Goal: Information Seeking & Learning: Understand process/instructions

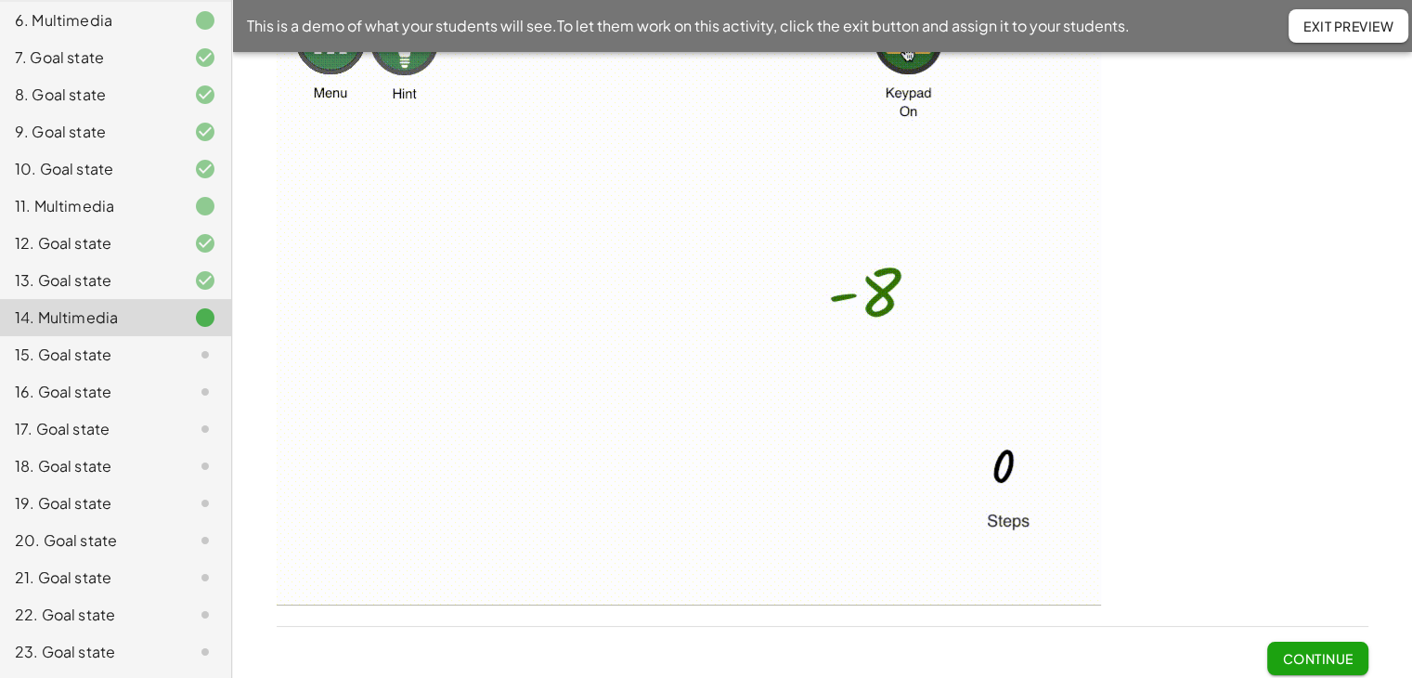
scroll to position [126, 0]
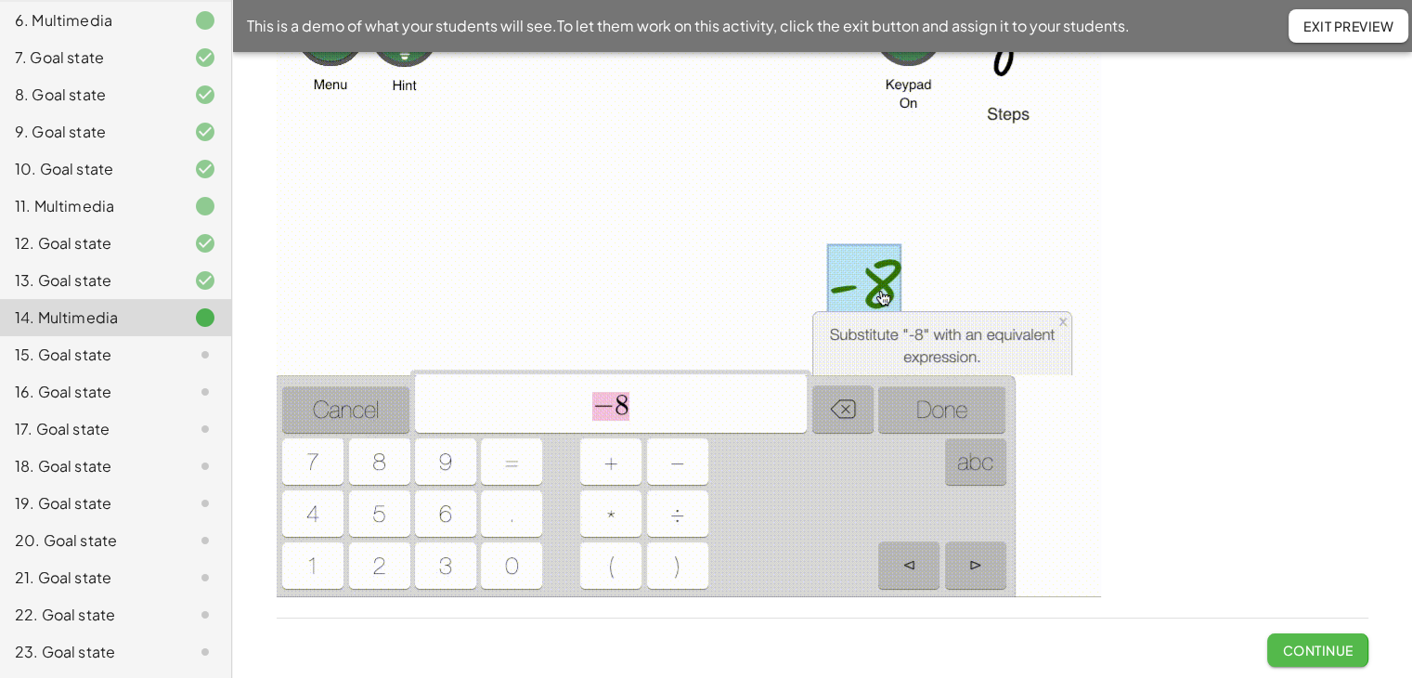
click at [1314, 652] on span "Continue" at bounding box center [1317, 650] width 71 height 17
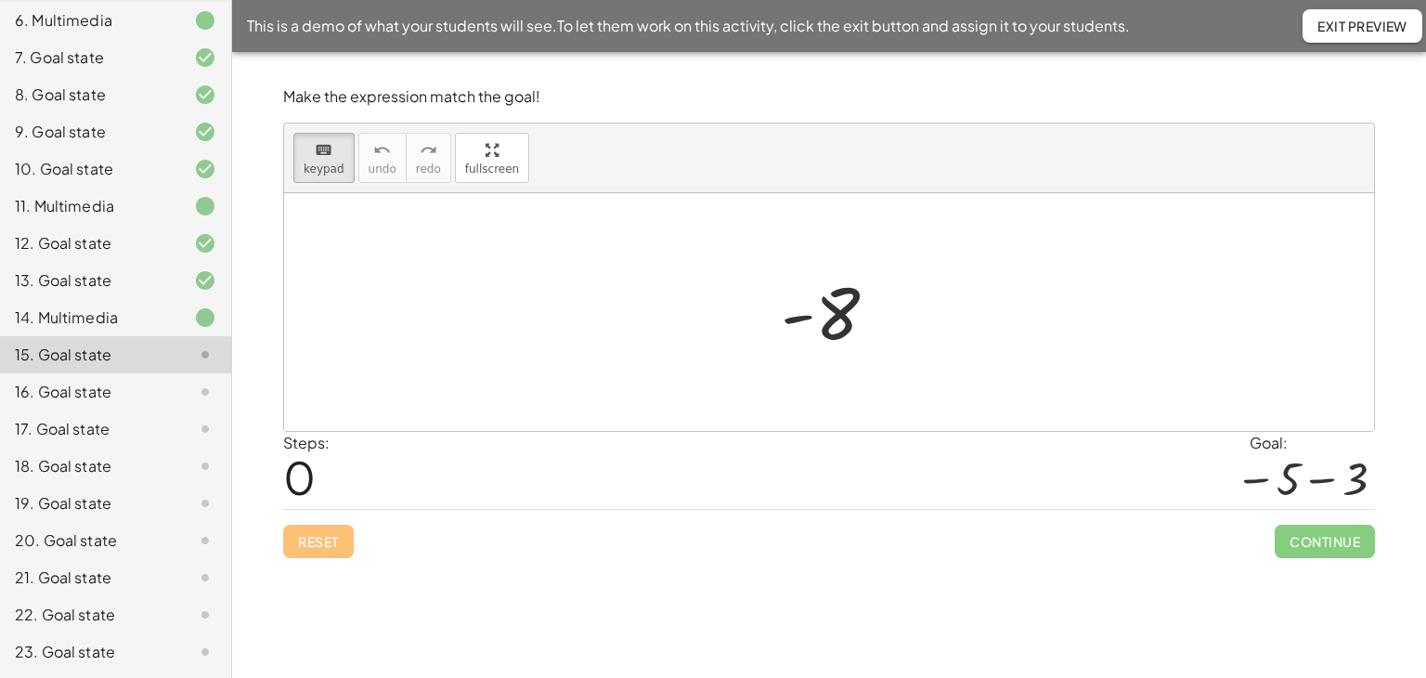
drag, startPoint x: 334, startPoint y: 158, endPoint x: 747, endPoint y: 310, distance: 439.5
click at [335, 158] on div "keyboard" at bounding box center [324, 149] width 41 height 22
click at [850, 329] on div at bounding box center [820, 314] width 79 height 83
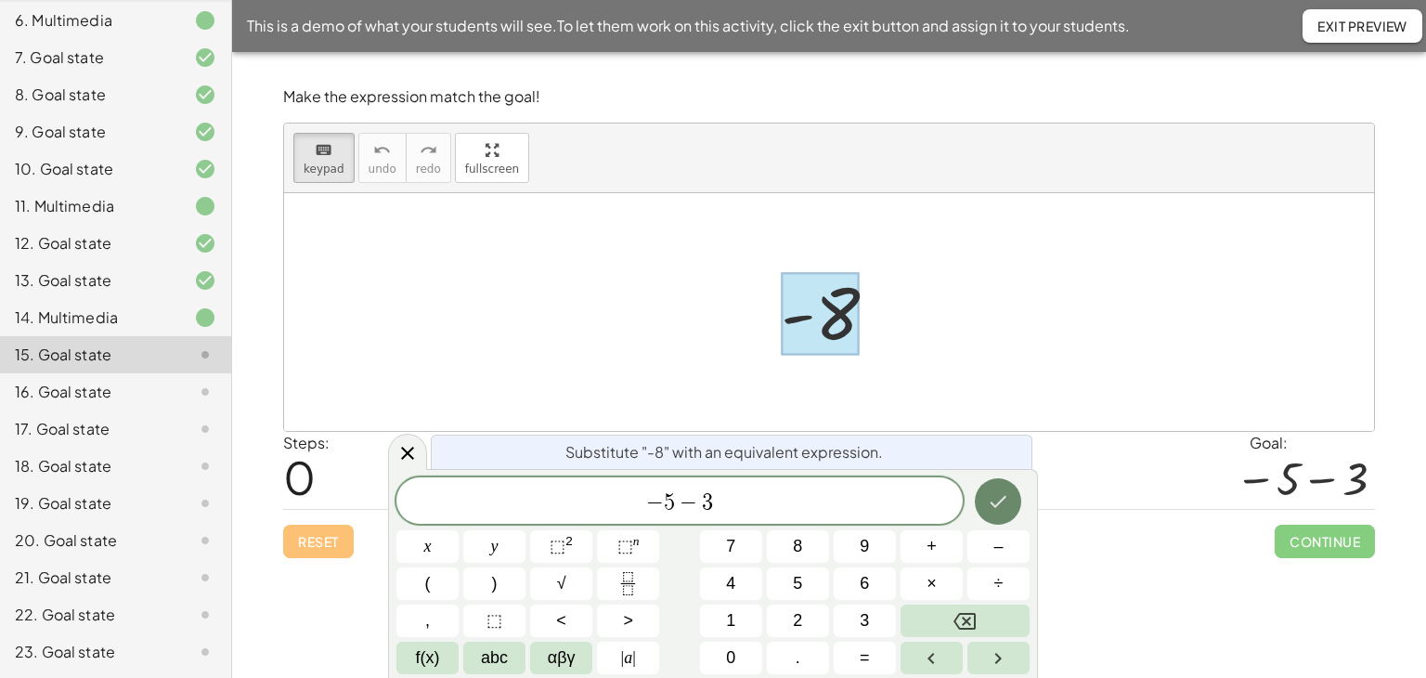
click at [999, 500] on icon "Done" at bounding box center [998, 501] width 22 height 22
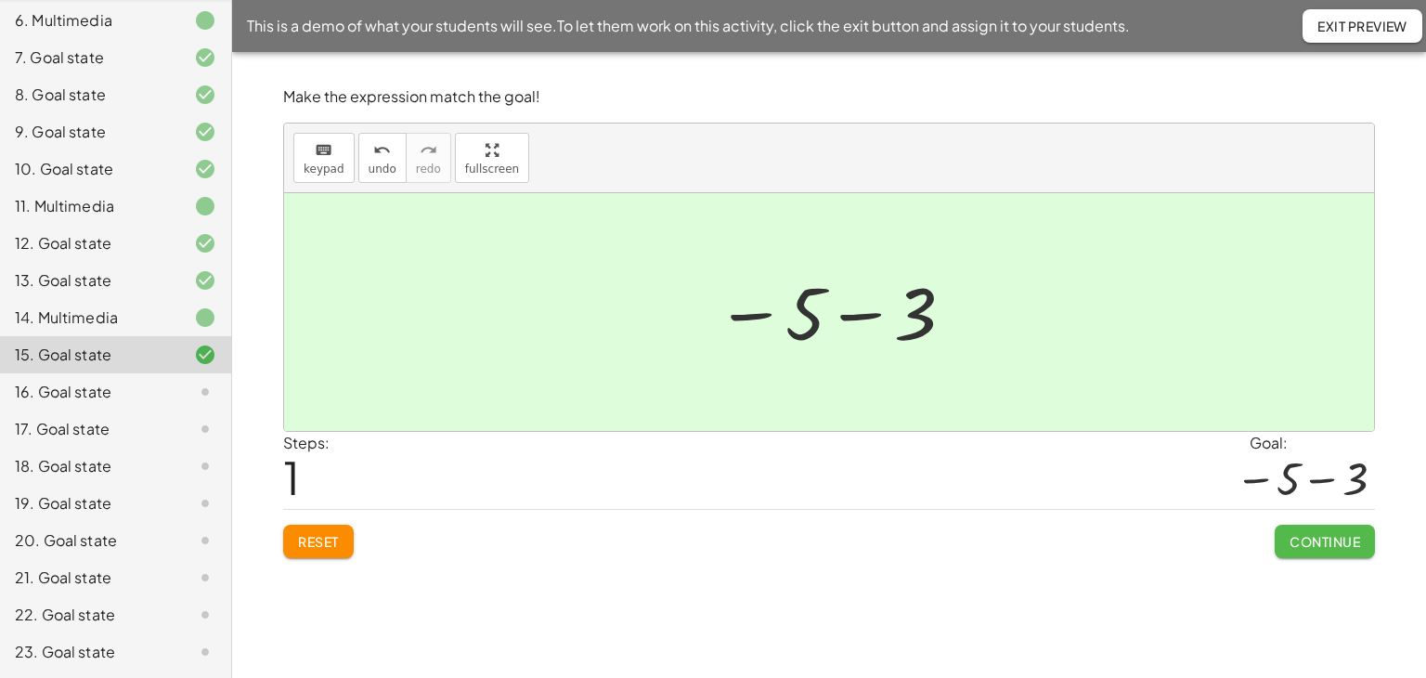
drag, startPoint x: 1315, startPoint y: 546, endPoint x: 1272, endPoint y: 532, distance: 44.9
click at [1314, 546] on span "Continue" at bounding box center [1325, 541] width 71 height 17
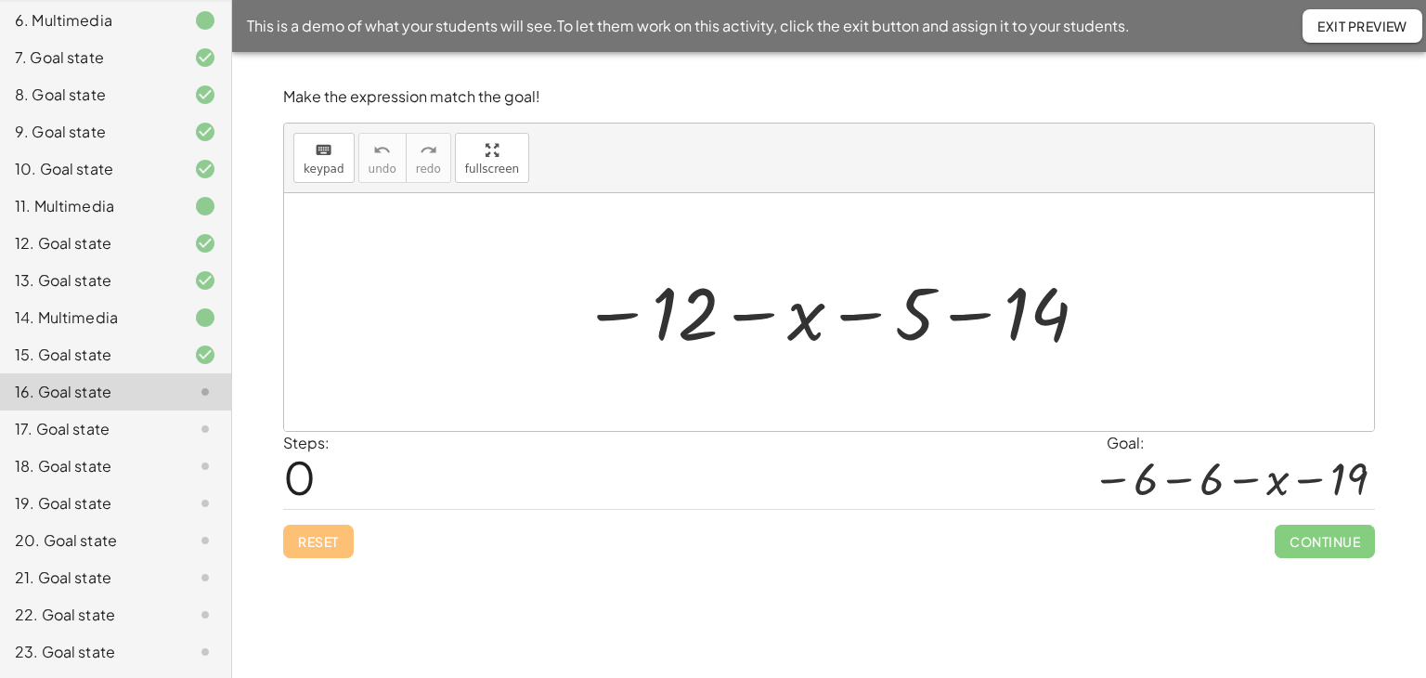
click at [964, 317] on div at bounding box center [836, 312] width 527 height 92
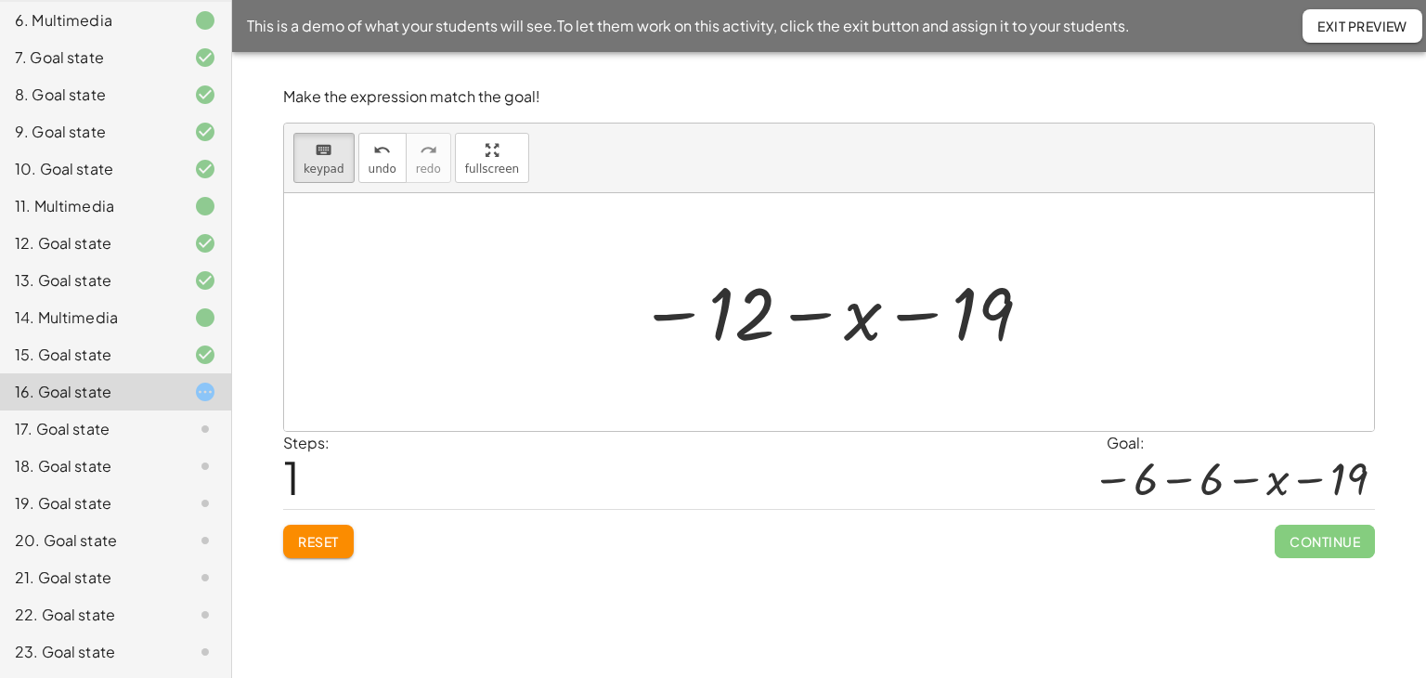
drag, startPoint x: 317, startPoint y: 145, endPoint x: 654, endPoint y: 283, distance: 364.3
click at [327, 149] on icon "keyboard" at bounding box center [324, 150] width 18 height 22
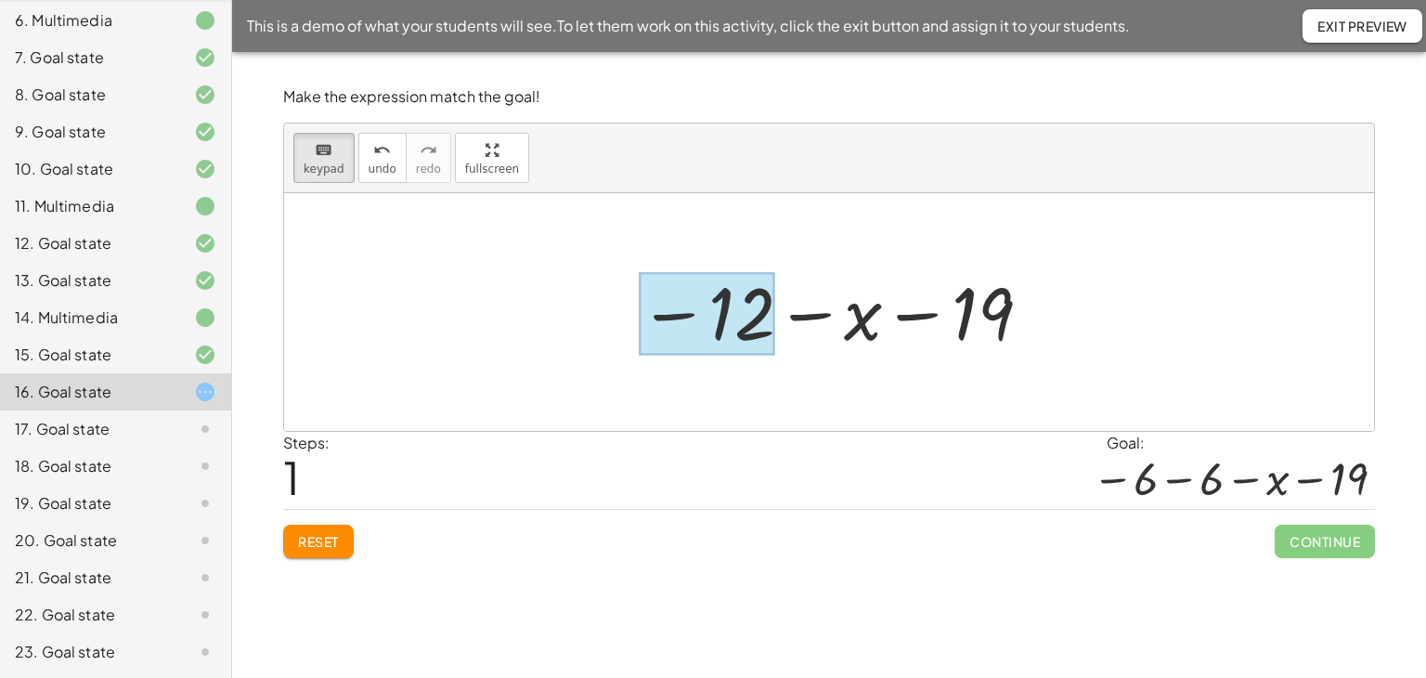
click at [769, 340] on div at bounding box center [707, 314] width 136 height 83
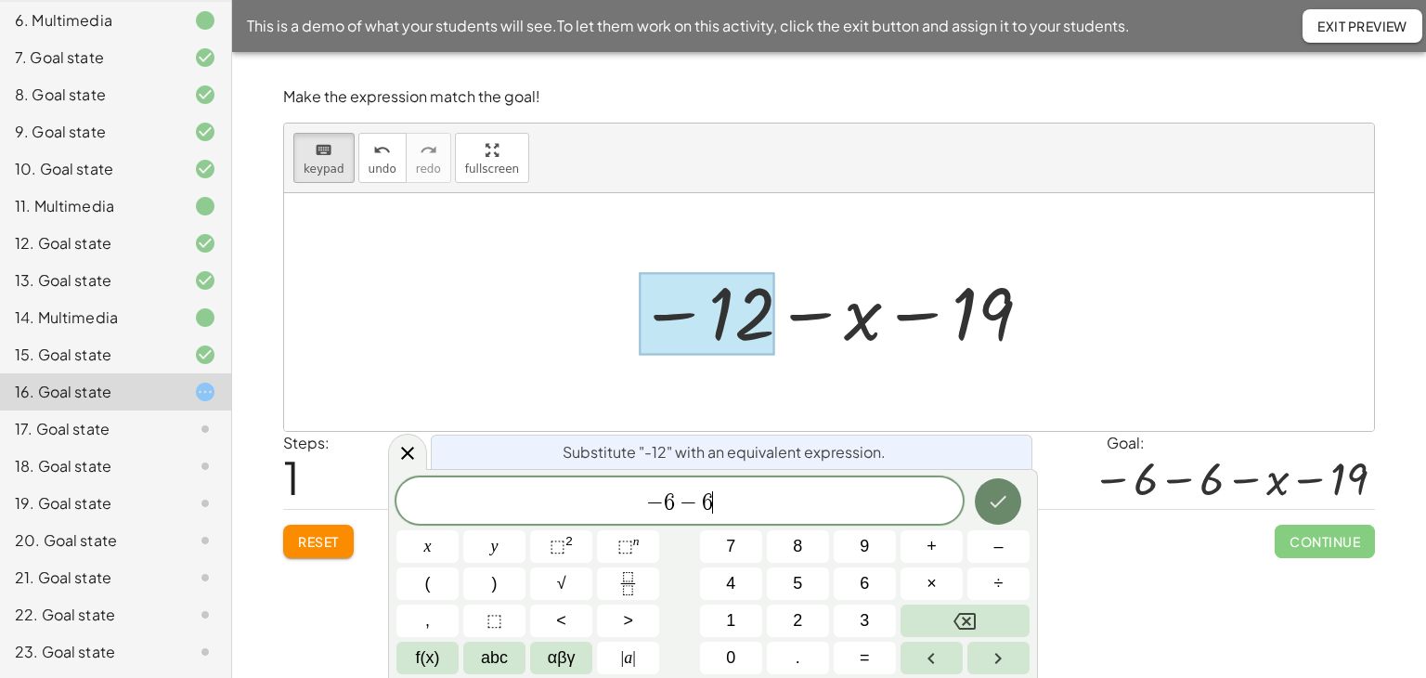
click at [987, 499] on icon "Done" at bounding box center [998, 501] width 22 height 22
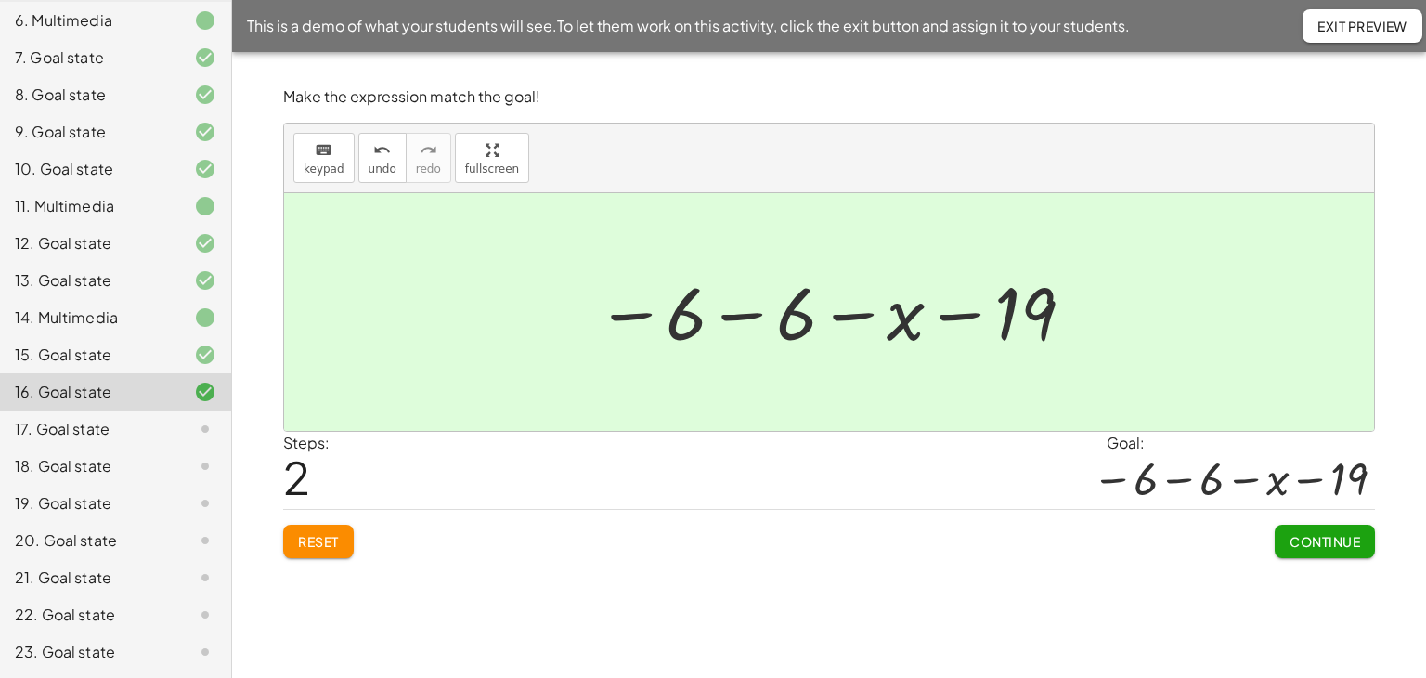
drag, startPoint x: 1319, startPoint y: 542, endPoint x: 1285, endPoint y: 539, distance: 33.5
click at [1317, 541] on span "Continue" at bounding box center [1325, 541] width 71 height 17
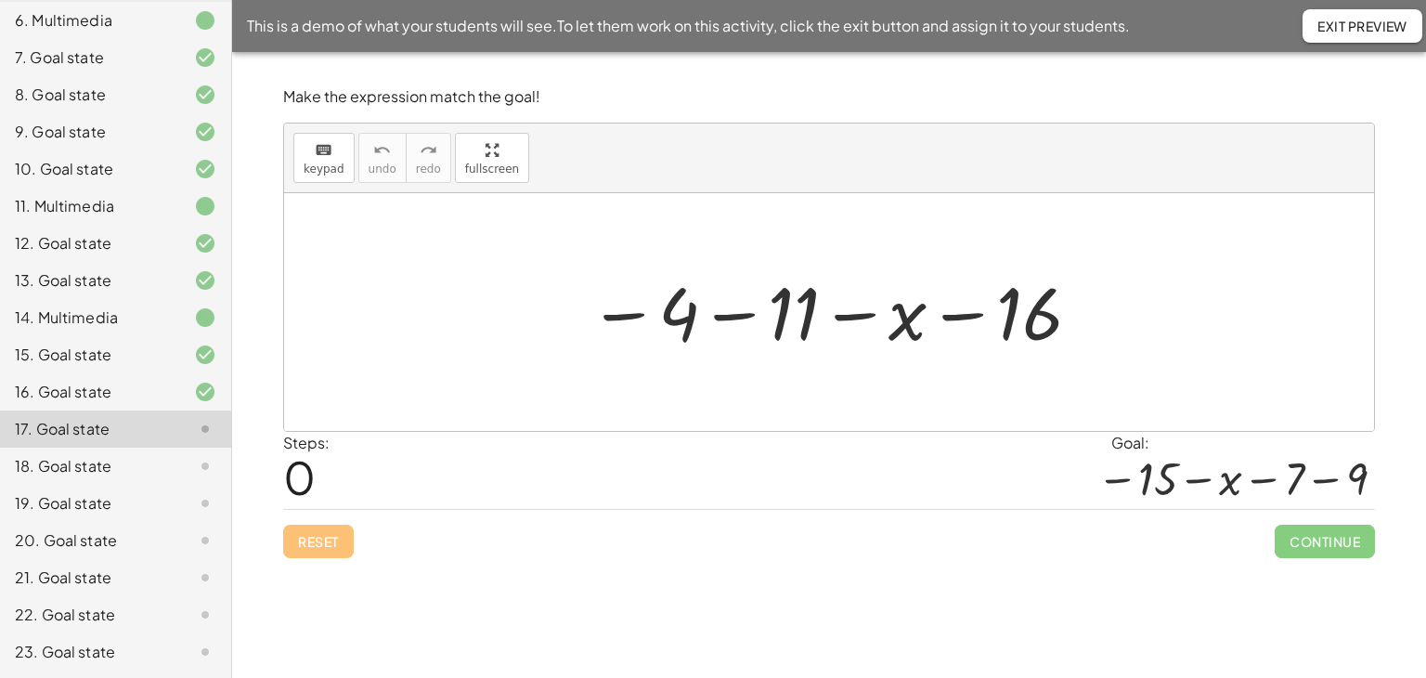
click at [732, 313] on div at bounding box center [835, 312] width 513 height 92
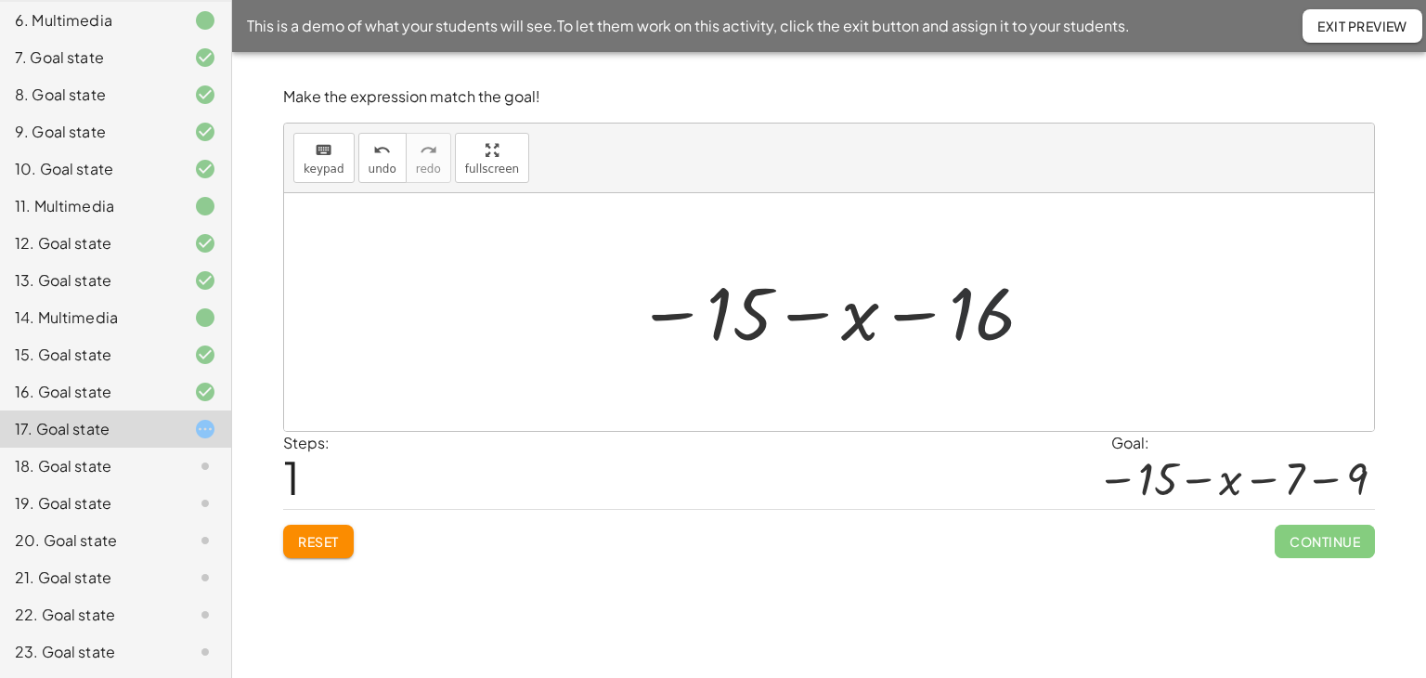
click at [968, 305] on div at bounding box center [837, 312] width 418 height 92
drag, startPoint x: 322, startPoint y: 139, endPoint x: 490, endPoint y: 225, distance: 188.5
click at [322, 140] on icon "keyboard" at bounding box center [324, 150] width 18 height 22
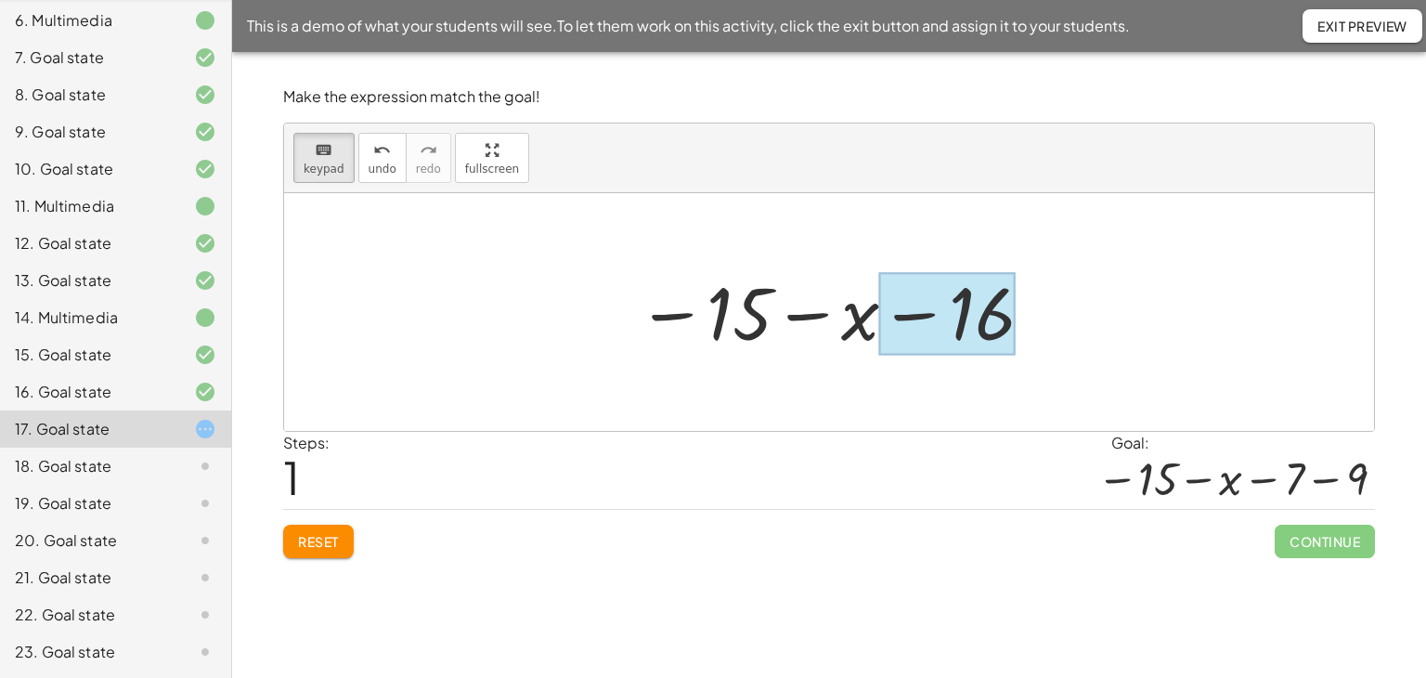
drag, startPoint x: 1008, startPoint y: 331, endPoint x: 975, endPoint y: 319, distance: 35.5
click at [972, 315] on div at bounding box center [947, 314] width 136 height 83
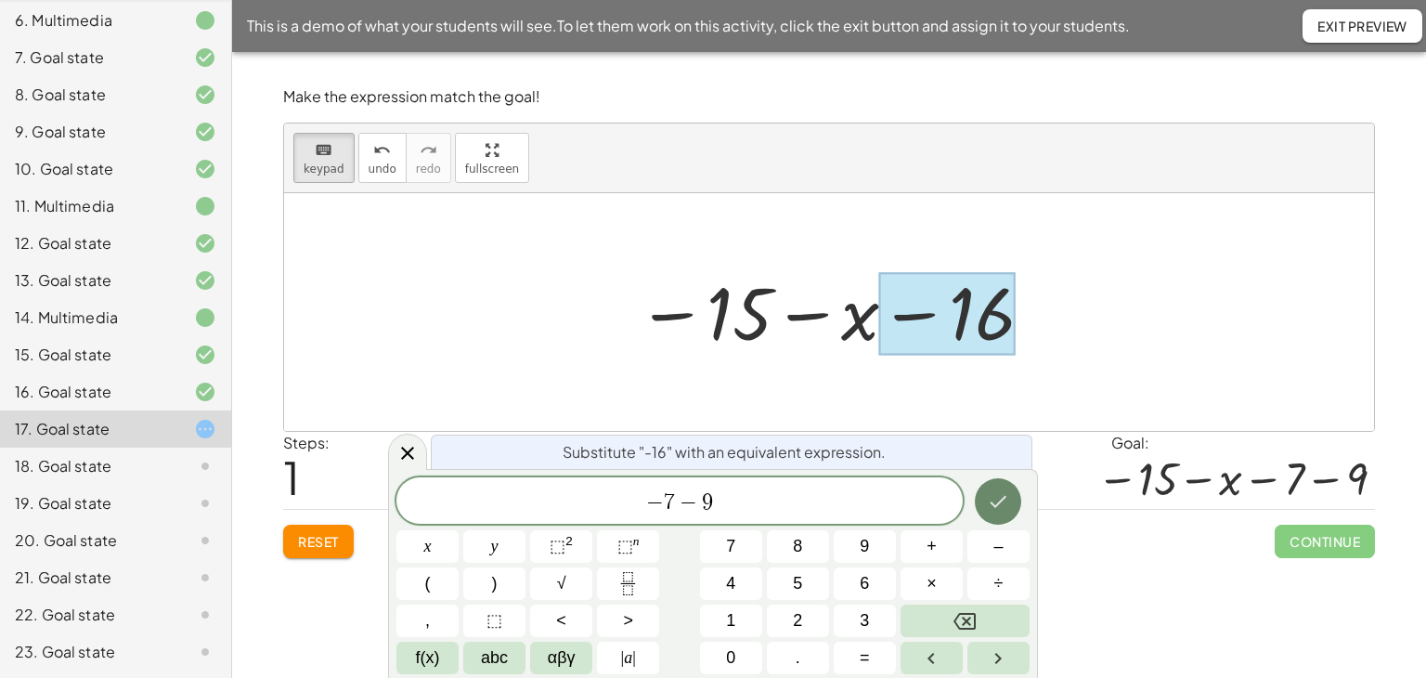
click at [1003, 512] on icon "Done" at bounding box center [998, 501] width 22 height 22
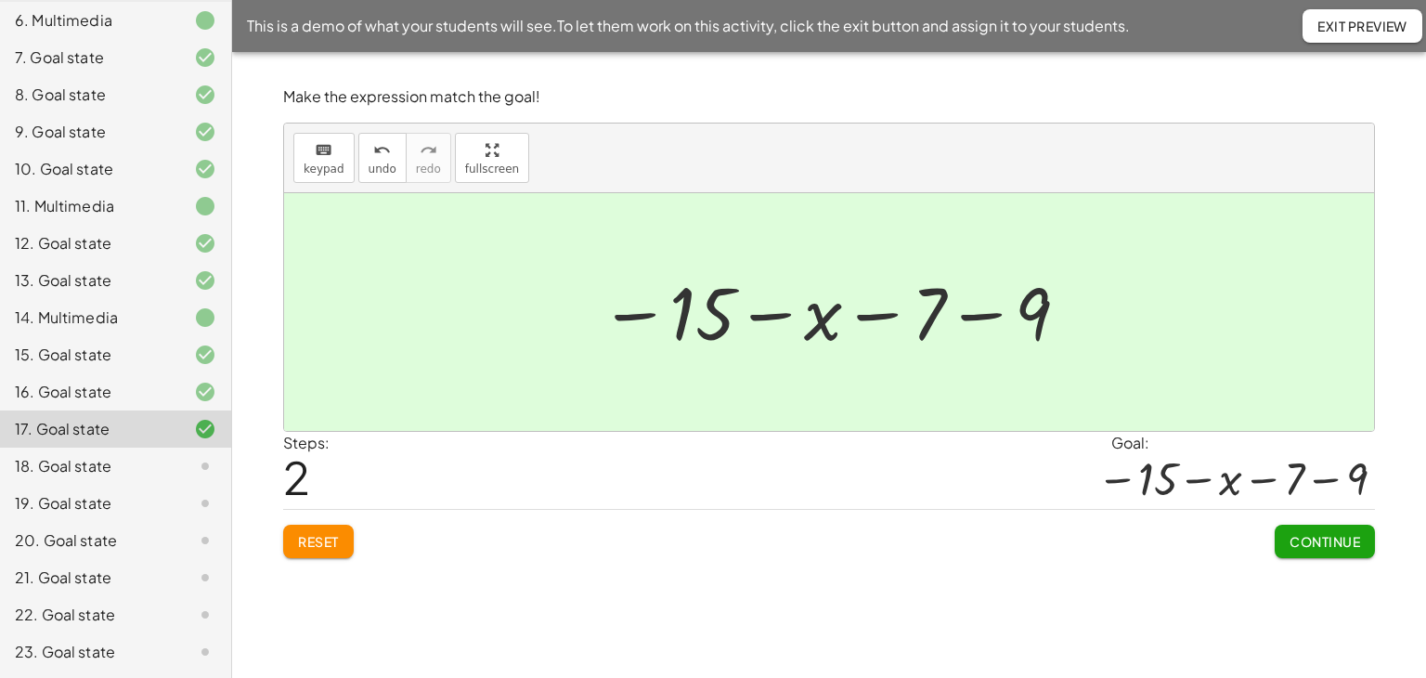
click at [1301, 533] on span "Continue" at bounding box center [1325, 541] width 71 height 17
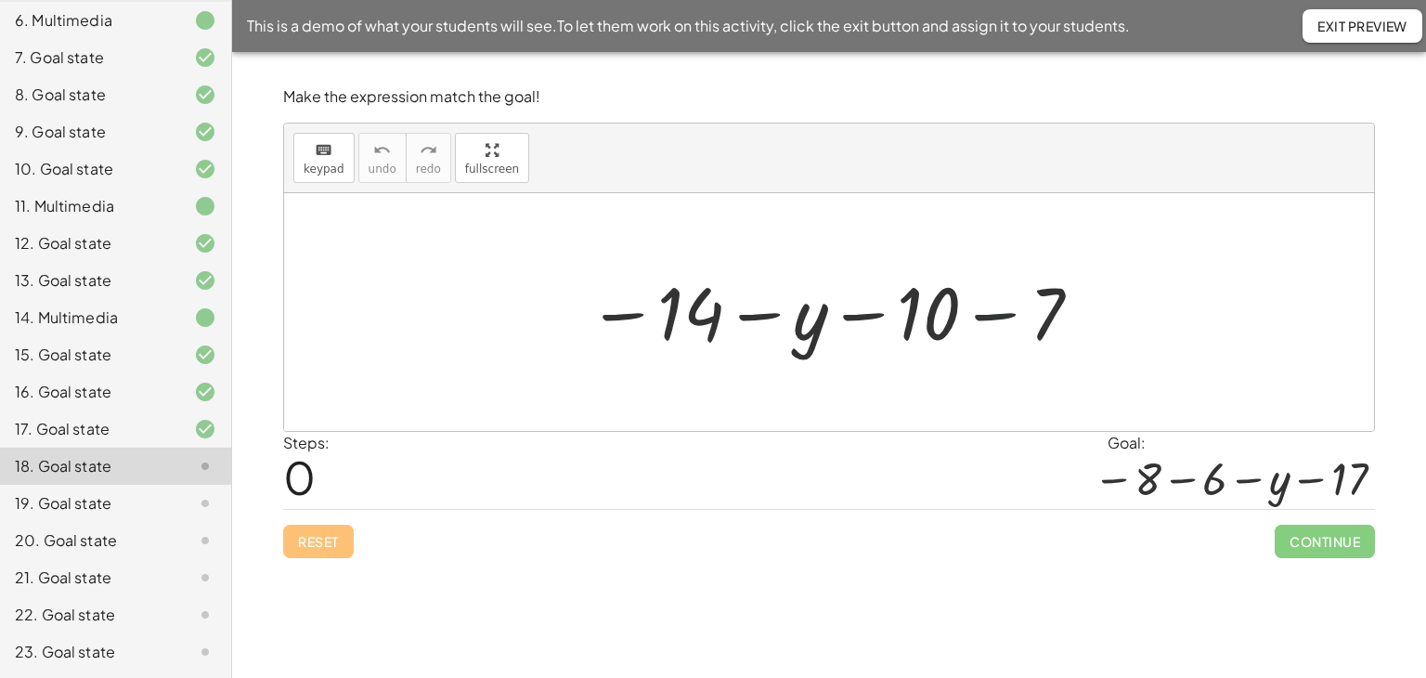
click at [994, 322] on div at bounding box center [835, 312] width 514 height 92
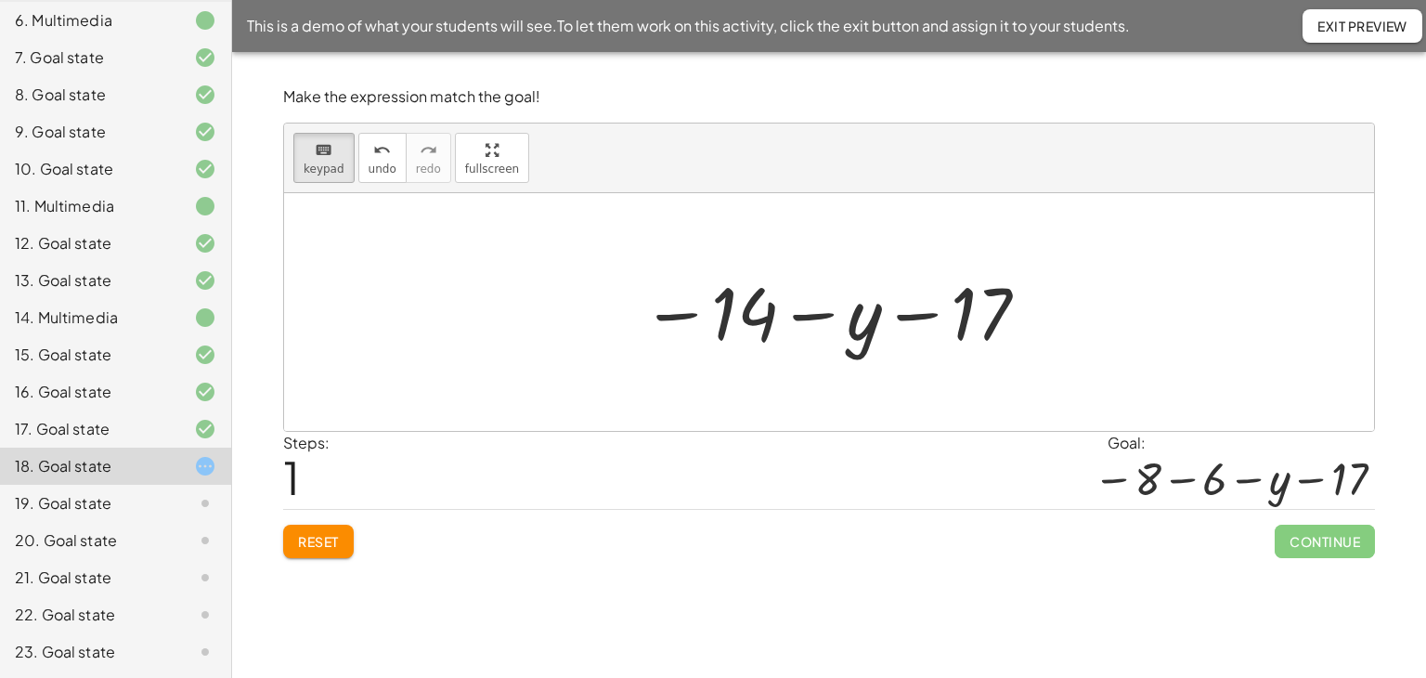
drag, startPoint x: 318, startPoint y: 157, endPoint x: 646, endPoint y: 337, distance: 374.8
click at [319, 157] on icon "keyboard" at bounding box center [324, 150] width 18 height 22
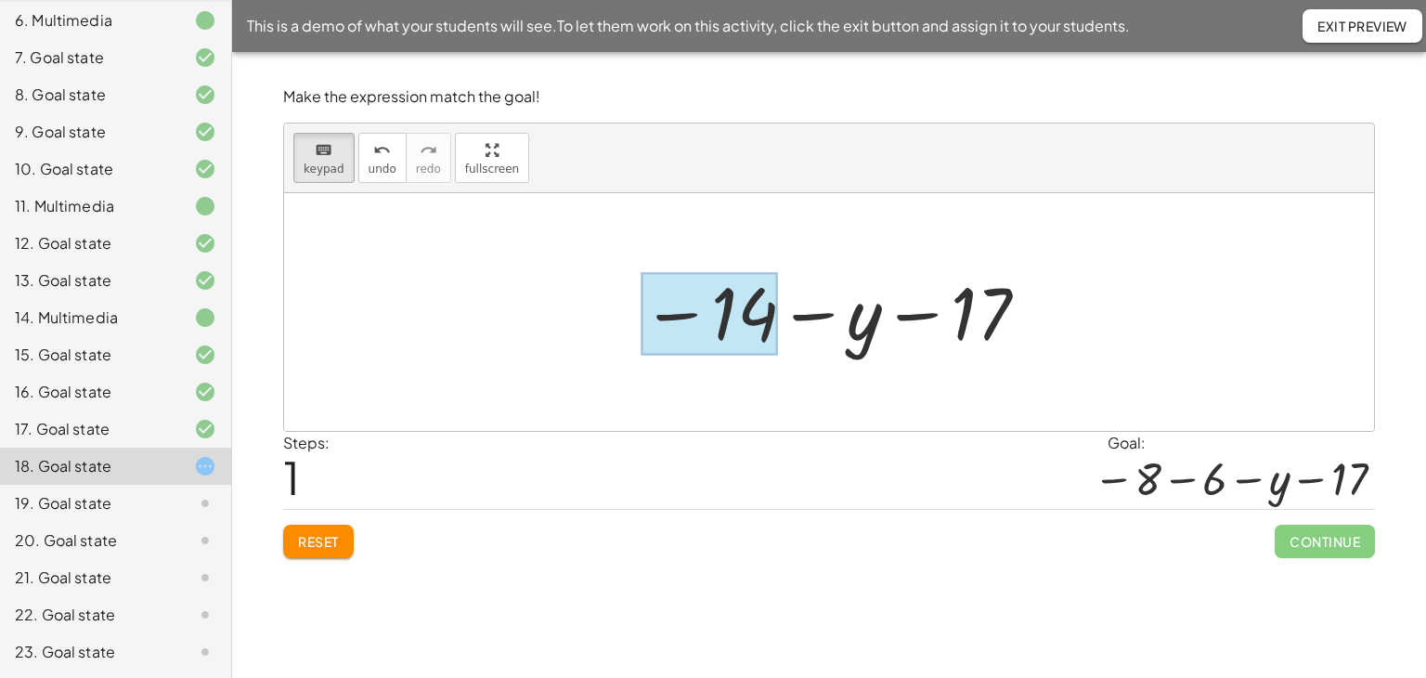
click at [734, 324] on div at bounding box center [710, 314] width 136 height 83
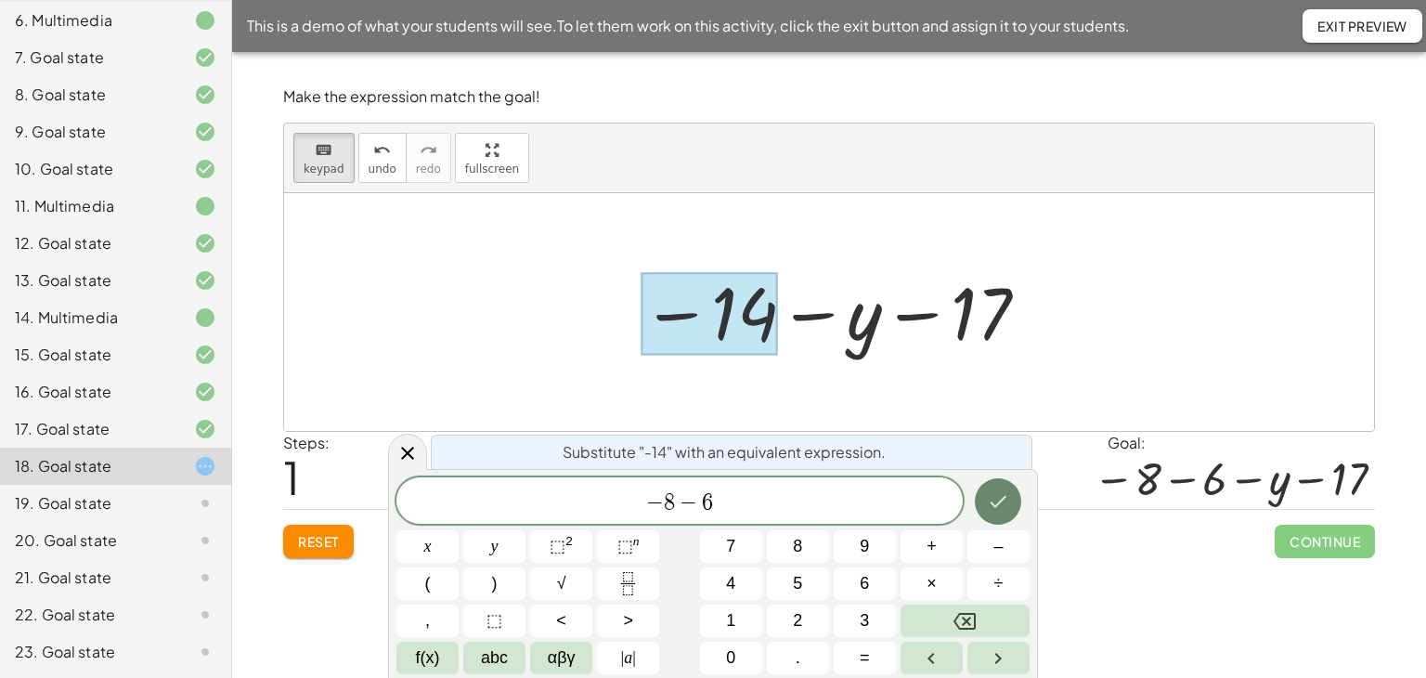
click at [981, 500] on button "Done" at bounding box center [998, 501] width 46 height 46
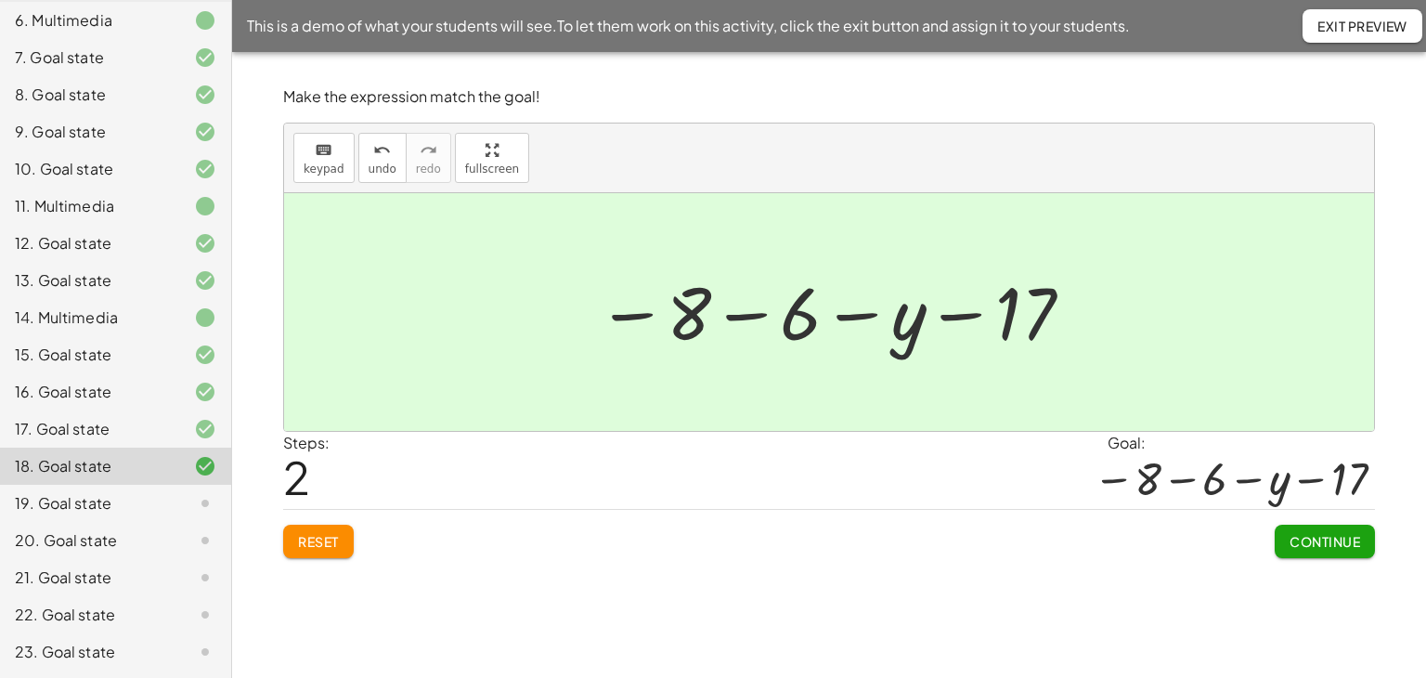
click at [1335, 551] on button "Continue" at bounding box center [1325, 541] width 100 height 33
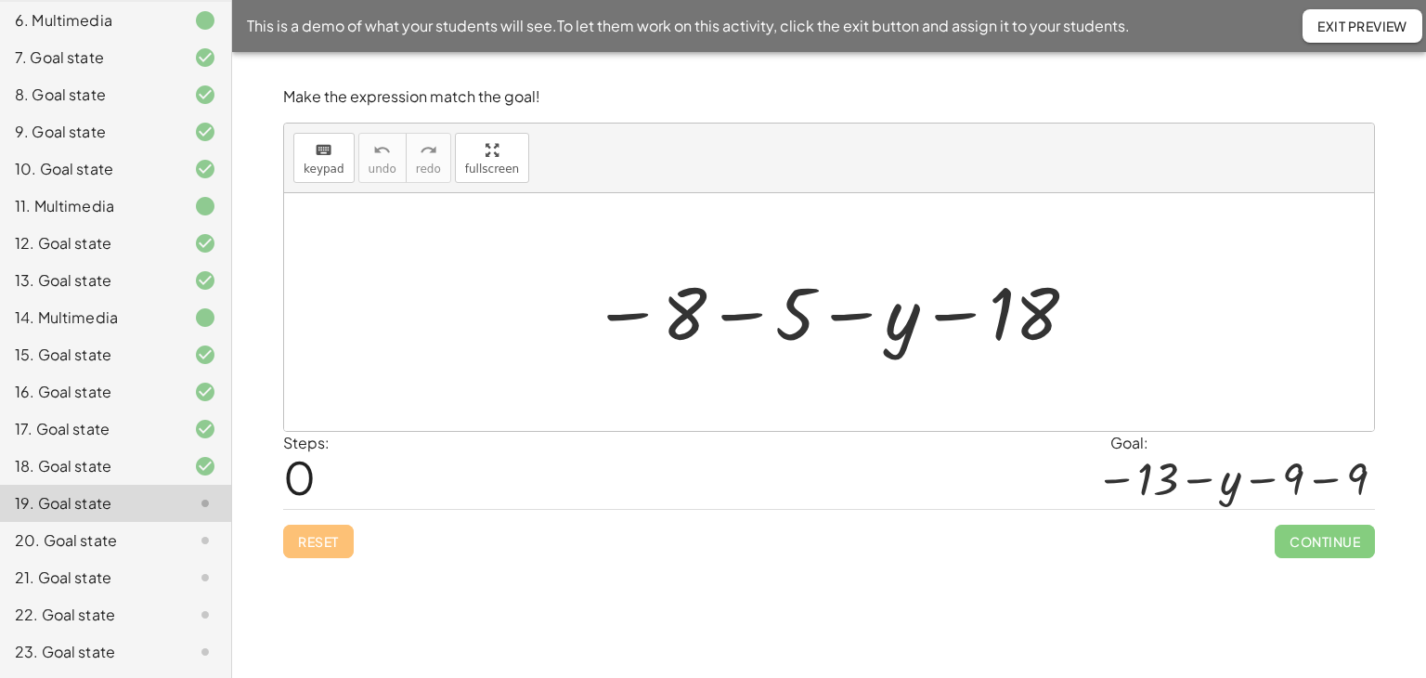
drag, startPoint x: 747, startPoint y: 318, endPoint x: 765, endPoint y: 313, distance: 19.1
click at [749, 318] on div at bounding box center [836, 312] width 506 height 92
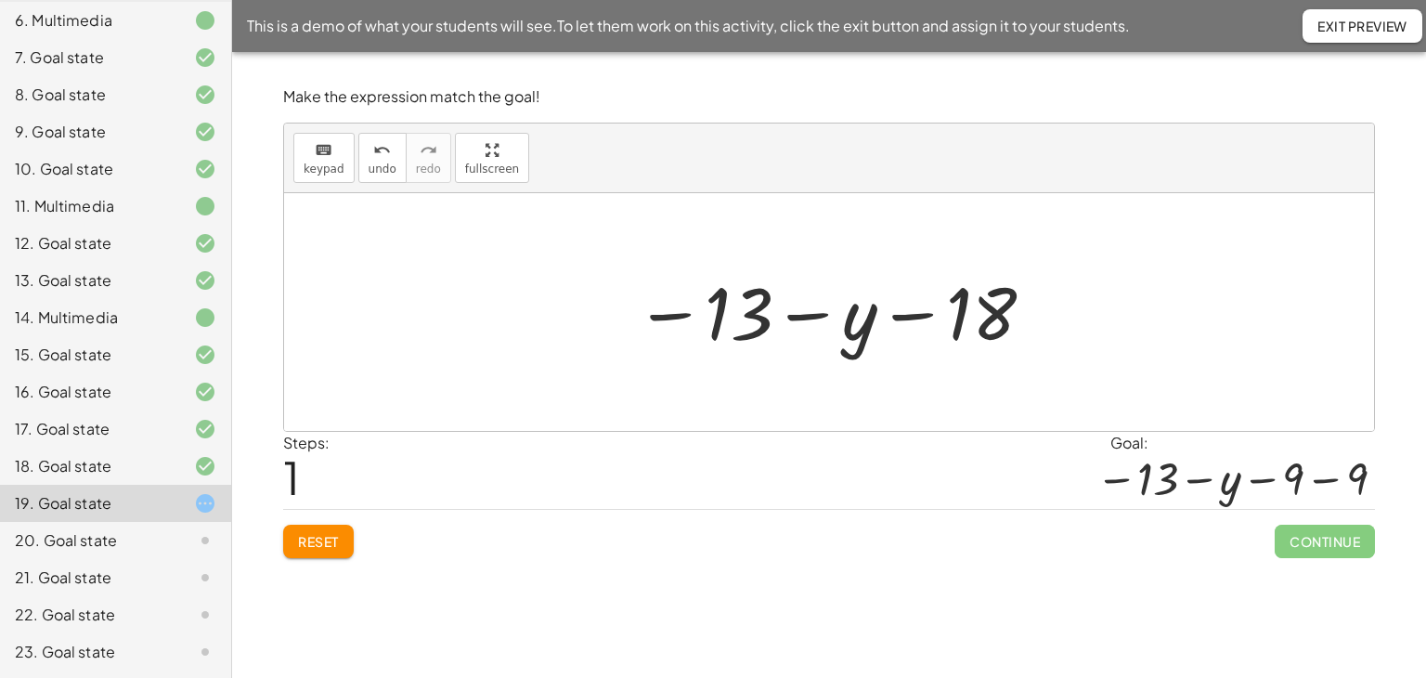
click at [993, 310] on div at bounding box center [836, 312] width 420 height 92
drag, startPoint x: 320, startPoint y: 152, endPoint x: 331, endPoint y: 152, distance: 10.2
click at [323, 152] on icon "keyboard" at bounding box center [324, 150] width 18 height 22
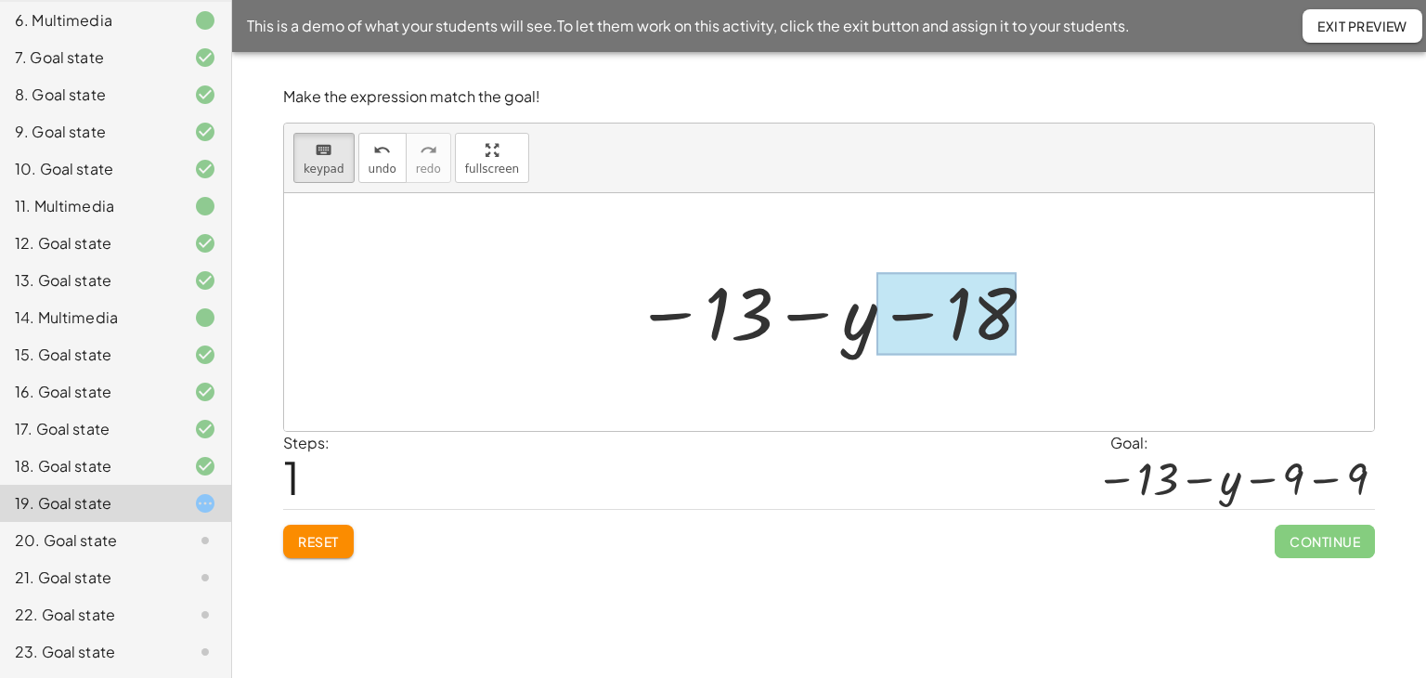
drag, startPoint x: 916, startPoint y: 305, endPoint x: 959, endPoint y: 324, distance: 46.6
click at [959, 324] on div at bounding box center [947, 314] width 140 height 83
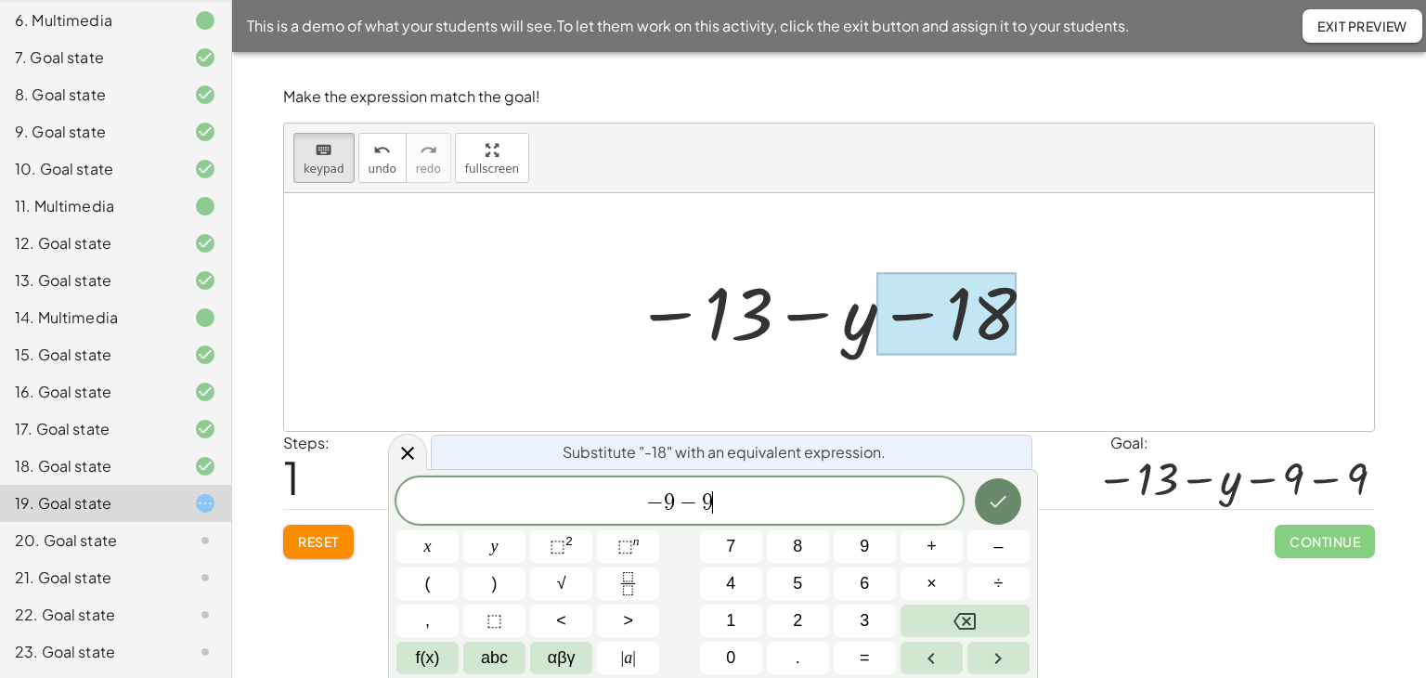
click at [999, 488] on button "Done" at bounding box center [998, 501] width 46 height 46
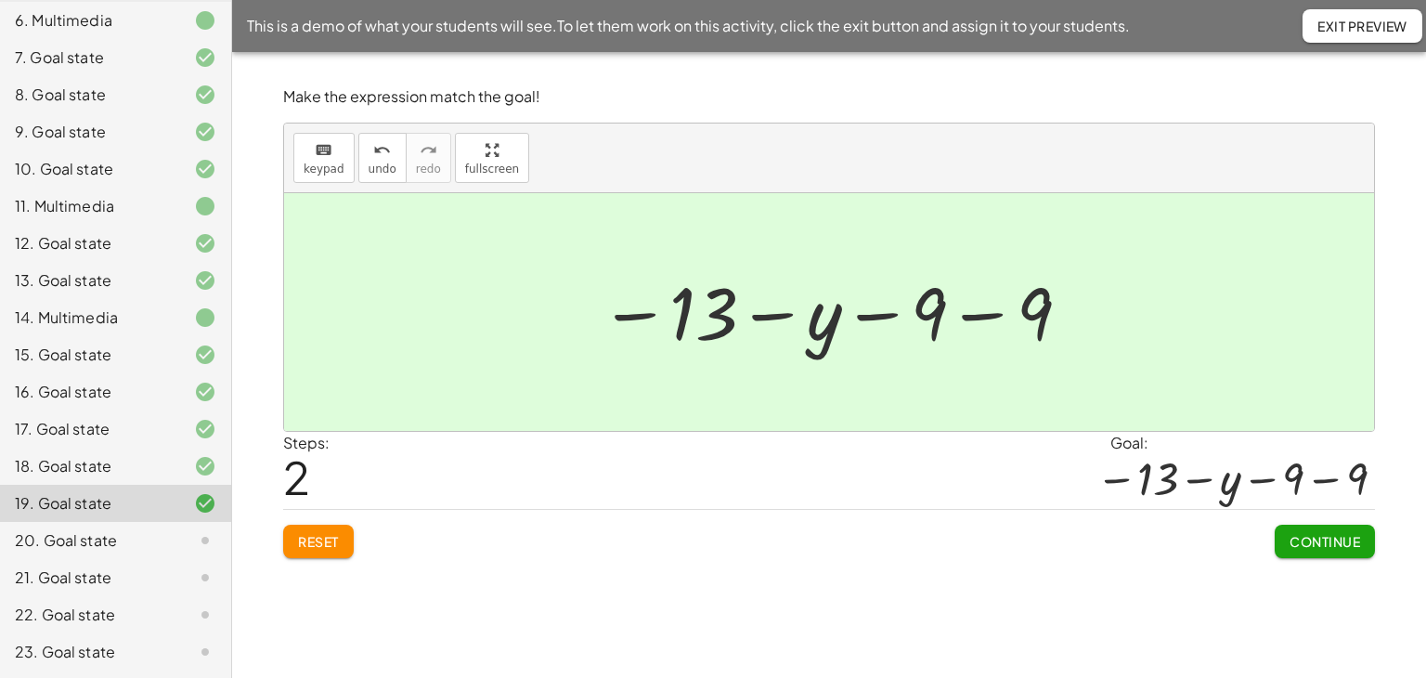
click at [1296, 545] on span "Continue" at bounding box center [1325, 541] width 71 height 17
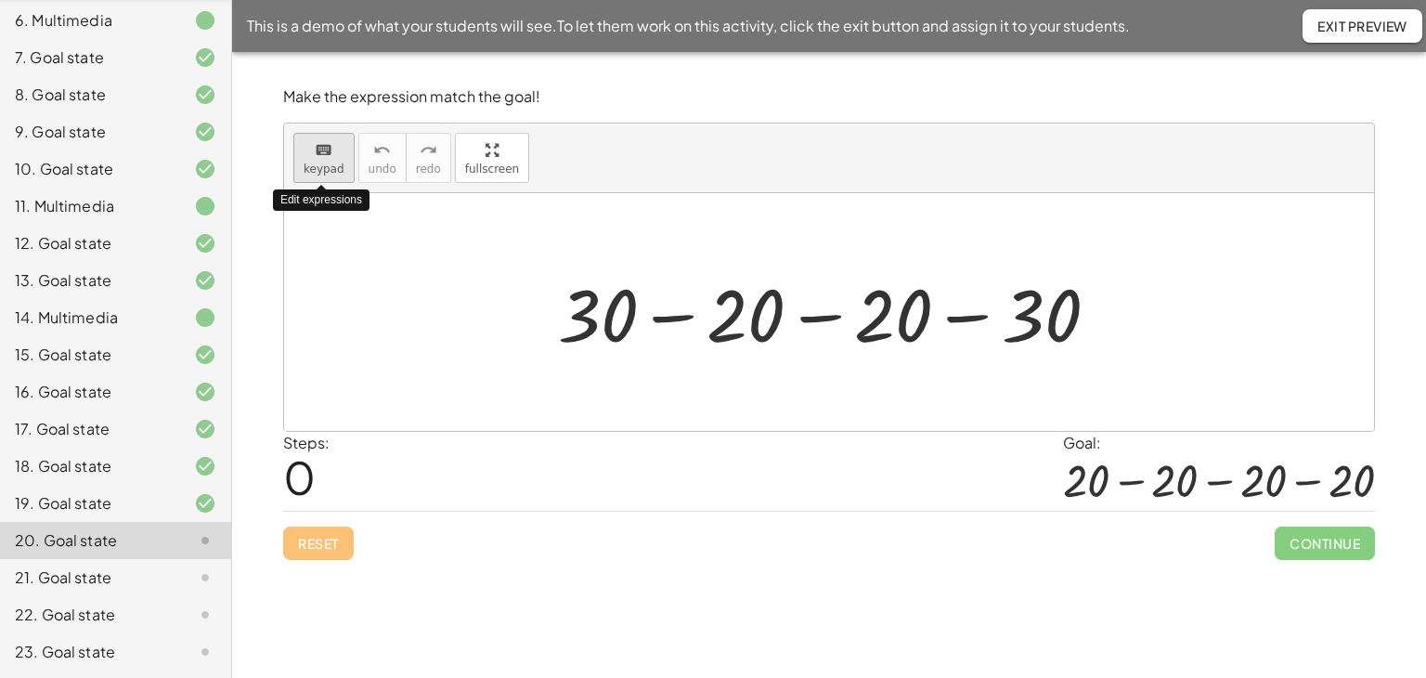
click at [325, 150] on icon "keyboard" at bounding box center [324, 150] width 18 height 22
click at [607, 313] on div at bounding box center [598, 314] width 80 height 86
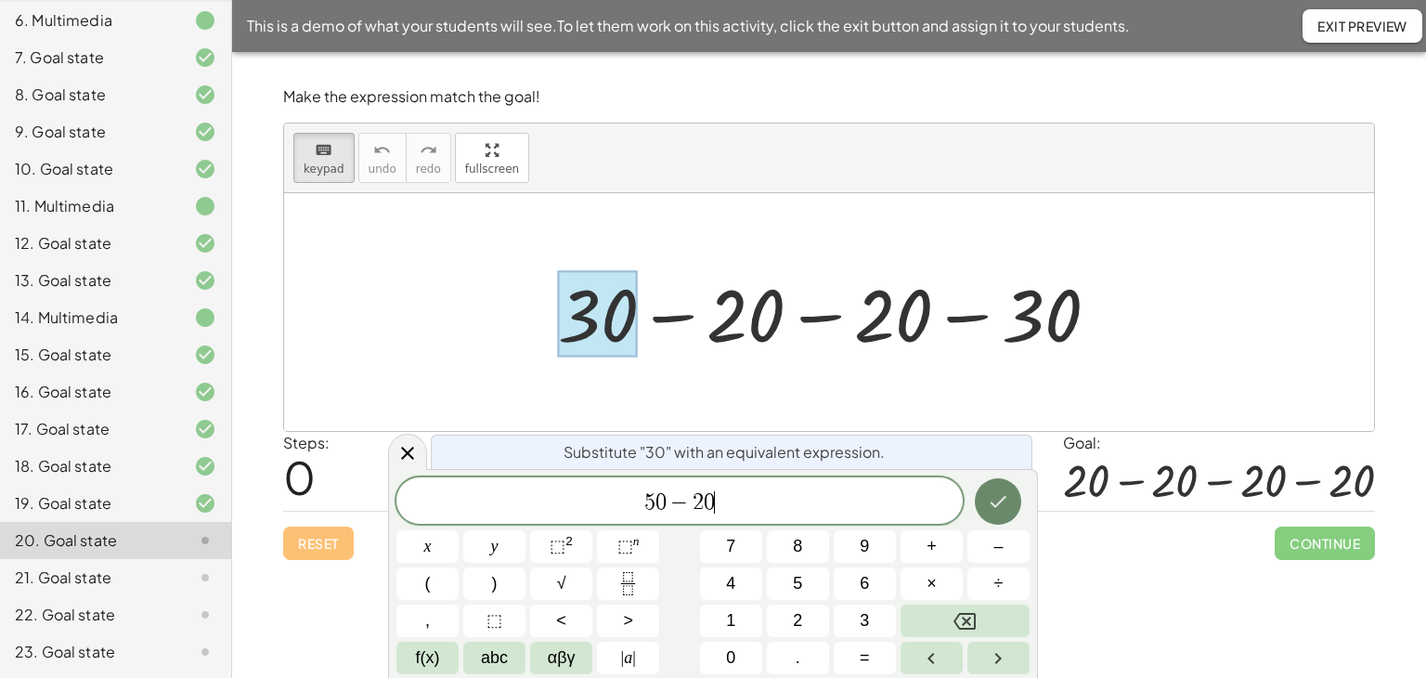
click at [991, 507] on icon "Done" at bounding box center [998, 501] width 22 height 22
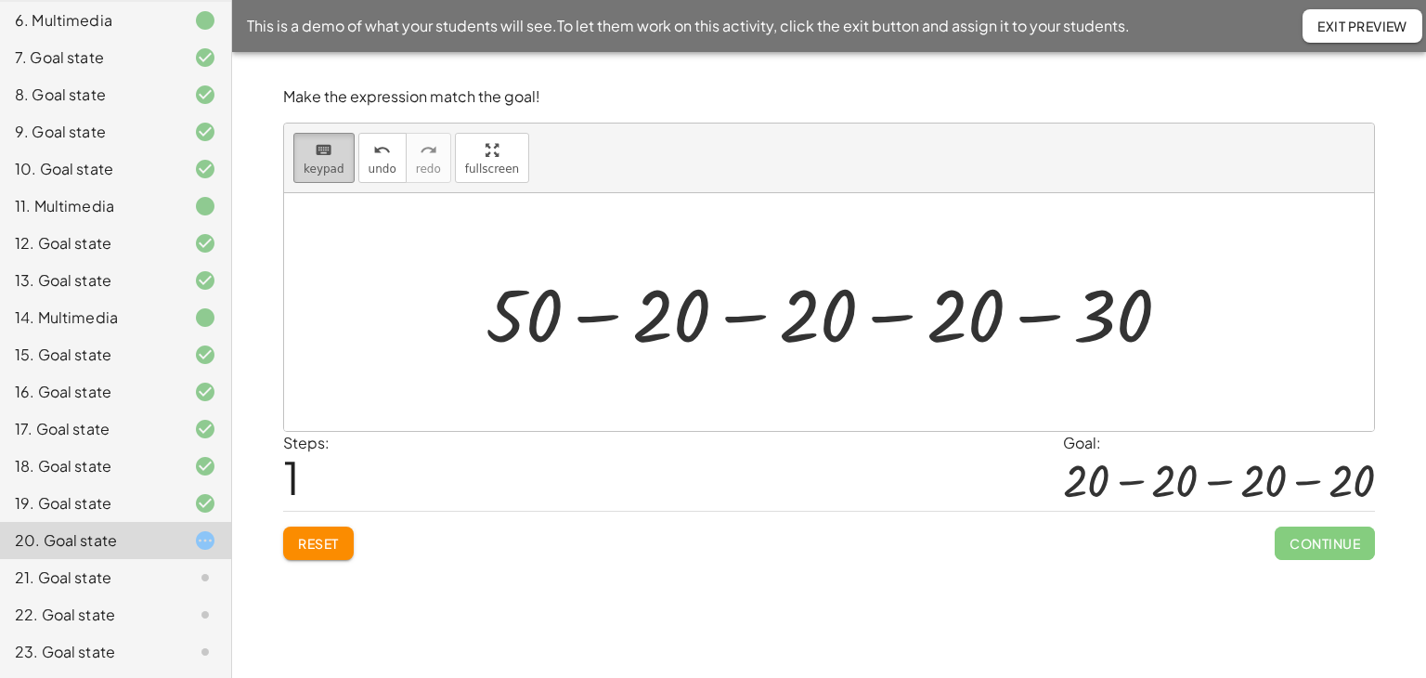
click at [315, 153] on icon "keyboard" at bounding box center [324, 150] width 18 height 22
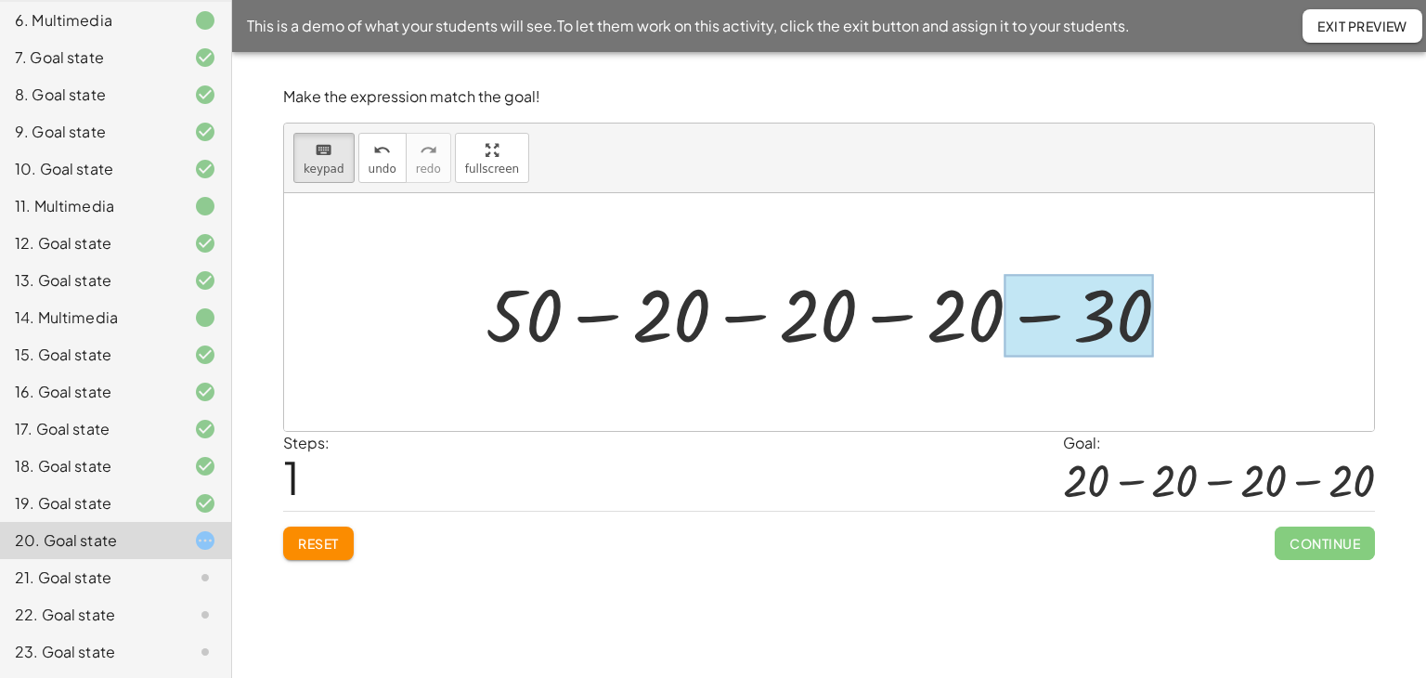
drag, startPoint x: 1081, startPoint y: 357, endPoint x: 1103, endPoint y: 326, distance: 37.9
click at [1103, 326] on div at bounding box center [1079, 316] width 149 height 83
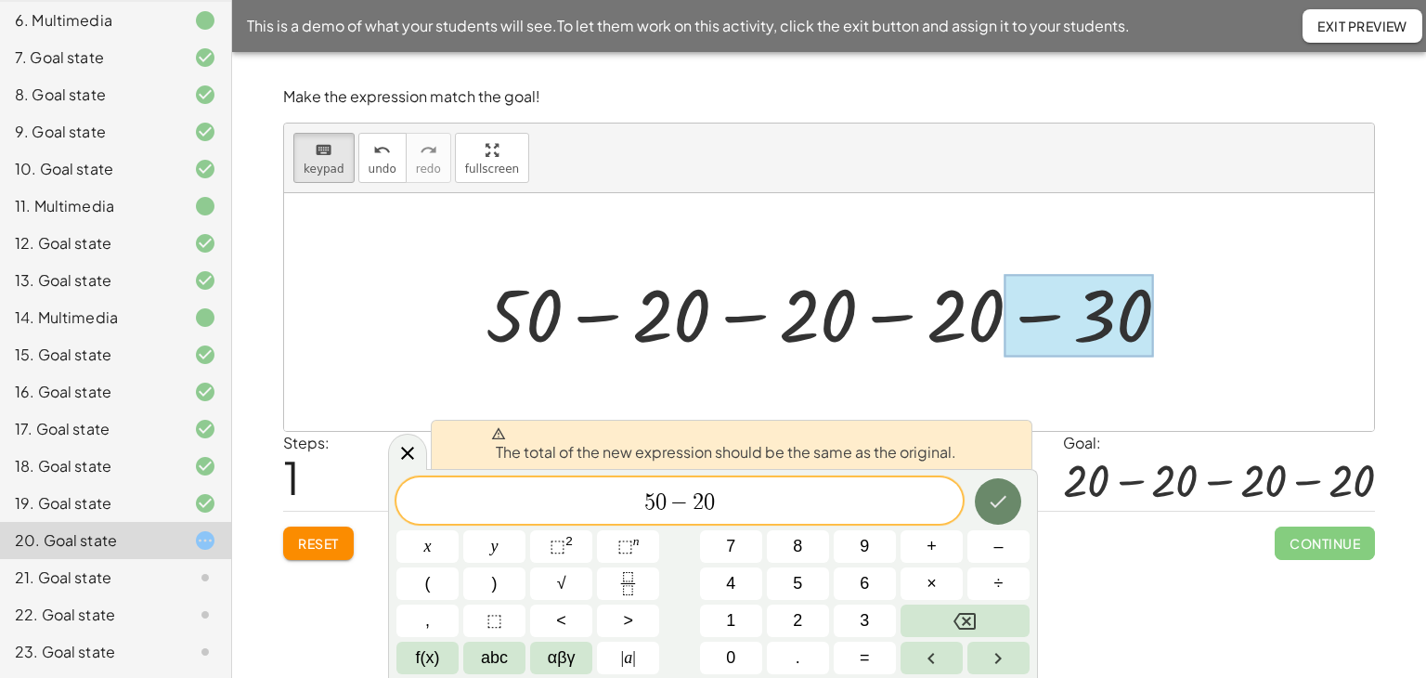
click at [987, 502] on icon "Done" at bounding box center [998, 501] width 22 height 22
drag, startPoint x: 729, startPoint y: 506, endPoint x: 643, endPoint y: 503, distance: 86.4
click at [643, 503] on span "5 0 − 2 0" at bounding box center [679, 502] width 566 height 26
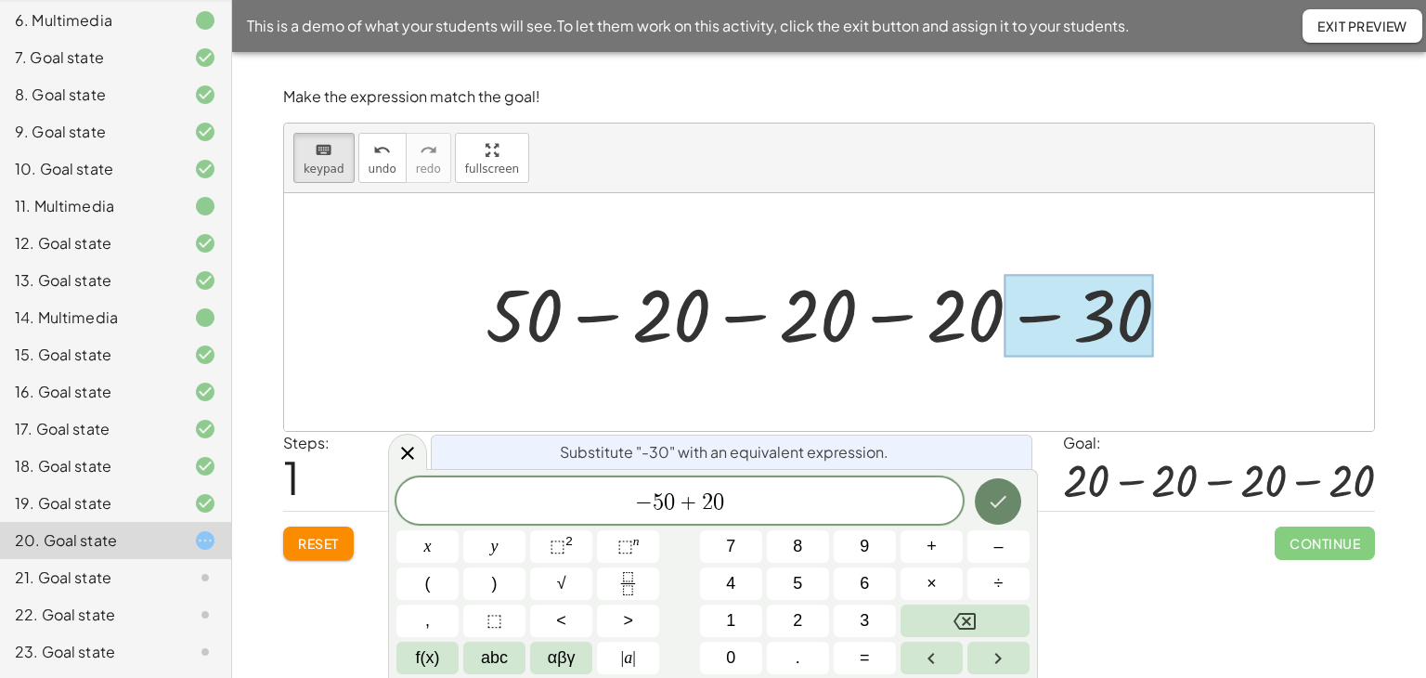
click at [988, 507] on icon "Done" at bounding box center [998, 501] width 22 height 22
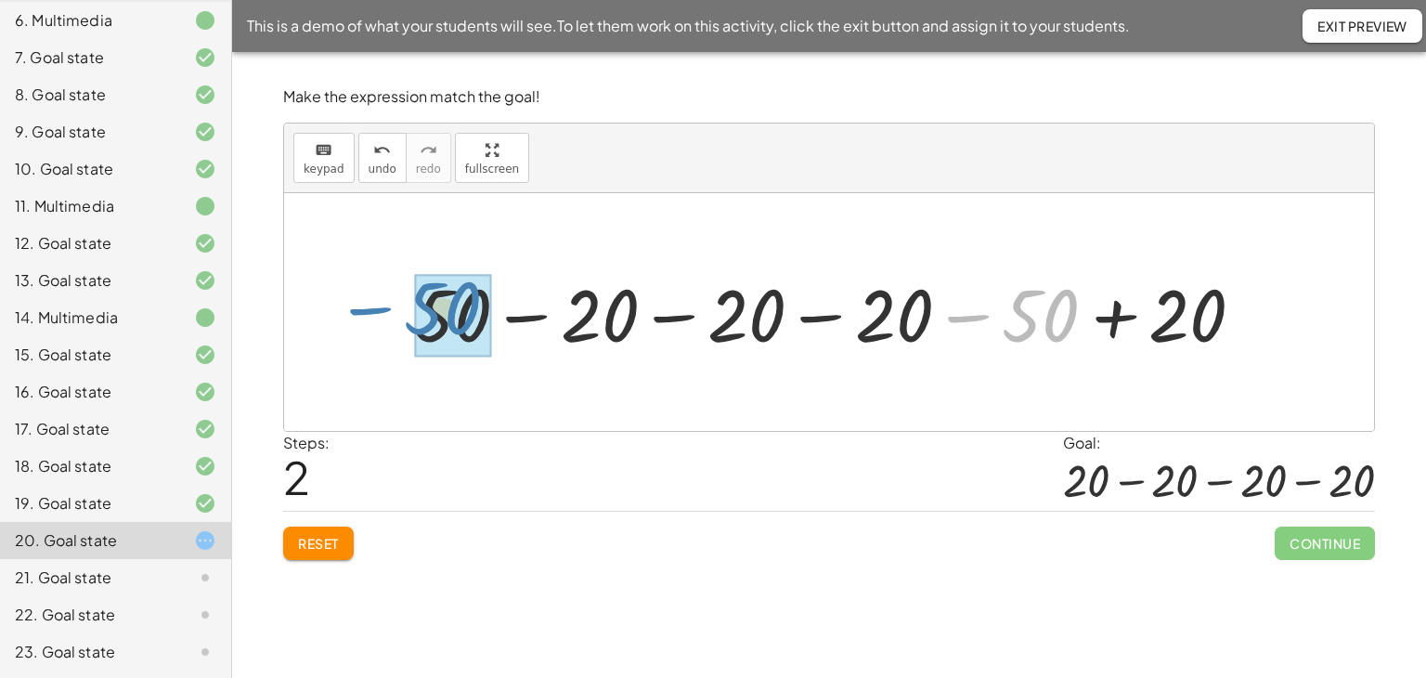
drag, startPoint x: 1029, startPoint y: 300, endPoint x: 438, endPoint y: 298, distance: 590.5
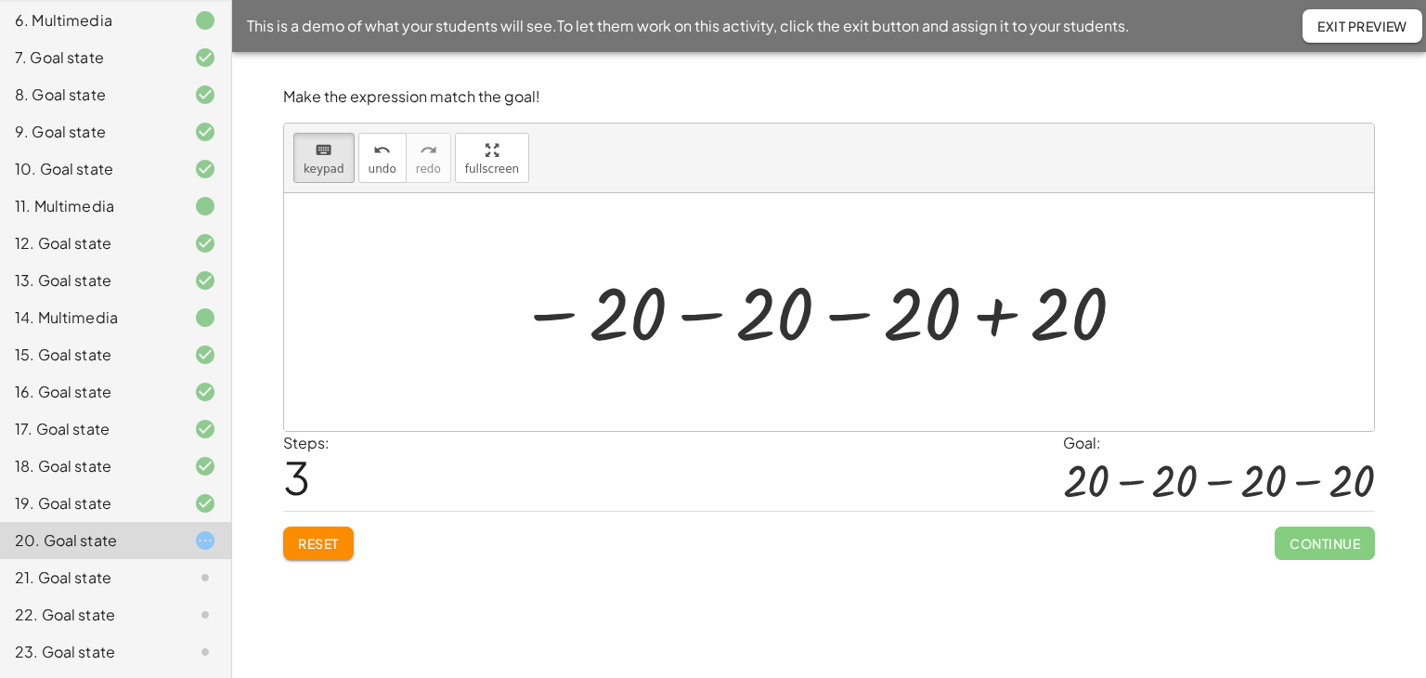
drag, startPoint x: 312, startPoint y: 163, endPoint x: 632, endPoint y: 268, distance: 337.1
click at [315, 162] on span "keypad" at bounding box center [324, 168] width 41 height 13
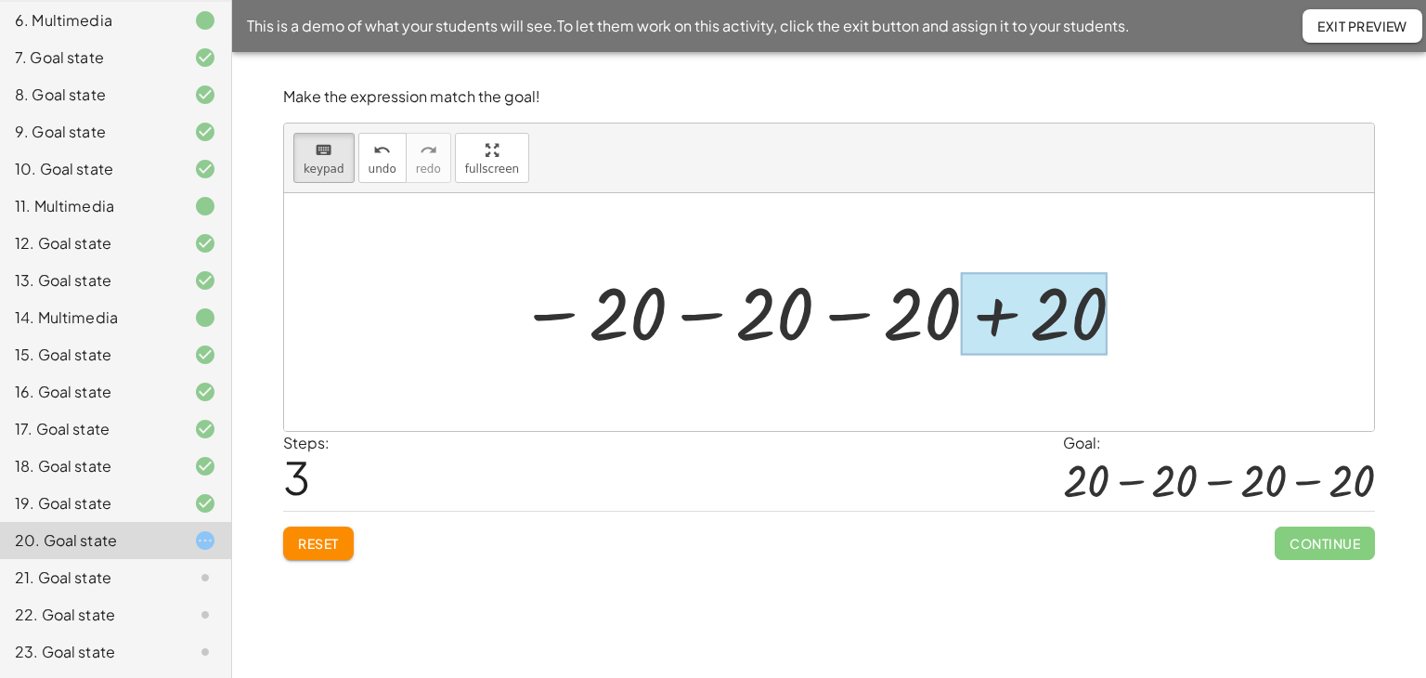
drag, startPoint x: 1059, startPoint y: 321, endPoint x: 1051, endPoint y: 328, distance: 9.9
click at [1057, 322] on div at bounding box center [1035, 314] width 148 height 83
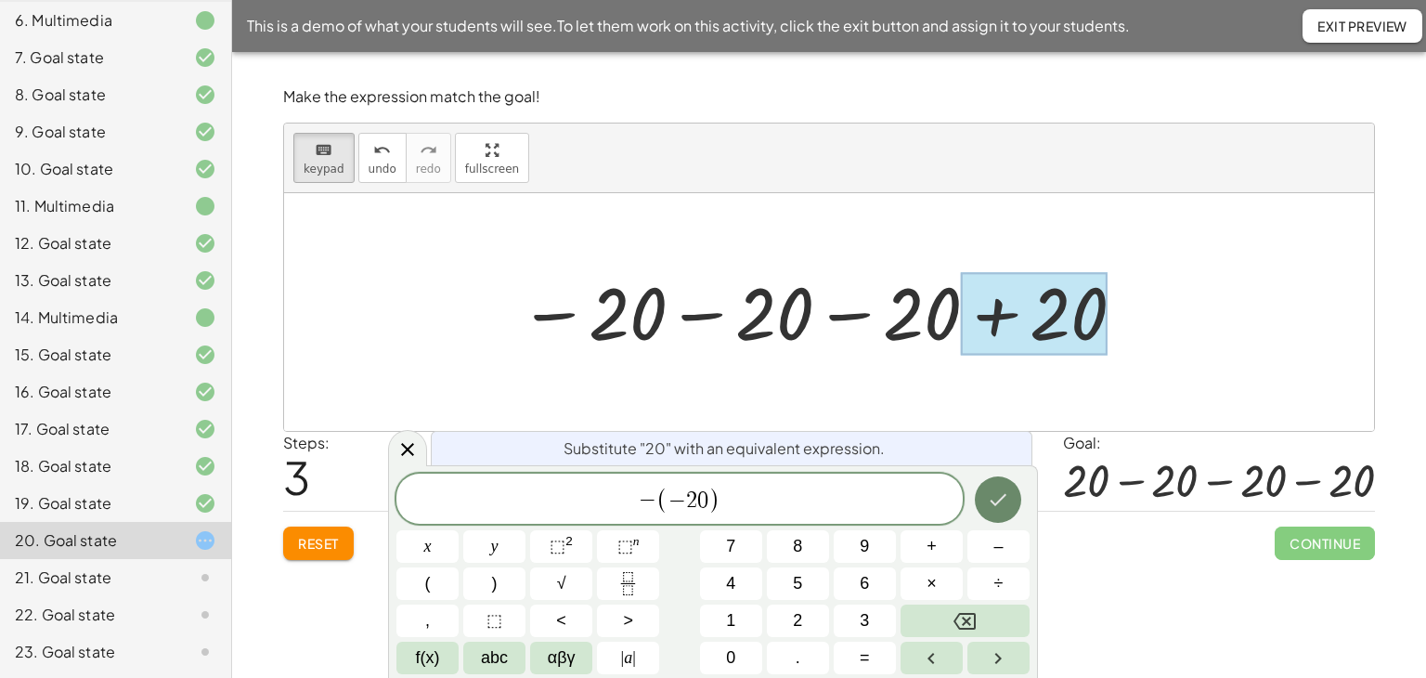
click at [999, 490] on icon "Done" at bounding box center [998, 499] width 22 height 22
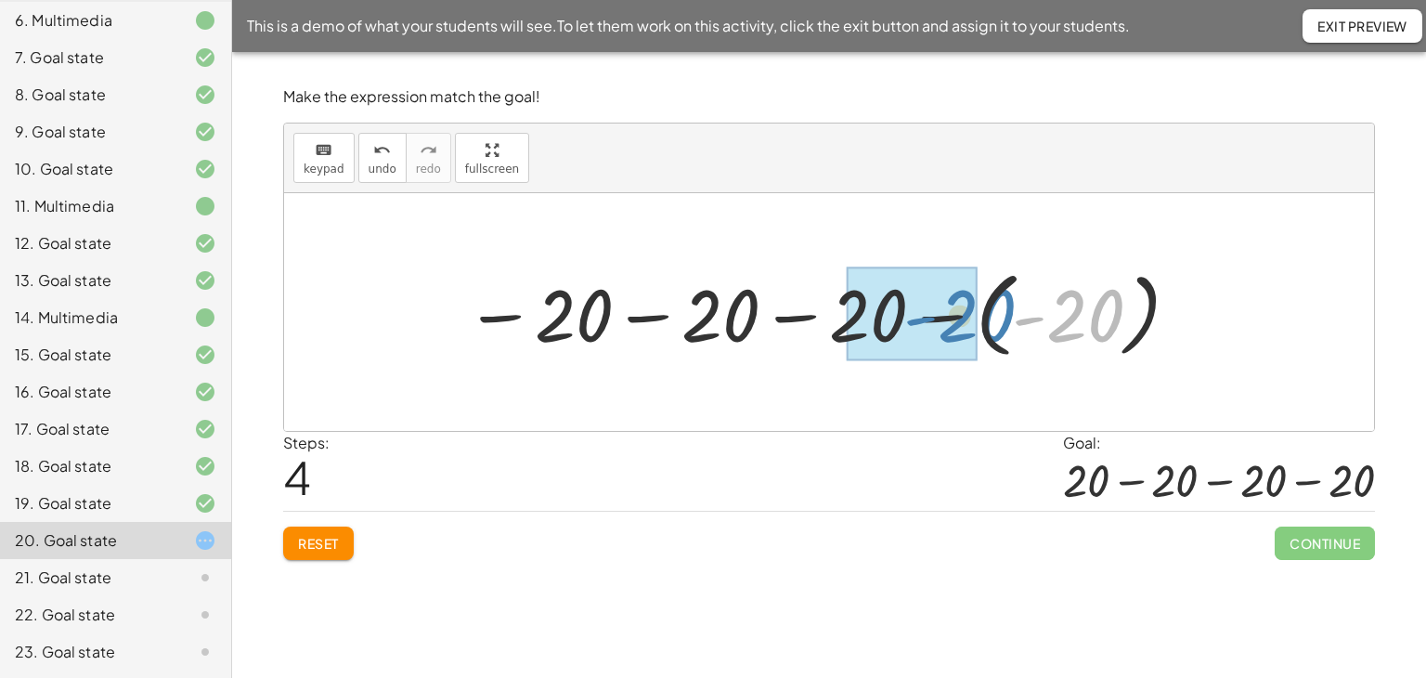
drag, startPoint x: 1072, startPoint y: 318, endPoint x: 963, endPoint y: 299, distance: 110.4
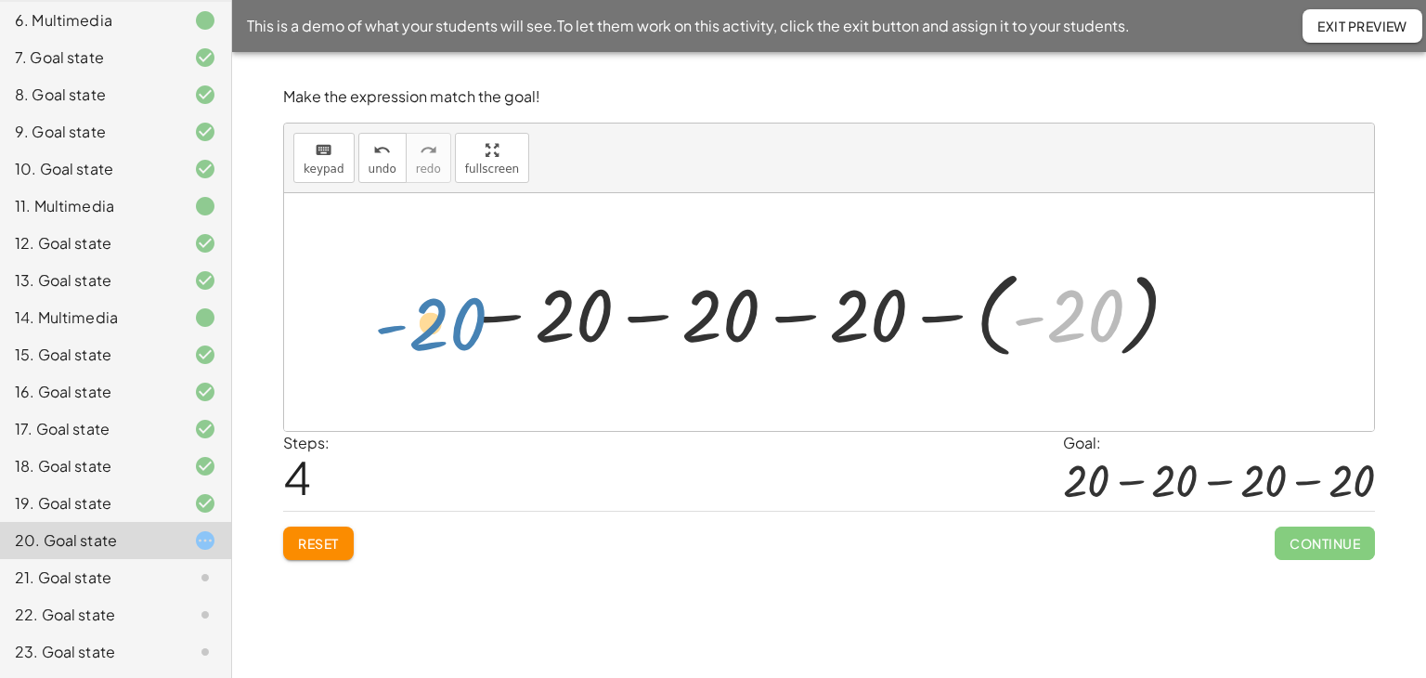
drag, startPoint x: 1076, startPoint y: 313, endPoint x: 439, endPoint y: 319, distance: 637.0
drag, startPoint x: 984, startPoint y: 313, endPoint x: 992, endPoint y: 342, distance: 29.7
click at [987, 317] on div at bounding box center [823, 312] width 735 height 103
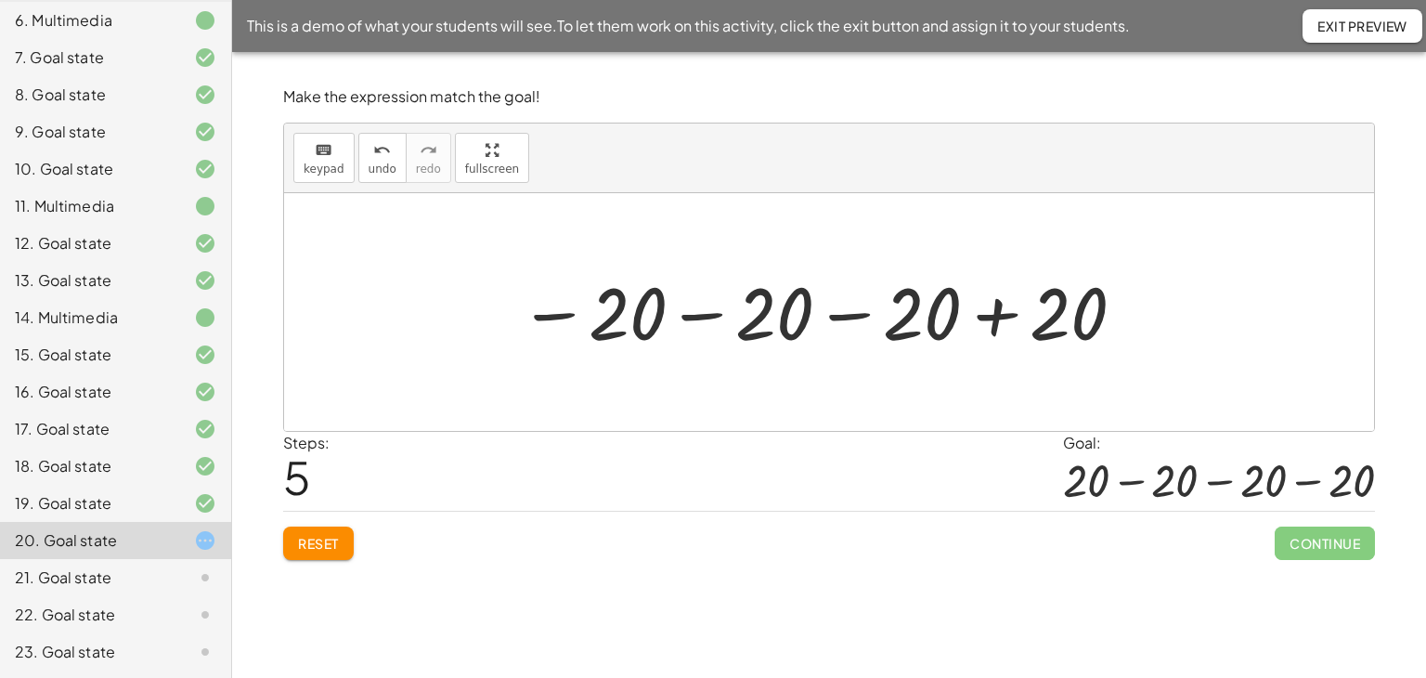
click at [303, 543] on span "Reset" at bounding box center [318, 543] width 41 height 17
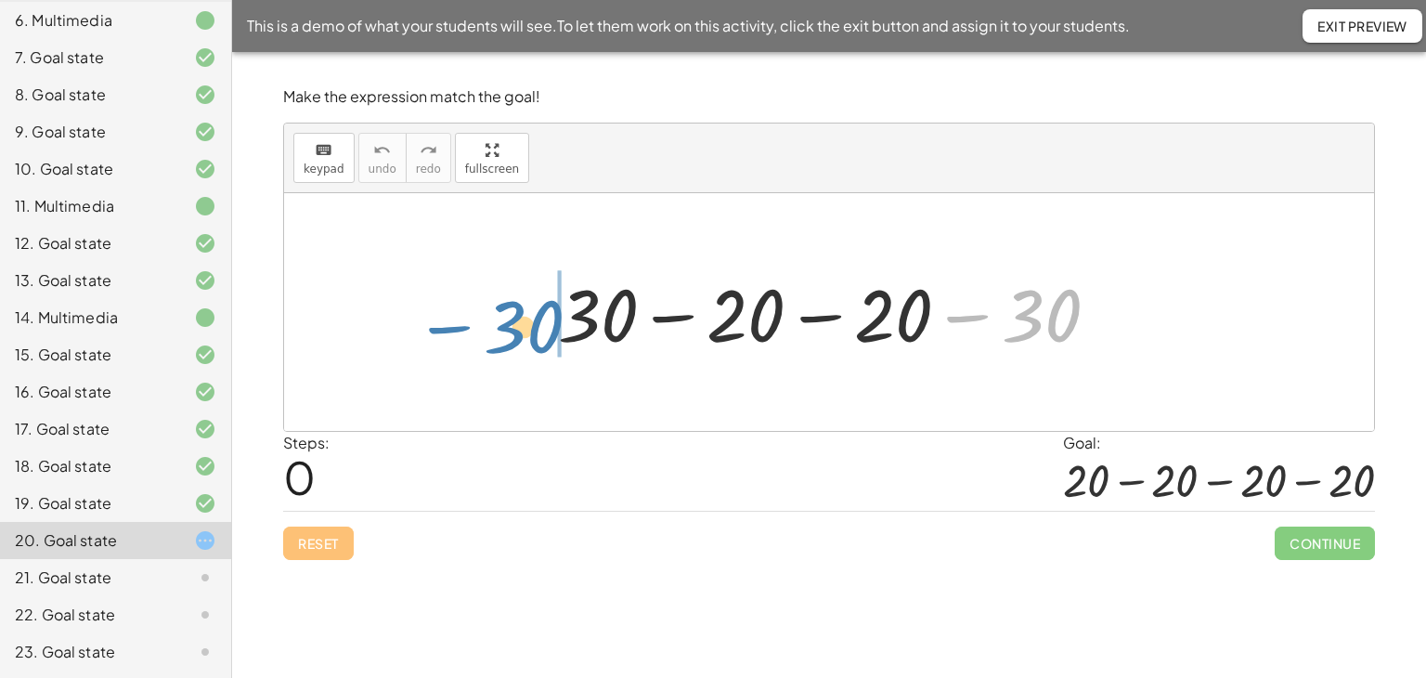
drag, startPoint x: 1029, startPoint y: 313, endPoint x: 511, endPoint y: 324, distance: 518.2
click at [511, 324] on div "− 30 + 30 − 20 − 20 − 30" at bounding box center [829, 312] width 1090 height 238
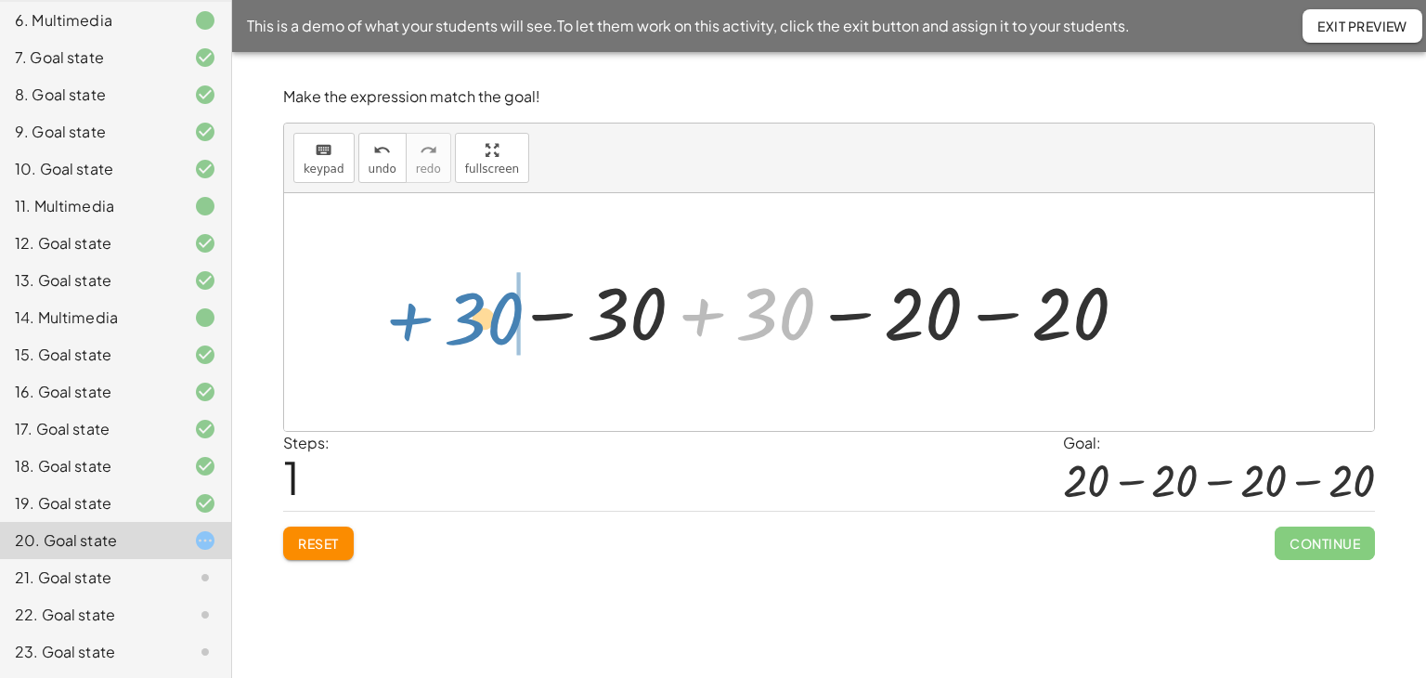
drag, startPoint x: 767, startPoint y: 301, endPoint x: 475, endPoint y: 305, distance: 291.6
click at [475, 305] on div "+ 30 − 20 − 20 − 30 + 30 + 30 − 20 − 20 − 30" at bounding box center [829, 312] width 1090 height 238
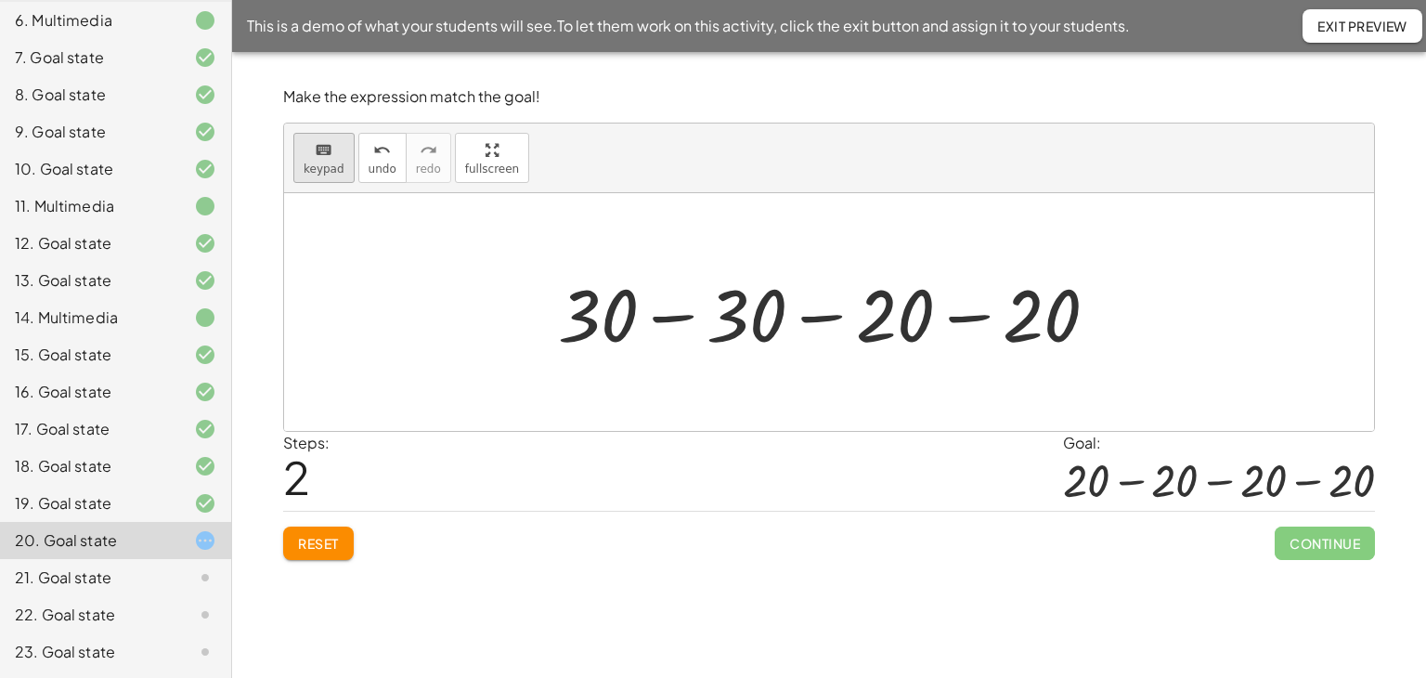
click at [315, 156] on icon "keyboard" at bounding box center [324, 150] width 18 height 22
click at [592, 326] on div at bounding box center [598, 314] width 80 height 86
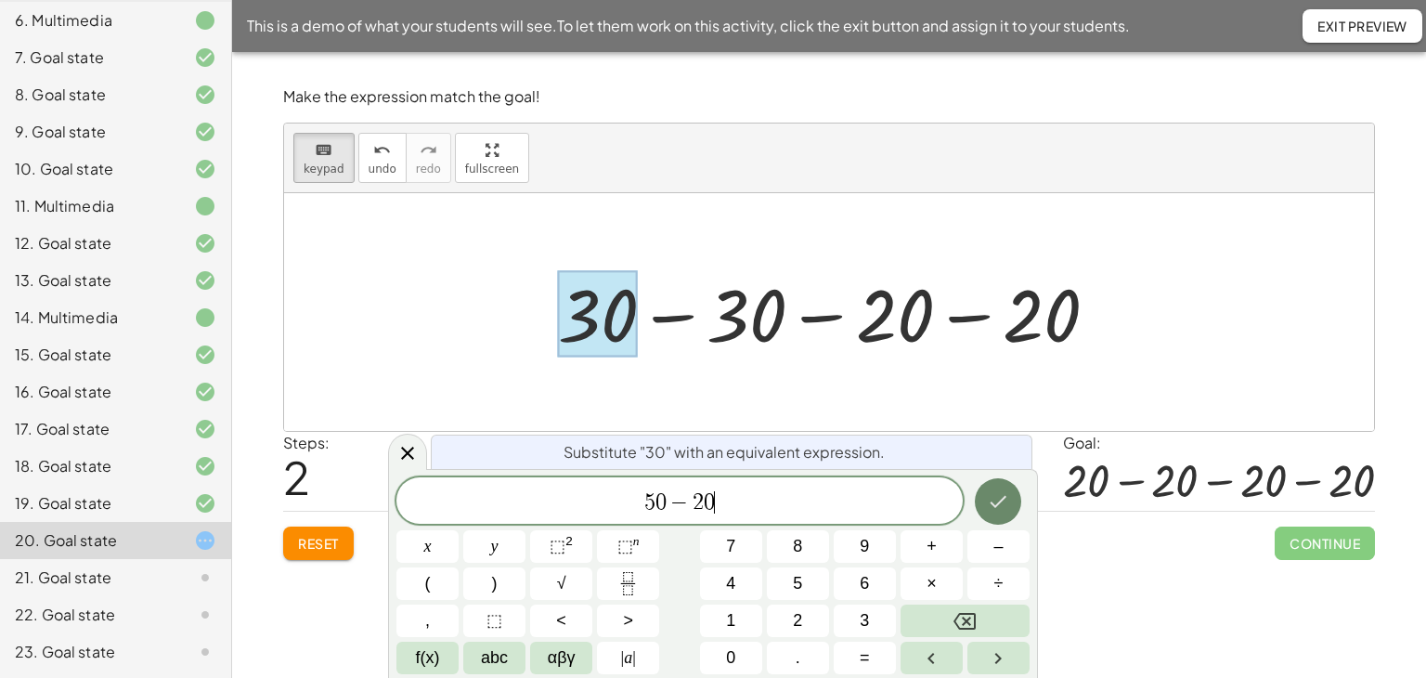
click at [1004, 495] on icon "Done" at bounding box center [998, 501] width 22 height 22
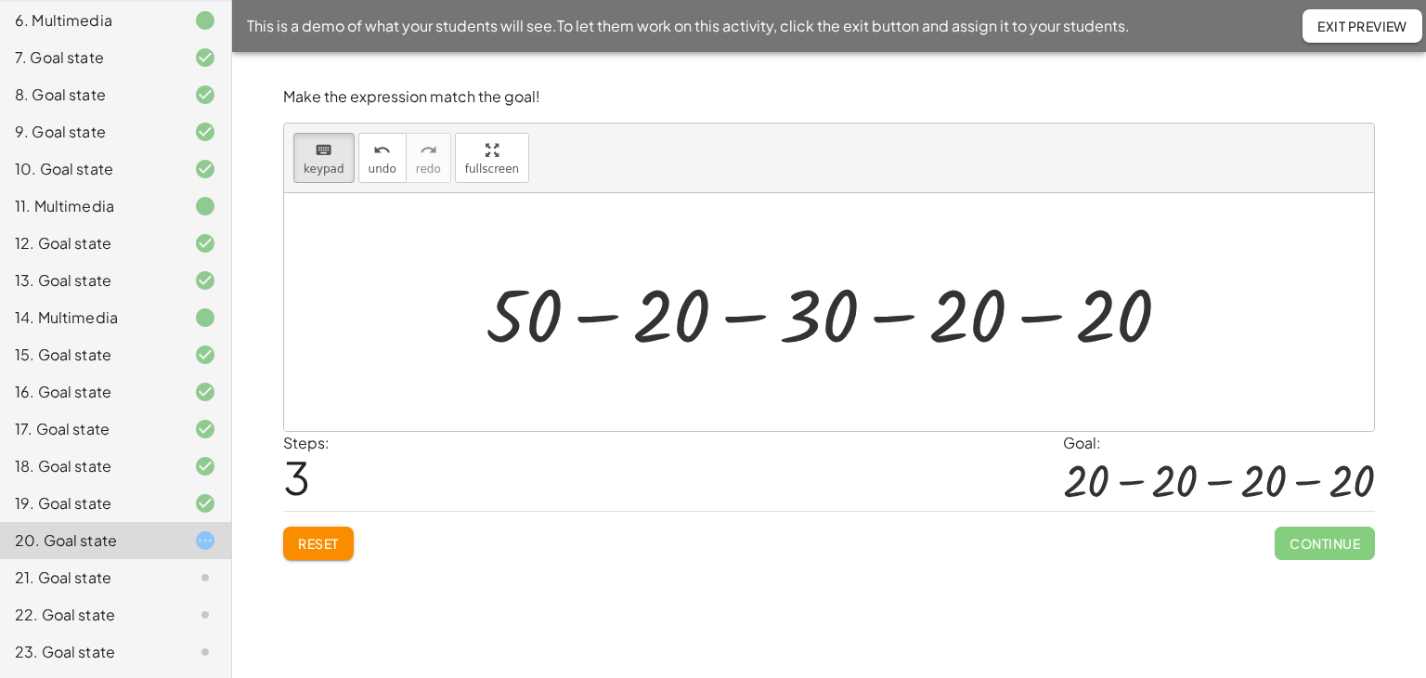
drag, startPoint x: 320, startPoint y: 161, endPoint x: 594, endPoint y: 281, distance: 299.3
click at [329, 162] on span "keypad" at bounding box center [324, 168] width 41 height 13
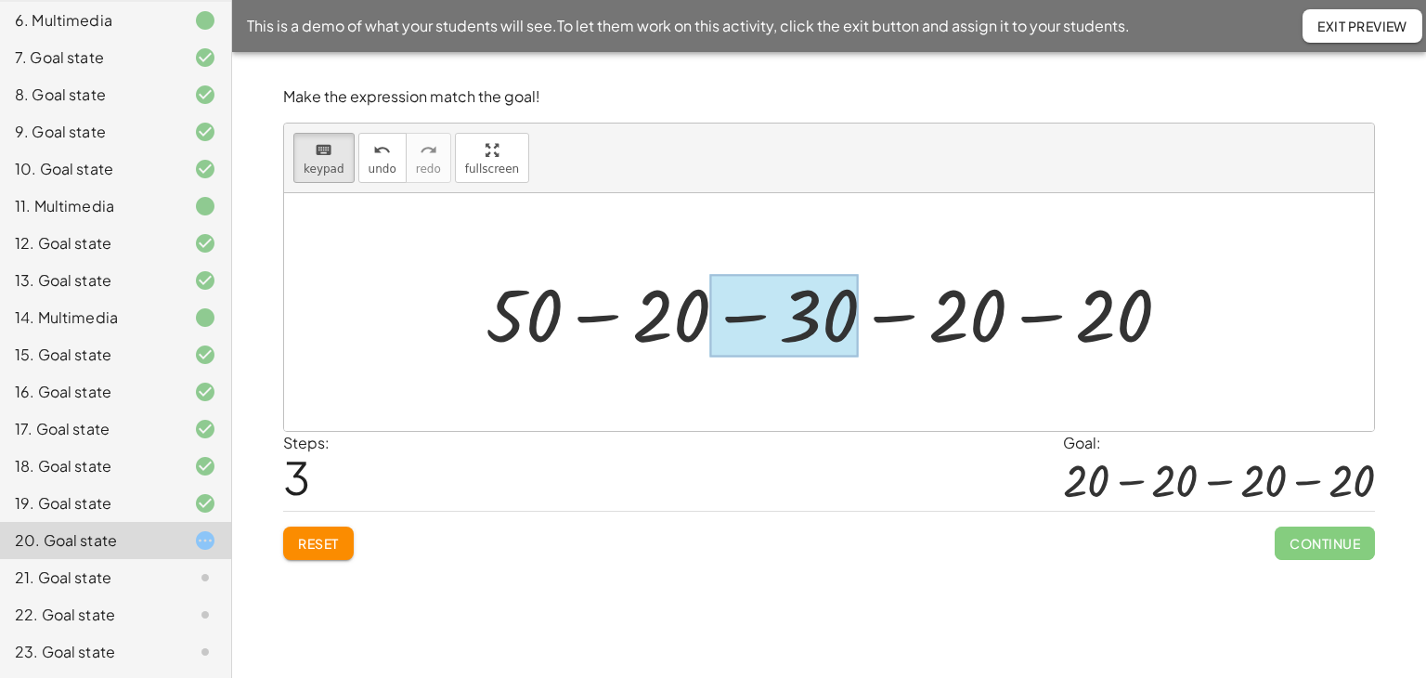
click at [804, 312] on div at bounding box center [784, 316] width 149 height 83
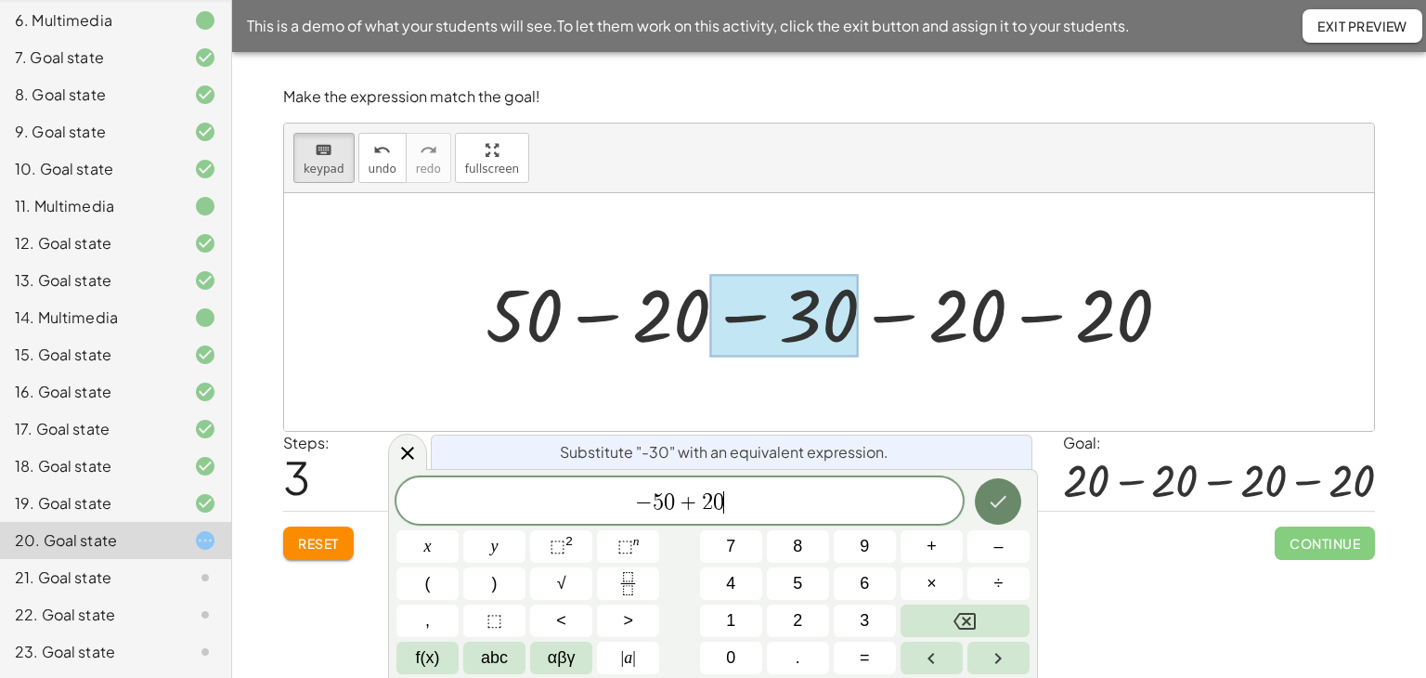
click at [984, 492] on button "Done" at bounding box center [998, 501] width 46 height 46
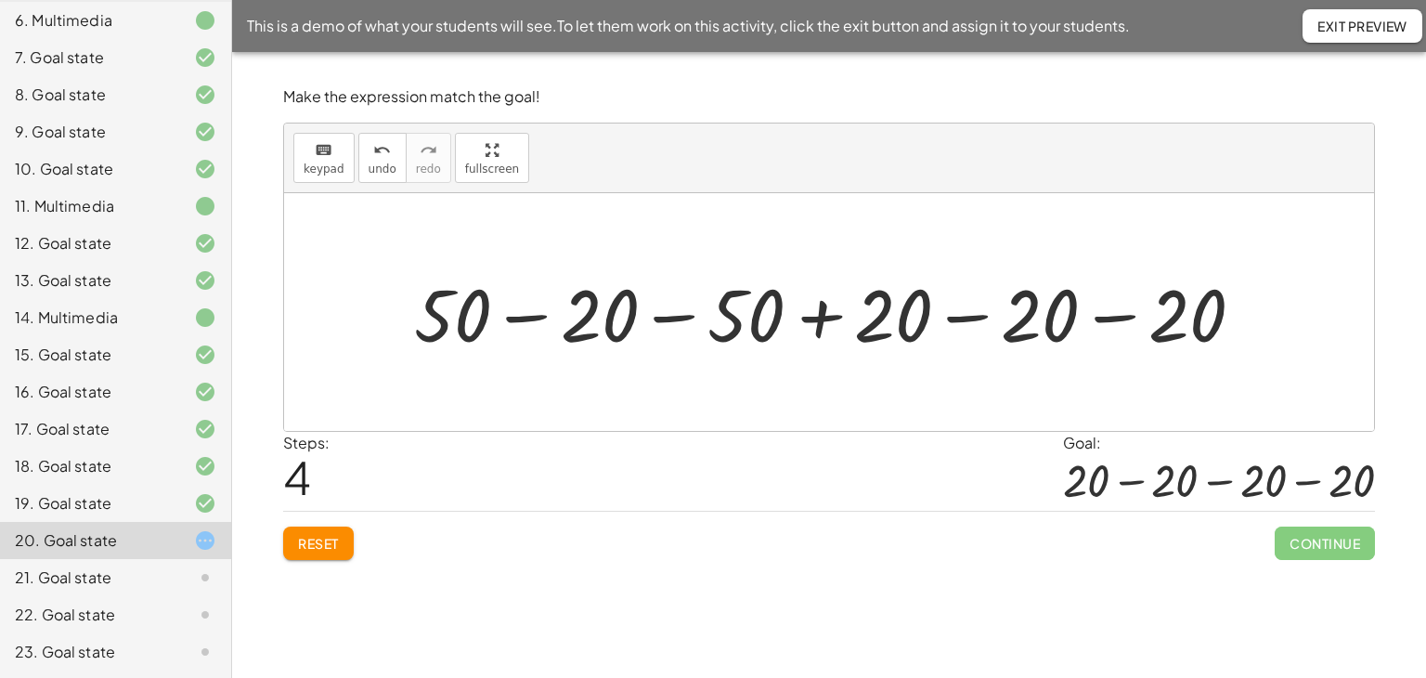
click at [519, 309] on div at bounding box center [837, 313] width 864 height 96
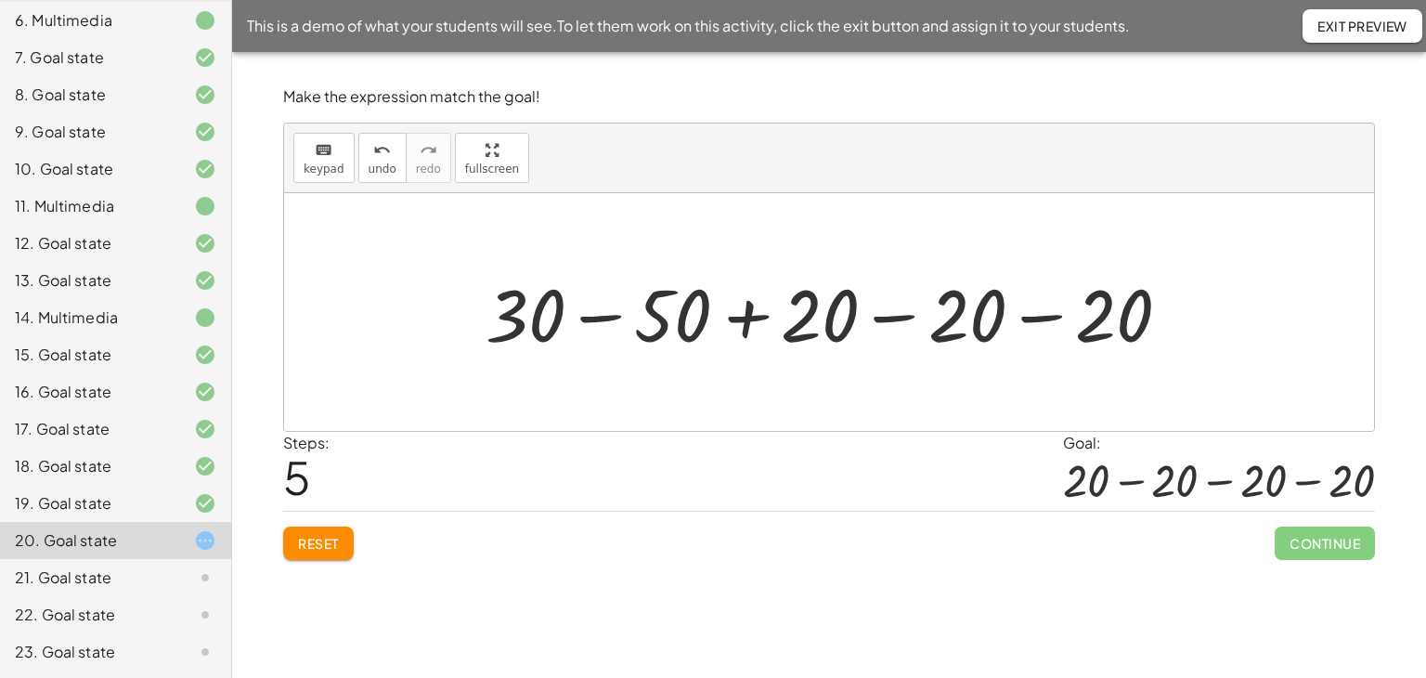
click at [747, 317] on div at bounding box center [835, 313] width 719 height 96
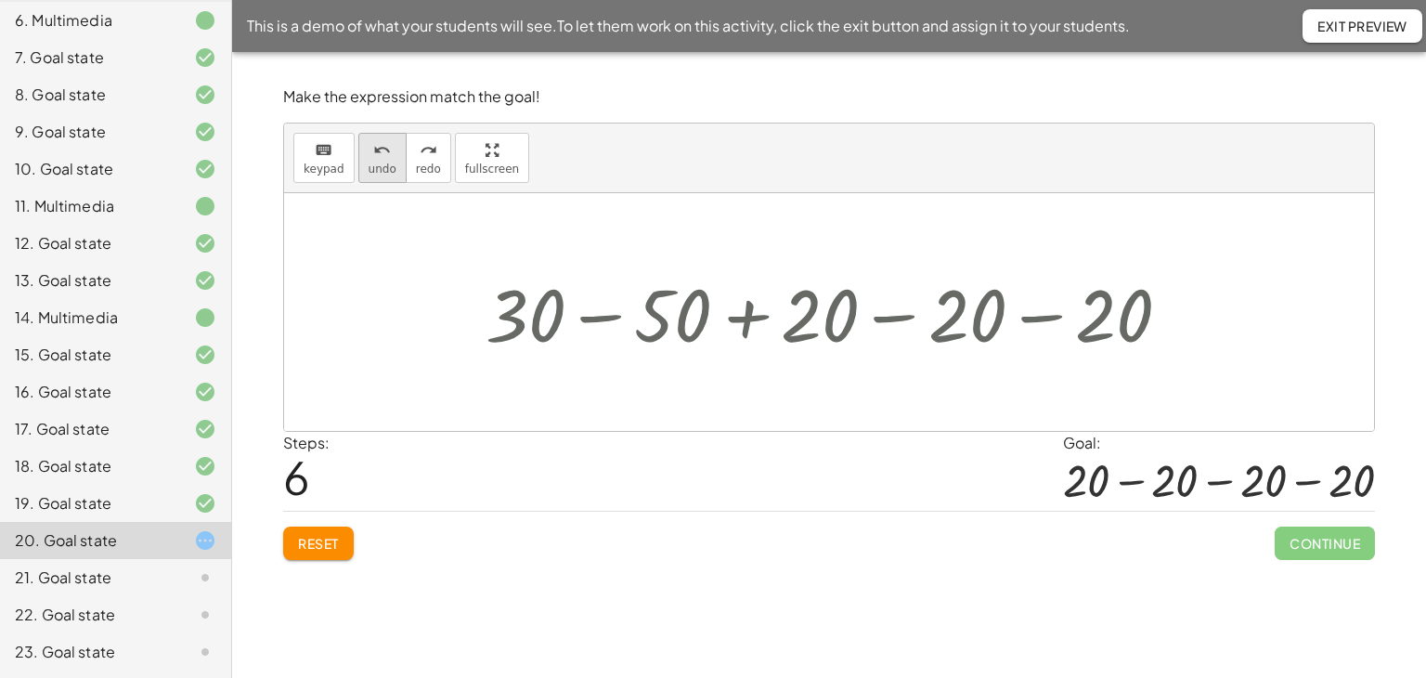
click at [358, 167] on button "undo undo" at bounding box center [382, 158] width 48 height 50
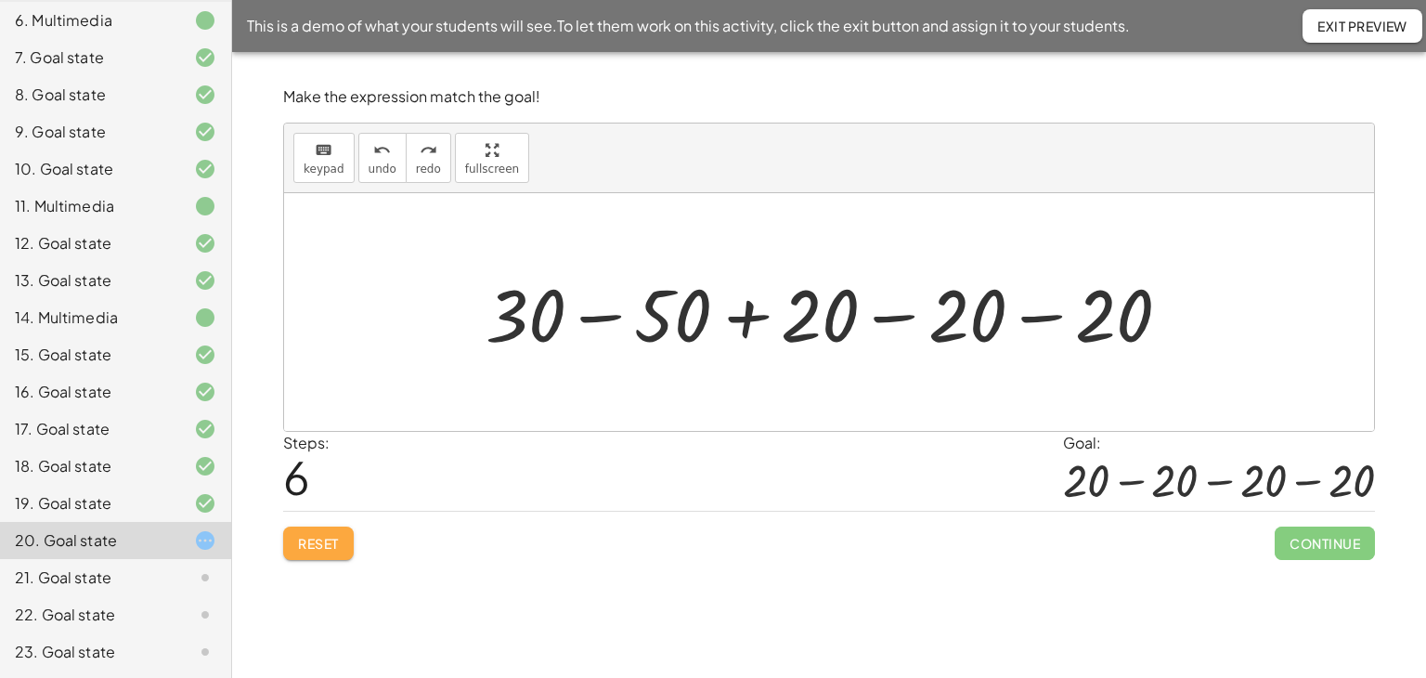
drag, startPoint x: 333, startPoint y: 526, endPoint x: 332, endPoint y: 513, distance: 13.0
click at [330, 521] on div "Reset Continue" at bounding box center [829, 535] width 1092 height 49
click at [296, 535] on button "Reset" at bounding box center [318, 542] width 71 height 33
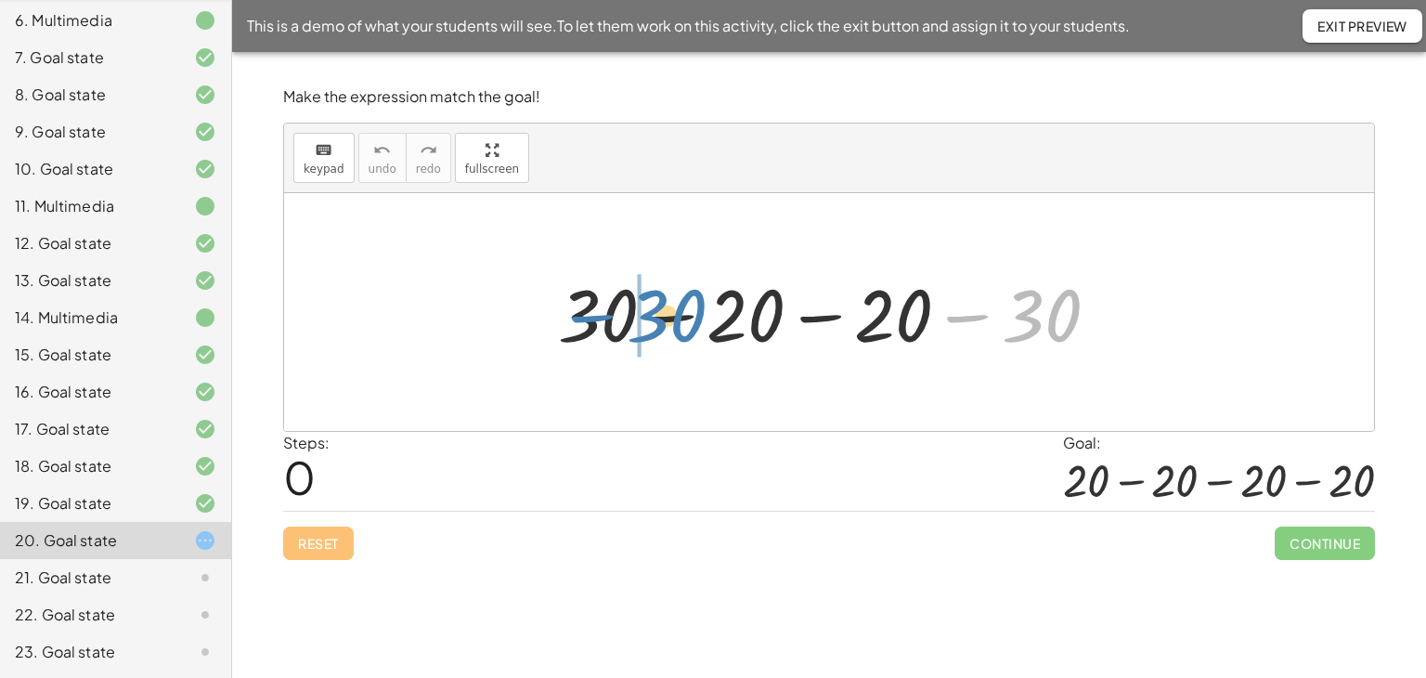
drag, startPoint x: 973, startPoint y: 314, endPoint x: 598, endPoint y: 314, distance: 375.1
click at [598, 314] on div at bounding box center [836, 313] width 574 height 96
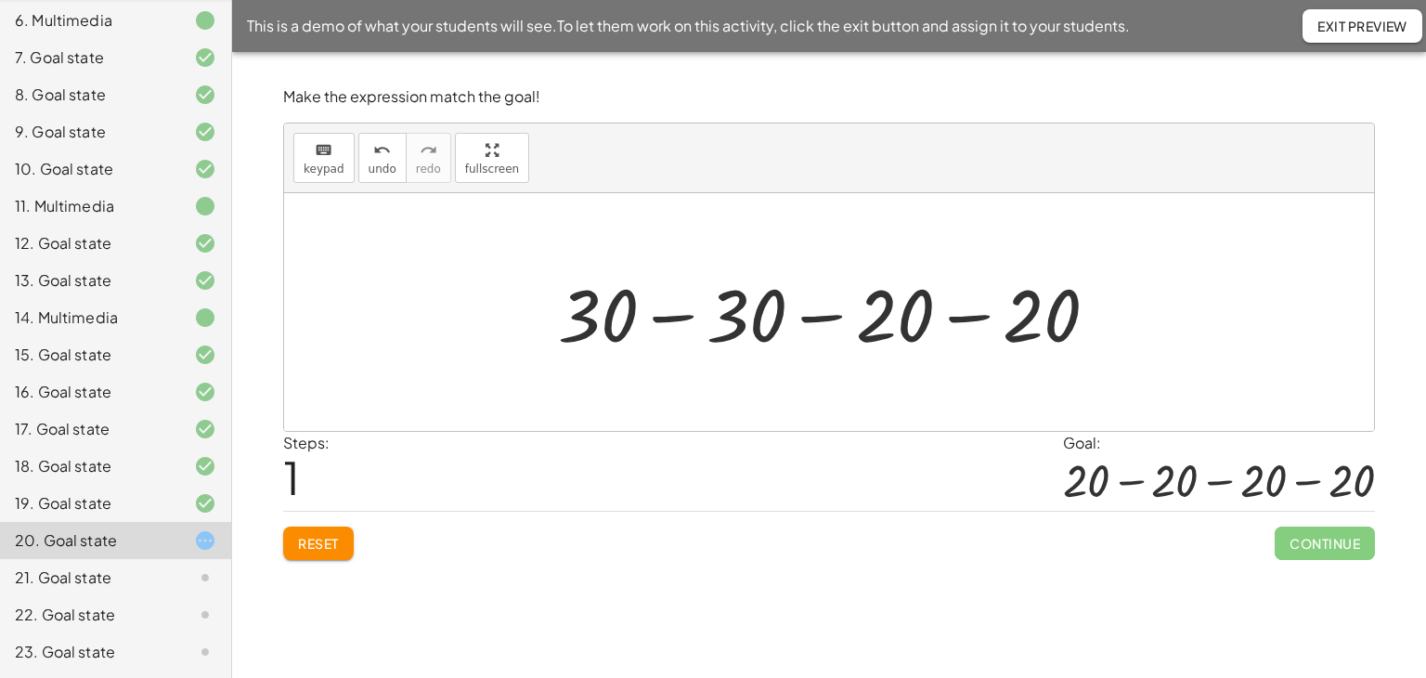
drag, startPoint x: 324, startPoint y: 161, endPoint x: 379, endPoint y: 227, distance: 85.7
click at [327, 163] on span "keypad" at bounding box center [324, 168] width 41 height 13
click at [591, 318] on div at bounding box center [598, 314] width 80 height 86
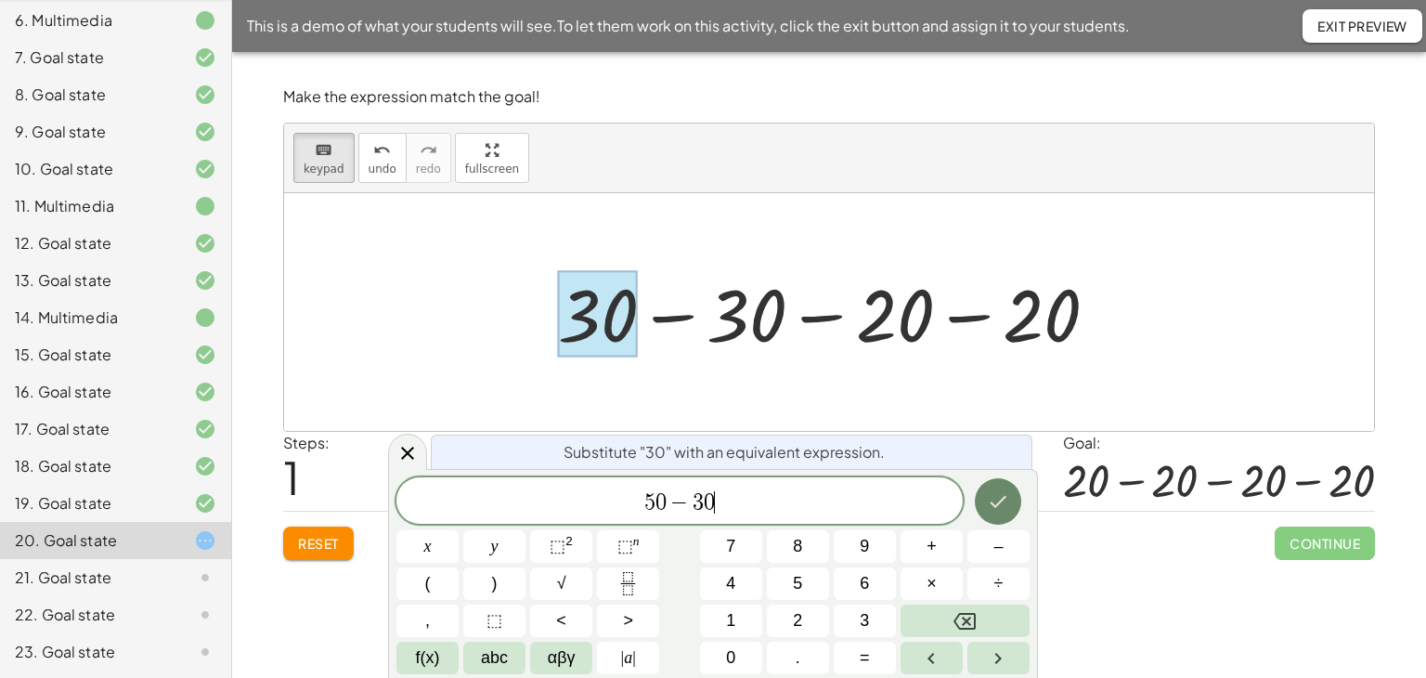
click at [999, 511] on icon "Done" at bounding box center [998, 501] width 22 height 22
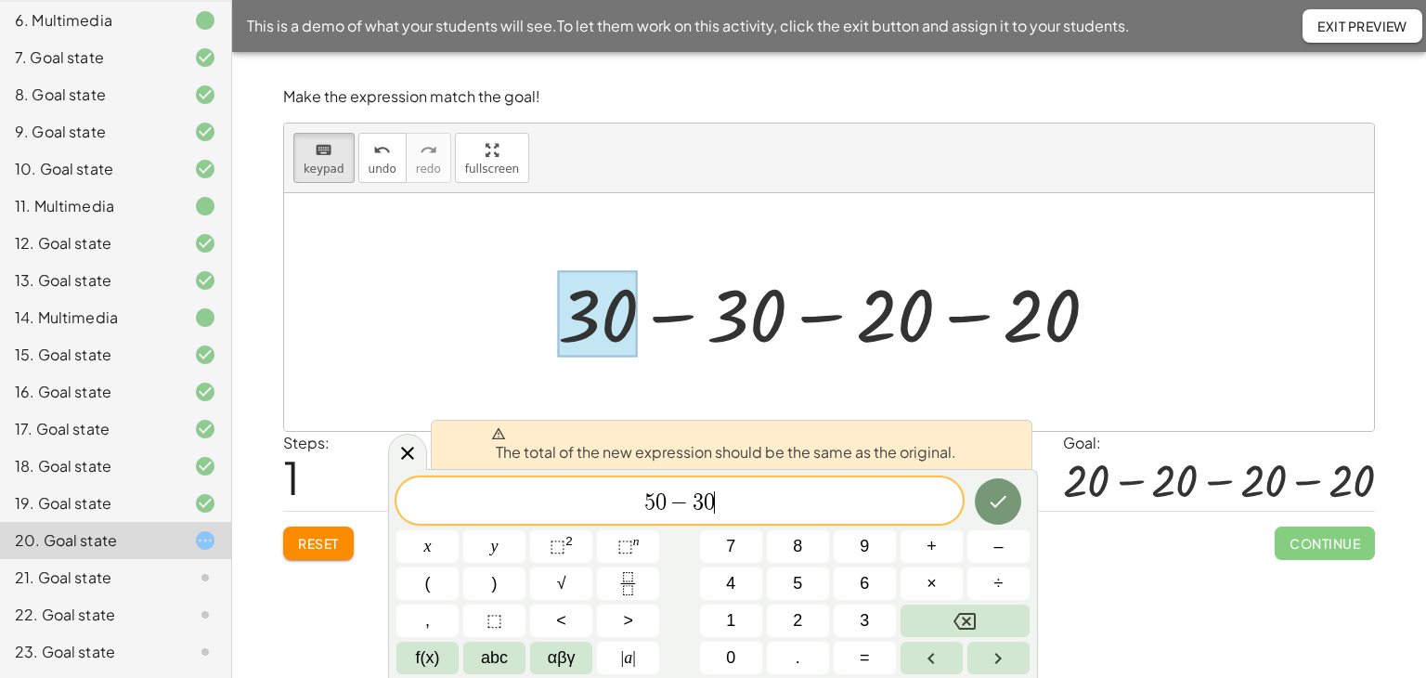
click at [703, 500] on span "5 0 − 3 0 ​" at bounding box center [679, 502] width 566 height 26
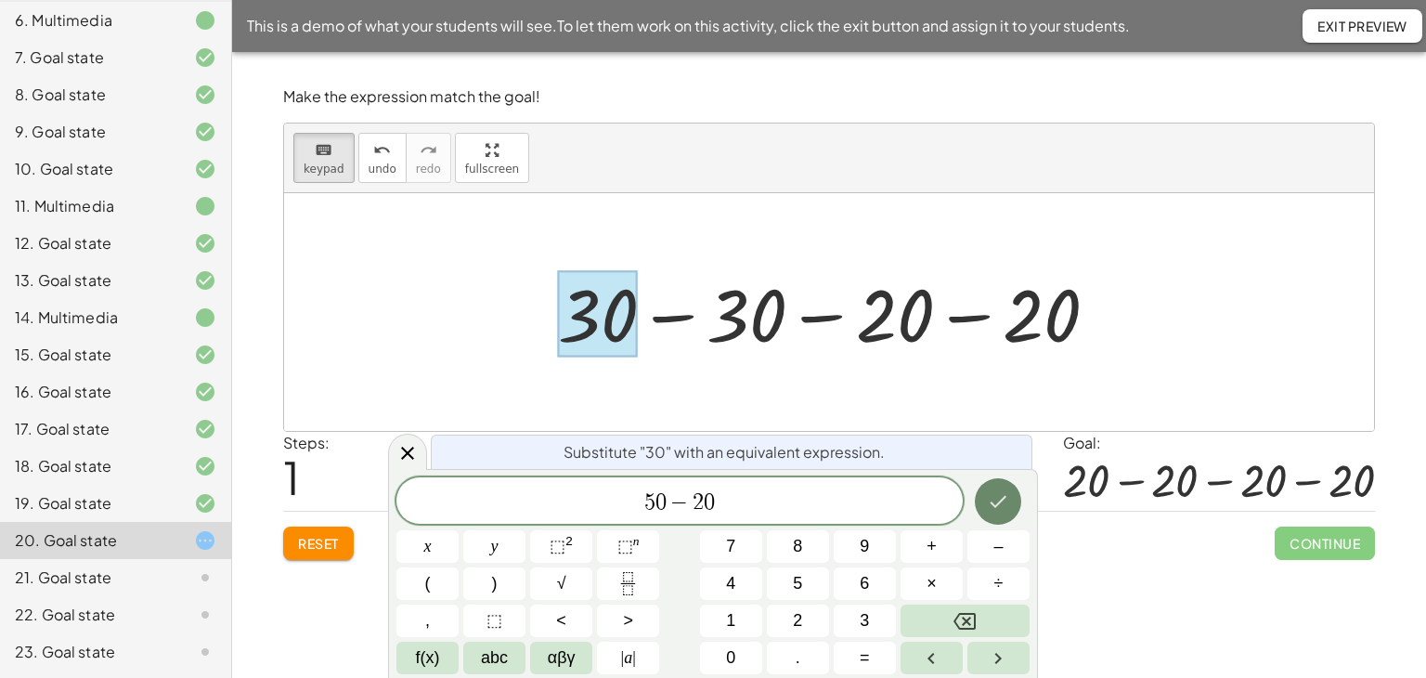
click at [988, 500] on icon "Done" at bounding box center [998, 501] width 22 height 22
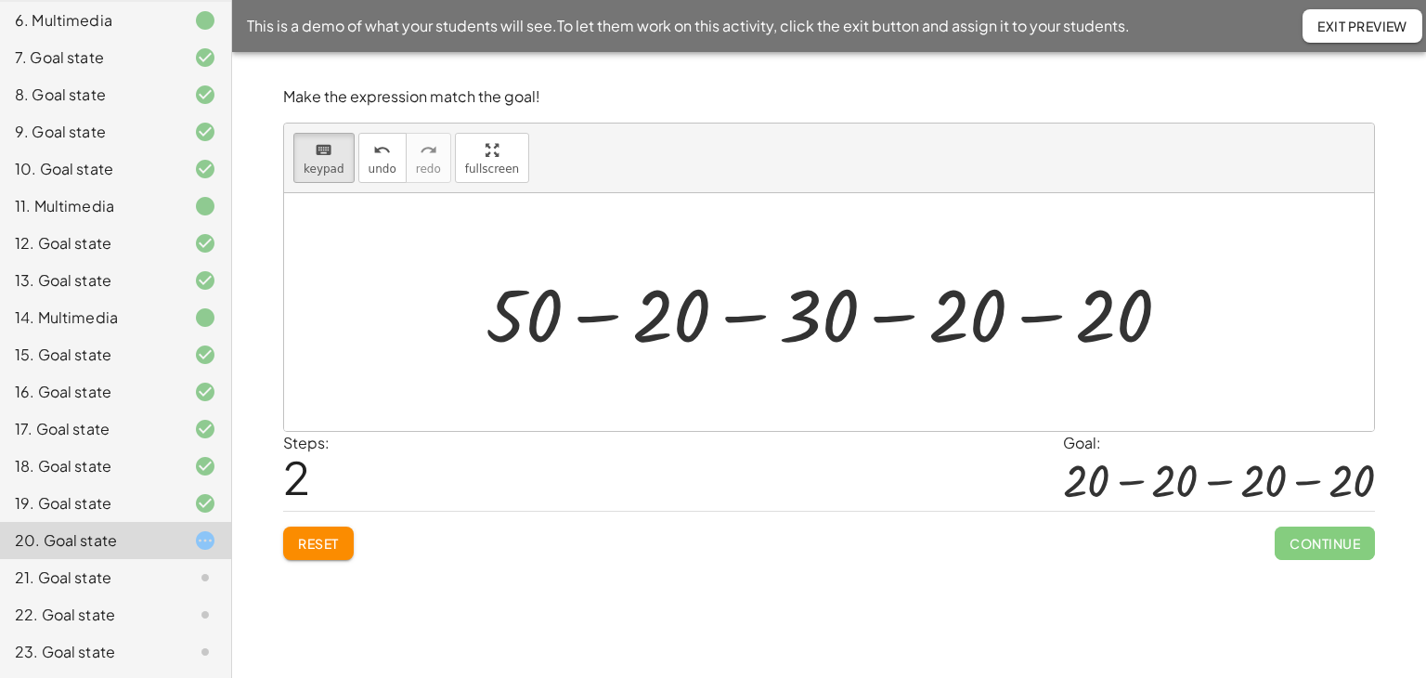
drag, startPoint x: 325, startPoint y: 154, endPoint x: 445, endPoint y: 216, distance: 135.0
click at [327, 156] on icon "keyboard" at bounding box center [324, 150] width 18 height 22
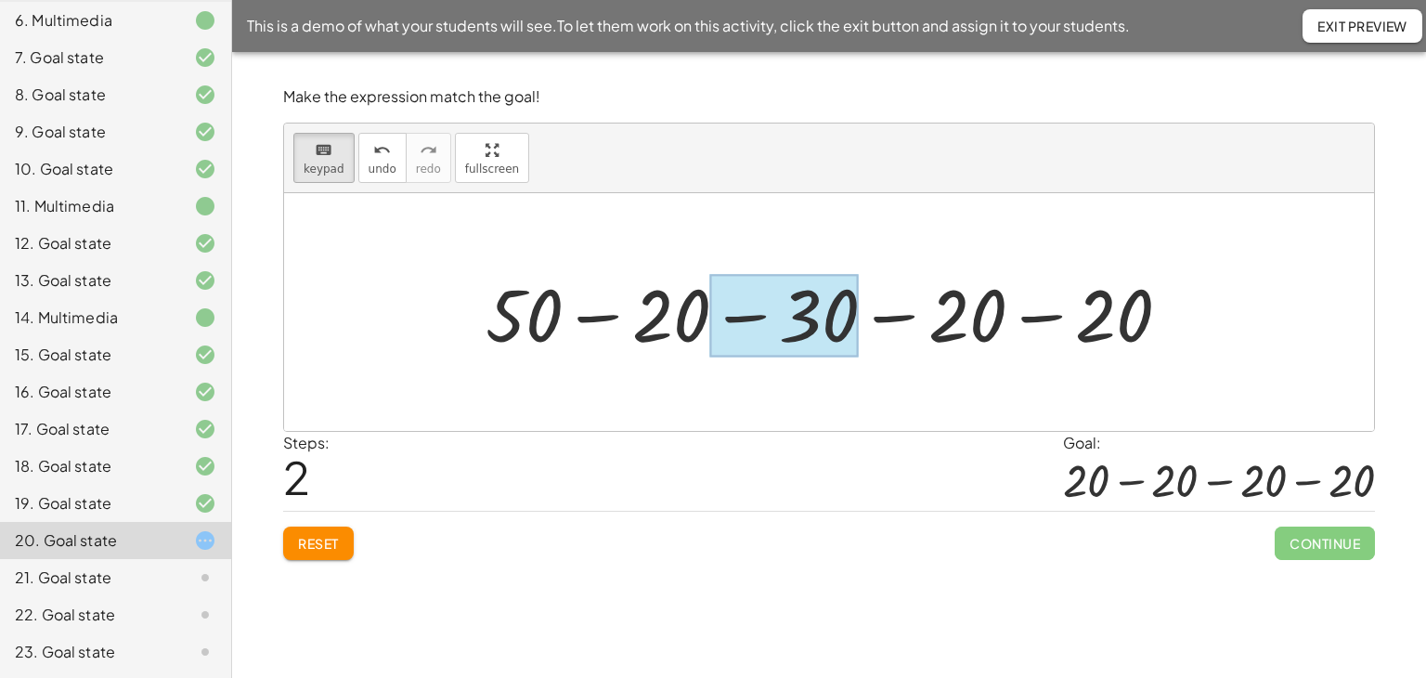
click at [827, 305] on div at bounding box center [784, 316] width 149 height 83
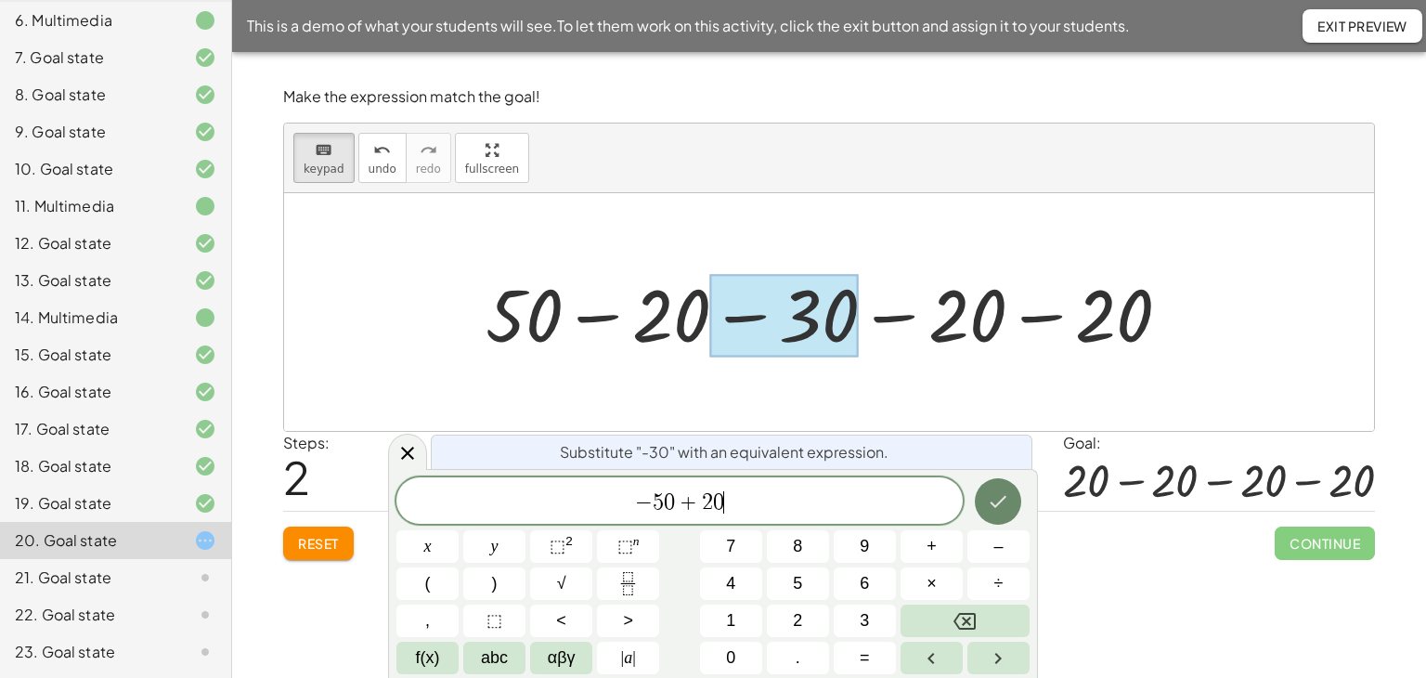
click at [999, 495] on icon "Done" at bounding box center [998, 501] width 22 height 22
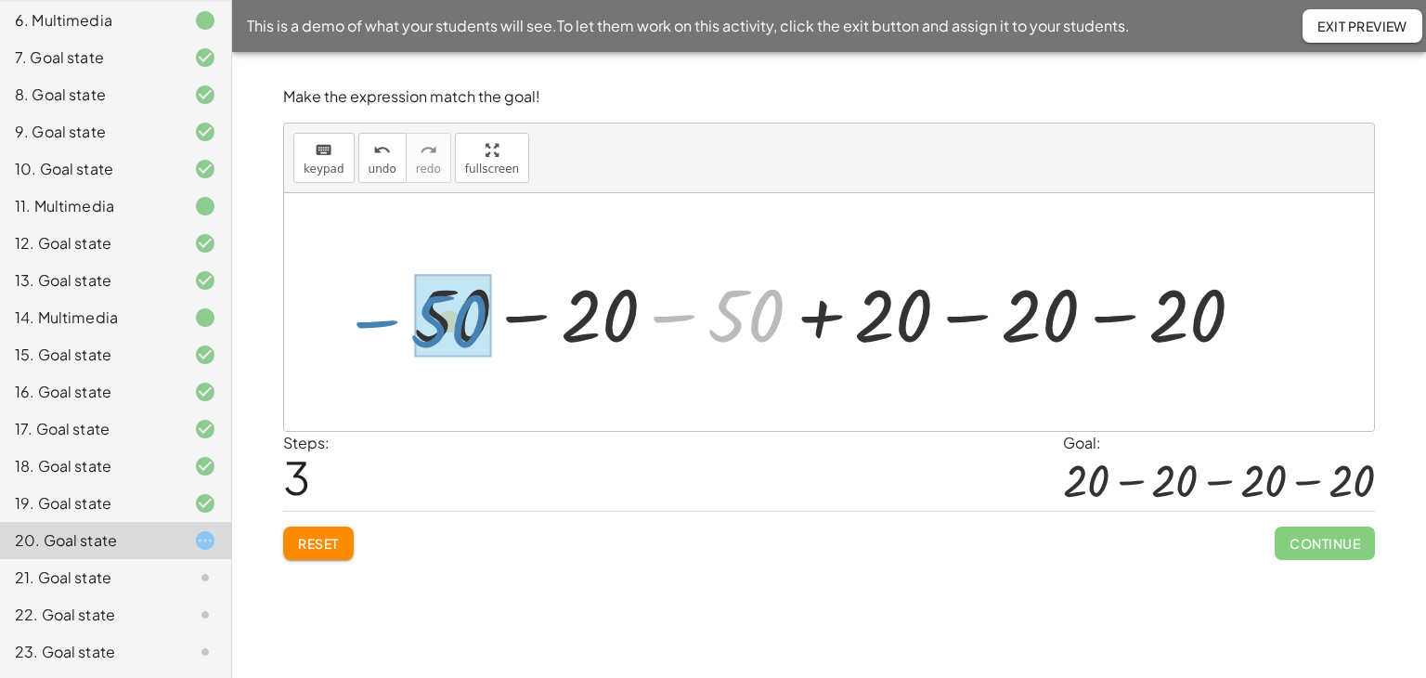
drag, startPoint x: 750, startPoint y: 312, endPoint x: 453, endPoint y: 317, distance: 297.2
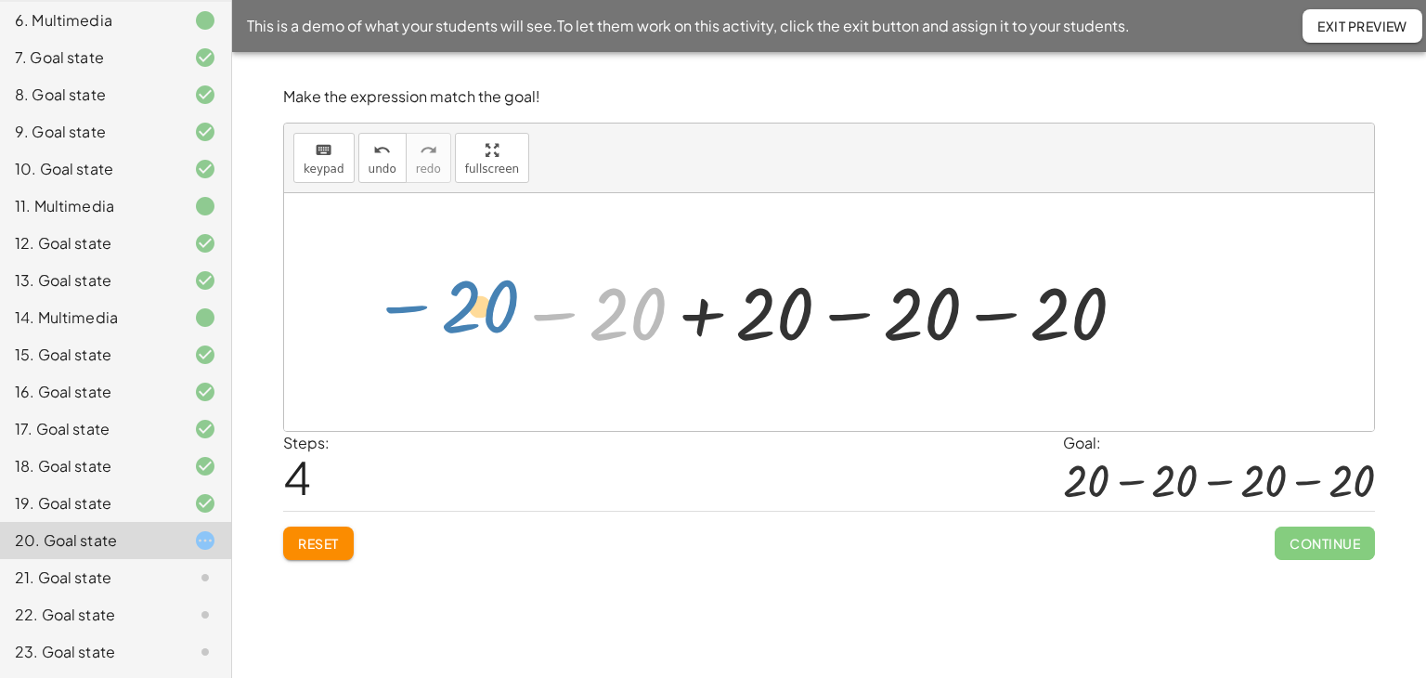
drag, startPoint x: 639, startPoint y: 304, endPoint x: 491, endPoint y: 296, distance: 147.8
click at [491, 296] on div "+ 30 − 20 − 20 − 30 + 30 − 30 − 20 − 20 + 50 − 20 − 30 − 20 − 20 + 50 − 20 − 50…" at bounding box center [816, 312] width 651 height 101
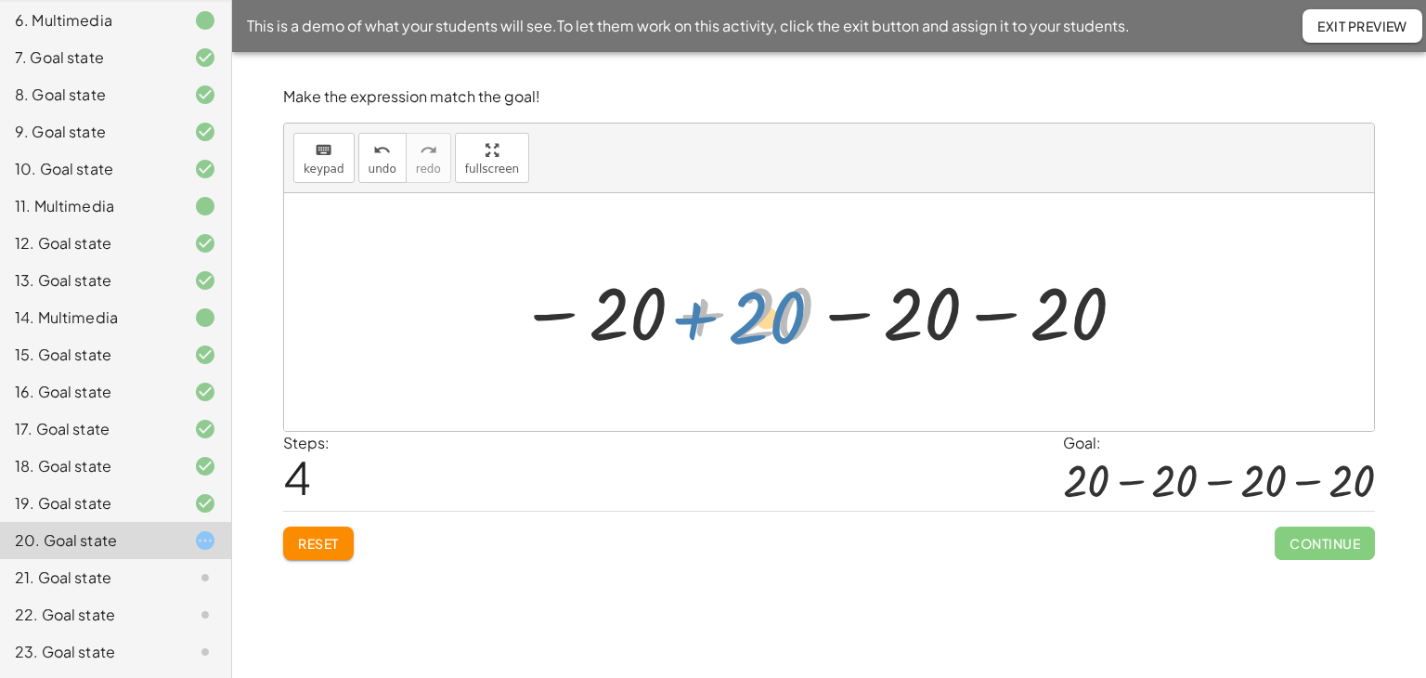
click at [695, 318] on div at bounding box center [824, 312] width 628 height 92
click at [317, 531] on button "Reset" at bounding box center [318, 542] width 71 height 33
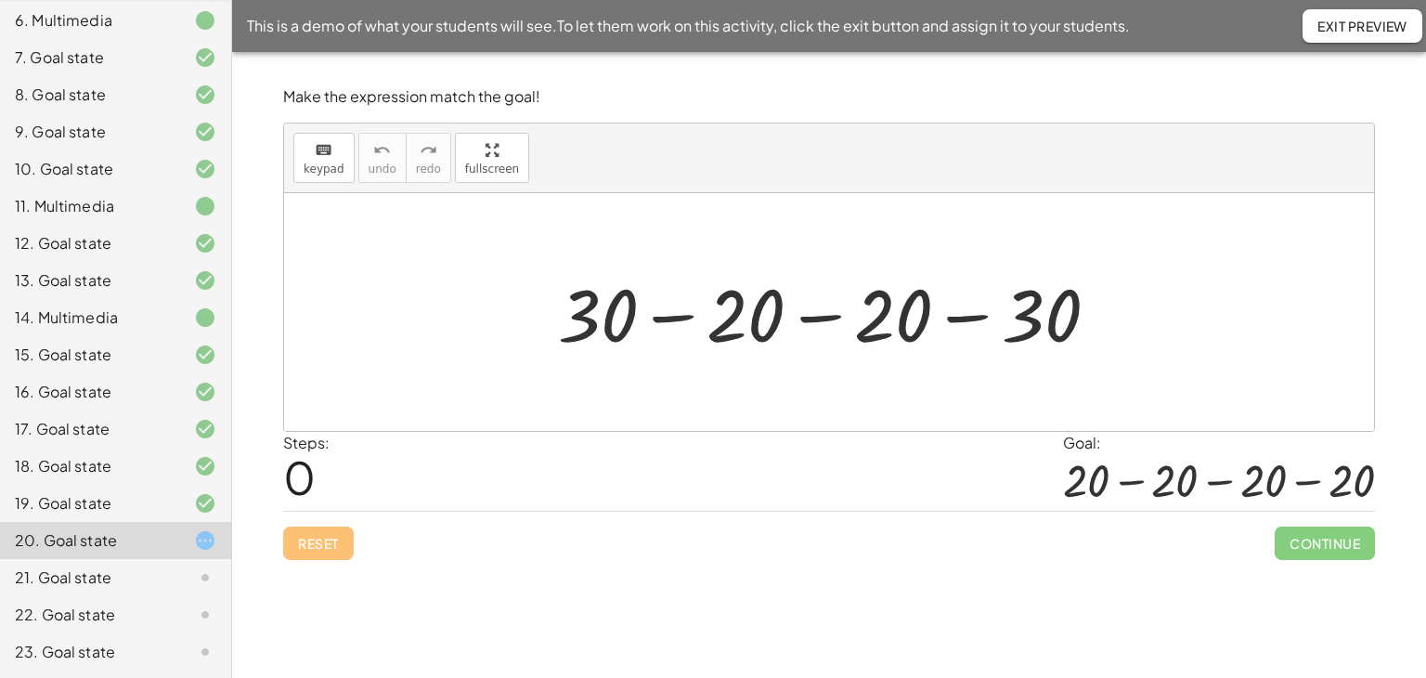
drag, startPoint x: 669, startPoint y: 311, endPoint x: 686, endPoint y: 310, distance: 17.7
click at [669, 310] on div at bounding box center [836, 313] width 574 height 96
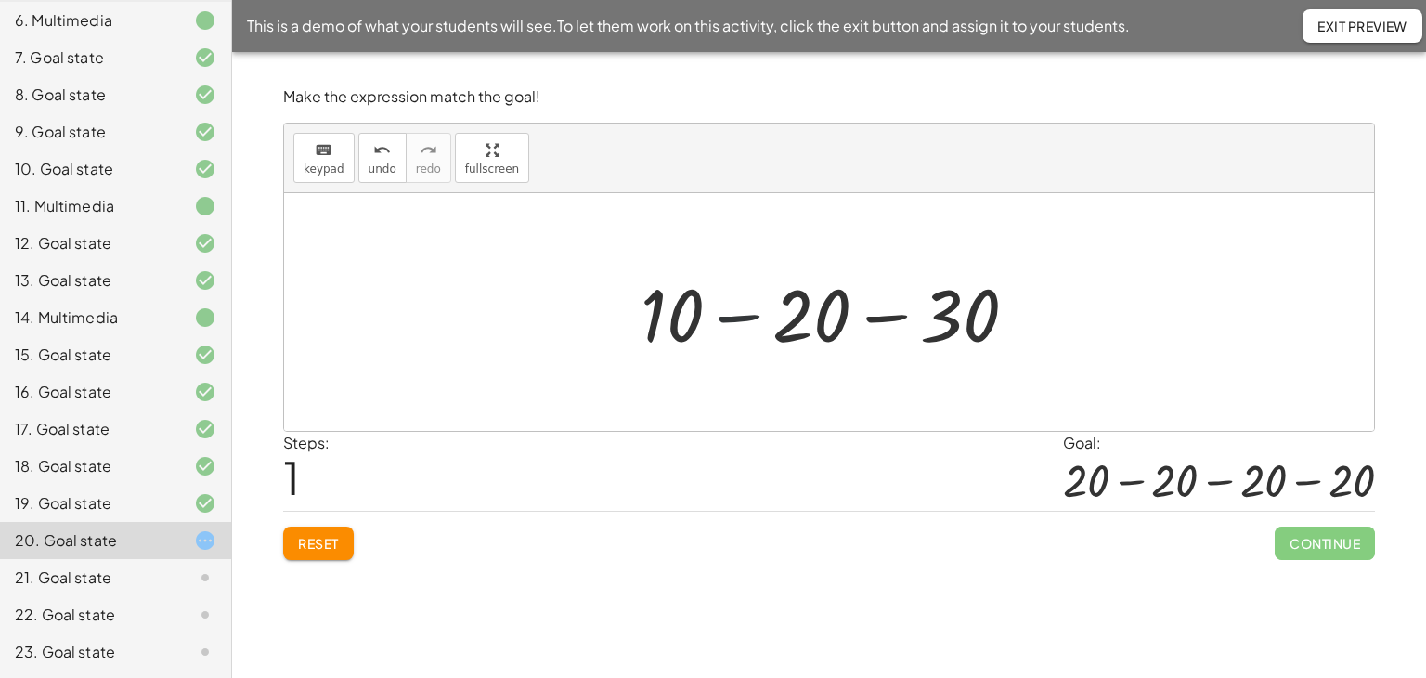
drag, startPoint x: 735, startPoint y: 315, endPoint x: 761, endPoint y: 315, distance: 26.0
click at [734, 316] on div at bounding box center [836, 313] width 410 height 96
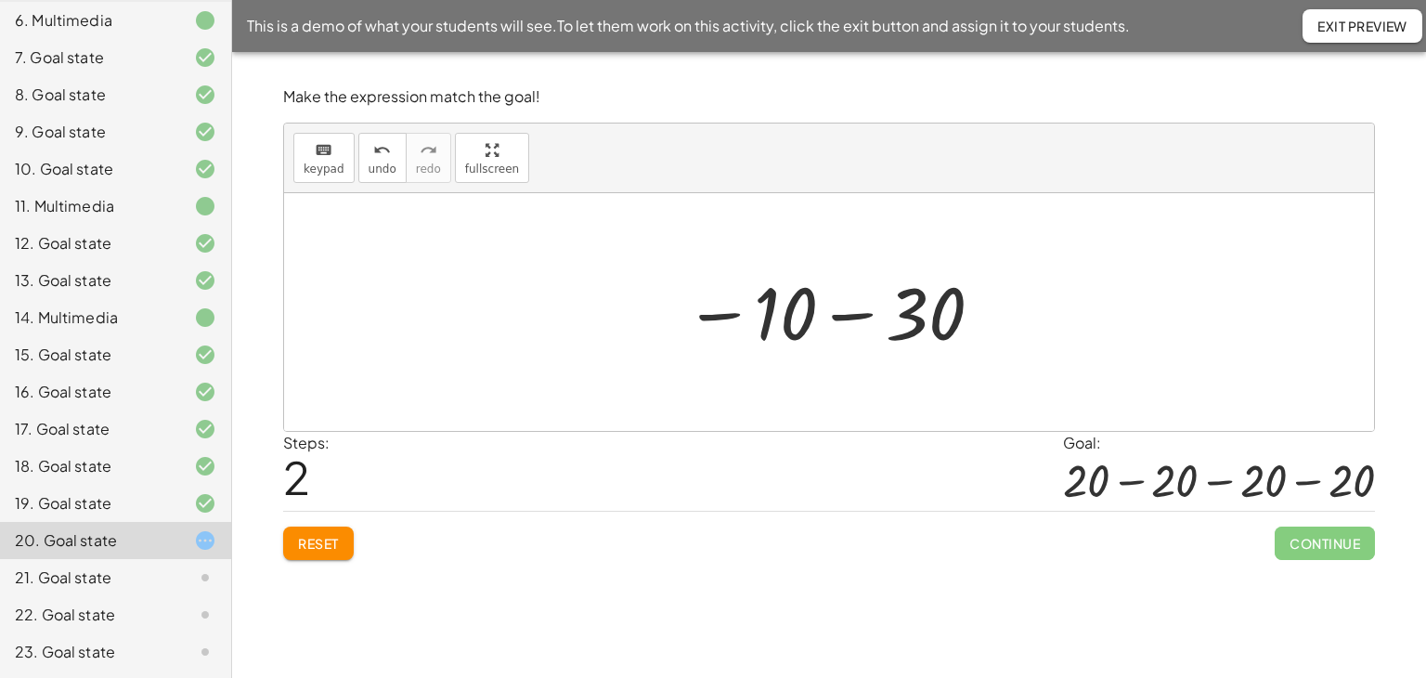
click at [838, 317] on div at bounding box center [834, 312] width 319 height 92
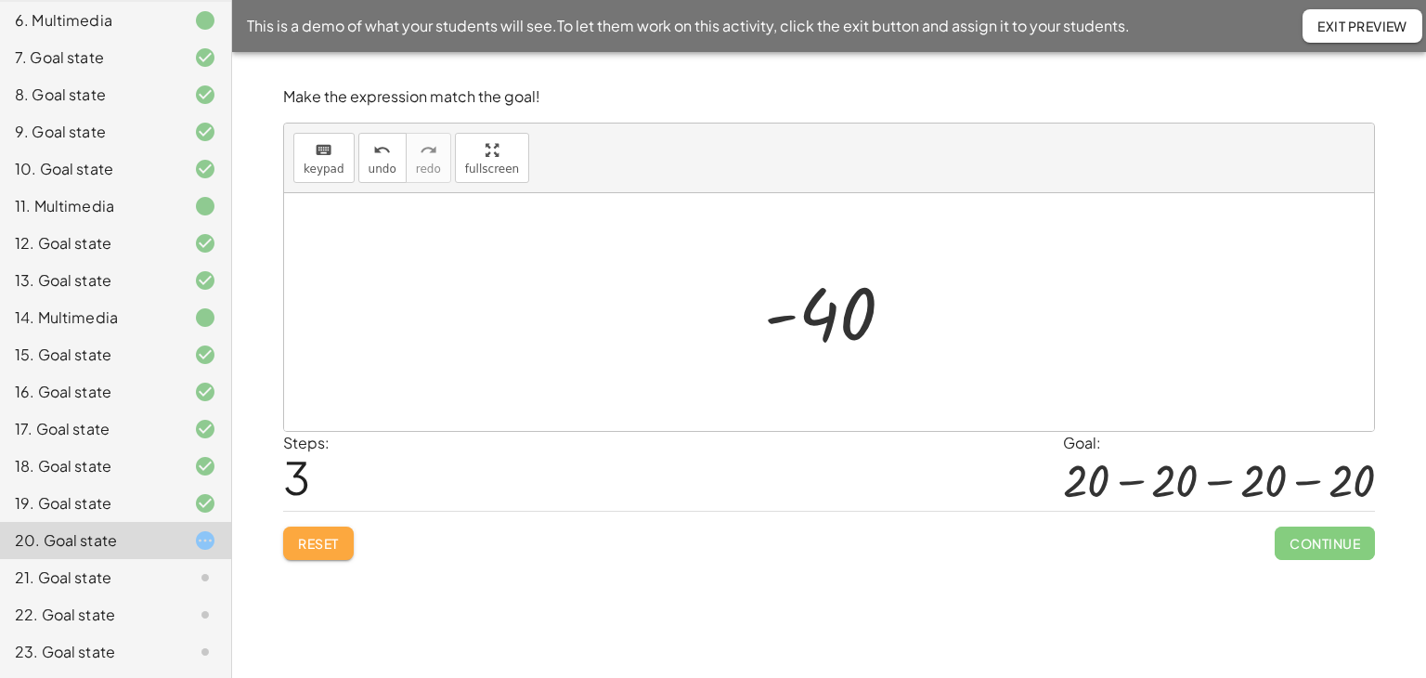
click at [298, 535] on span "Reset" at bounding box center [318, 543] width 41 height 17
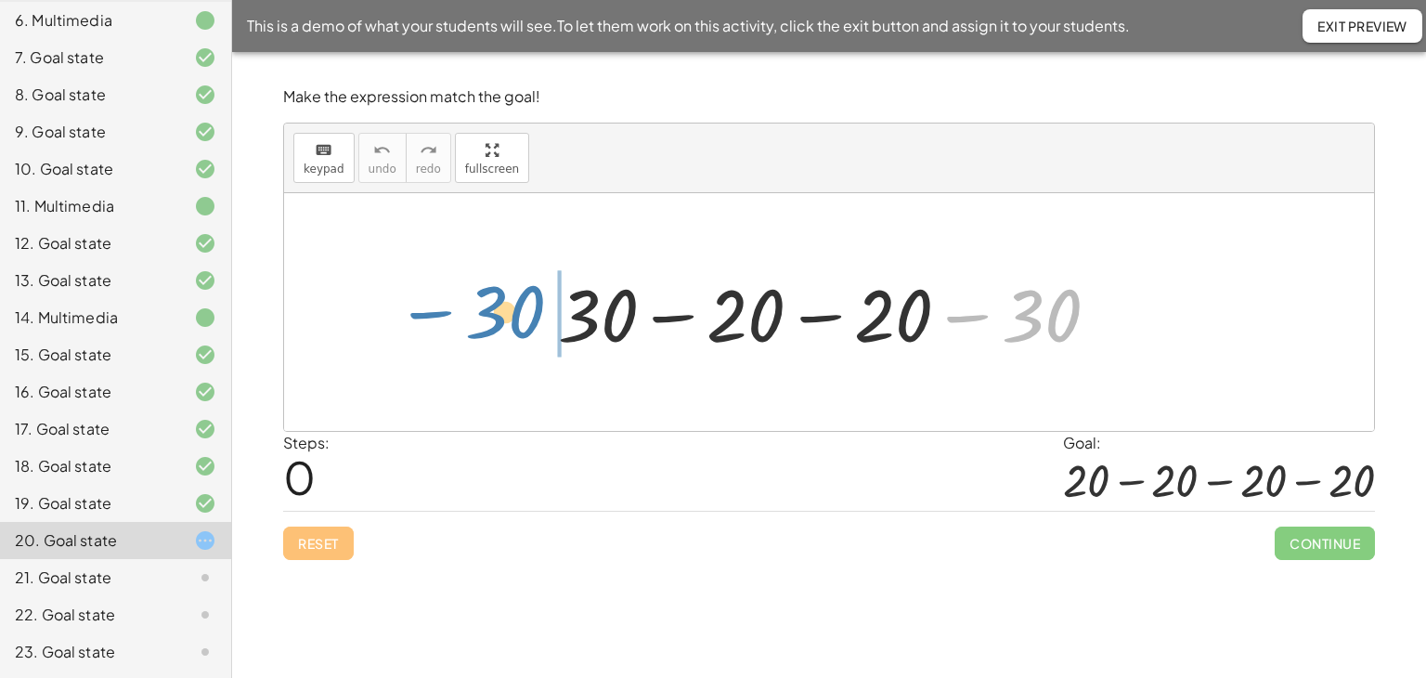
drag, startPoint x: 977, startPoint y: 317, endPoint x: 440, endPoint y: 313, distance: 536.7
click at [440, 313] on div "− 30 + 30 − 20 − 20 − 30" at bounding box center [829, 312] width 1090 height 238
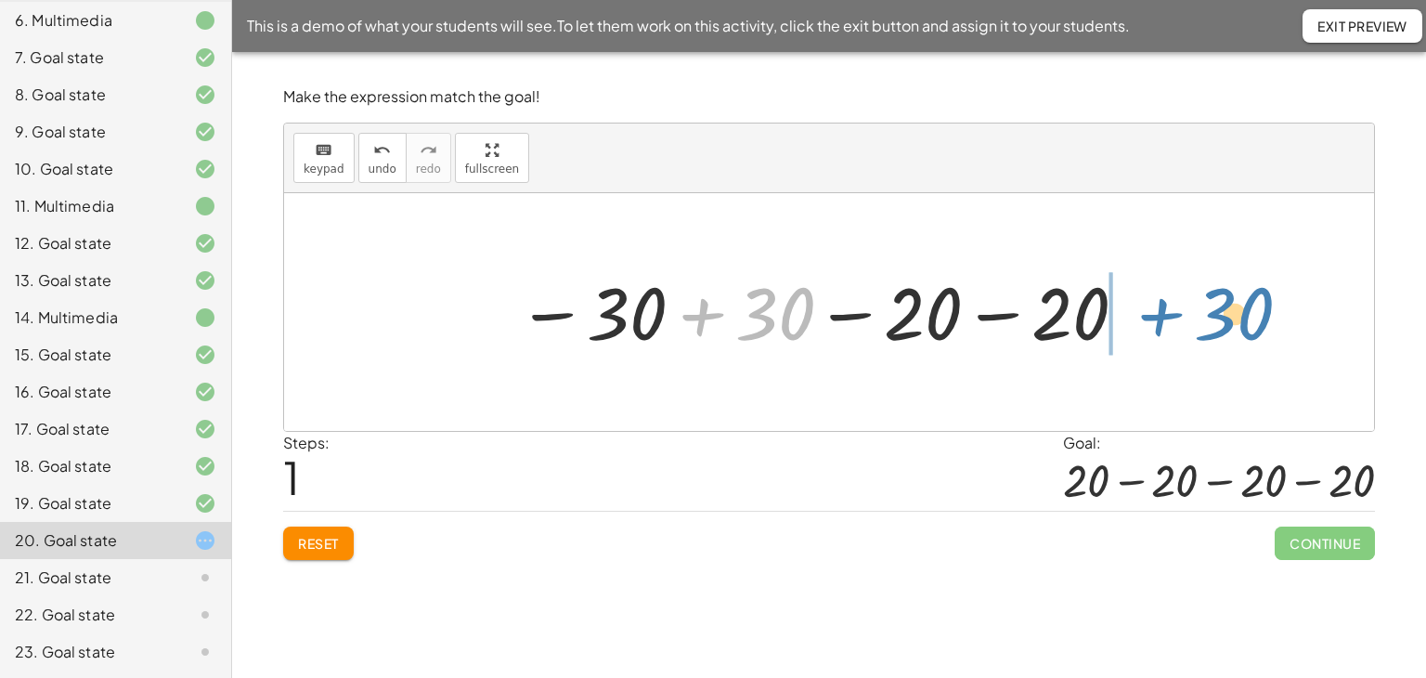
drag, startPoint x: 694, startPoint y: 313, endPoint x: 1152, endPoint y: 313, distance: 458.7
click at [1152, 313] on div "+ 30 − 20 − 20 − 30 + 30 + 30 − 20 − 20 − 30" at bounding box center [829, 312] width 1090 height 238
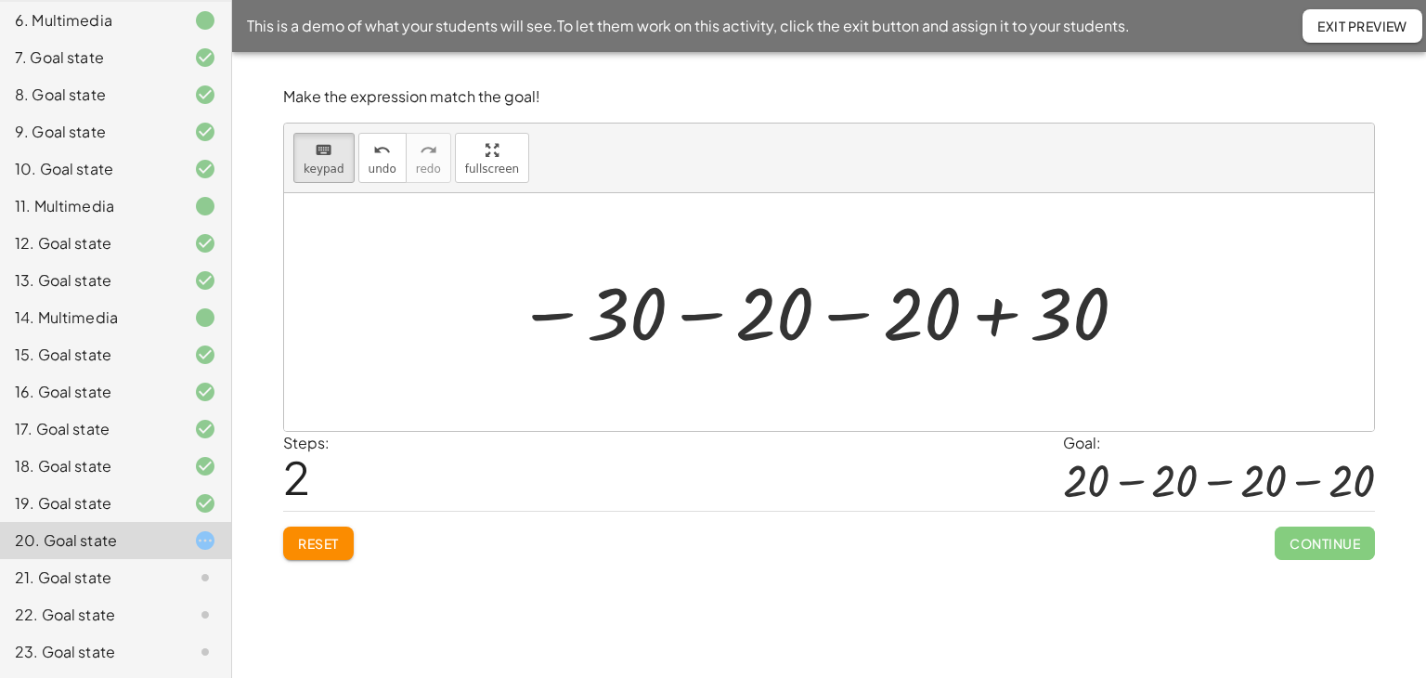
drag, startPoint x: 325, startPoint y: 164, endPoint x: 777, endPoint y: 435, distance: 527.2
click at [329, 168] on span "keypad" at bounding box center [324, 168] width 41 height 13
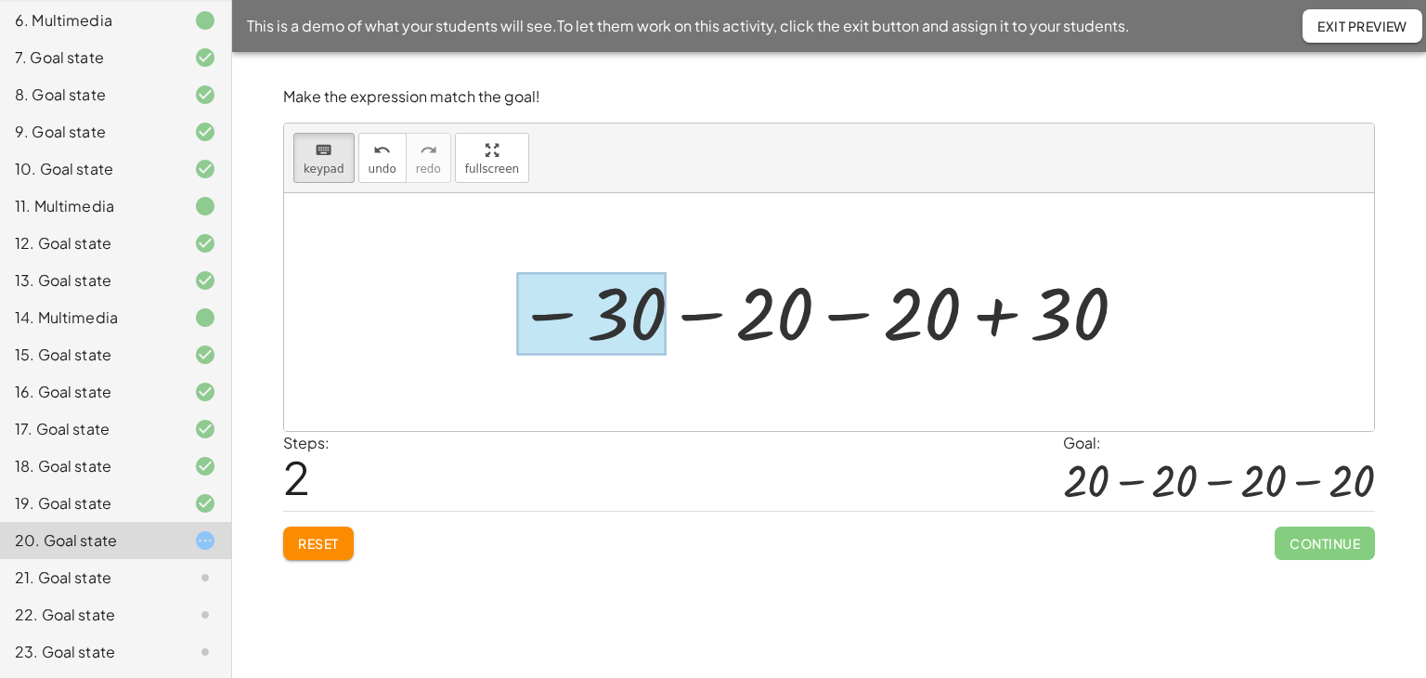
click at [639, 309] on div at bounding box center [591, 314] width 149 height 83
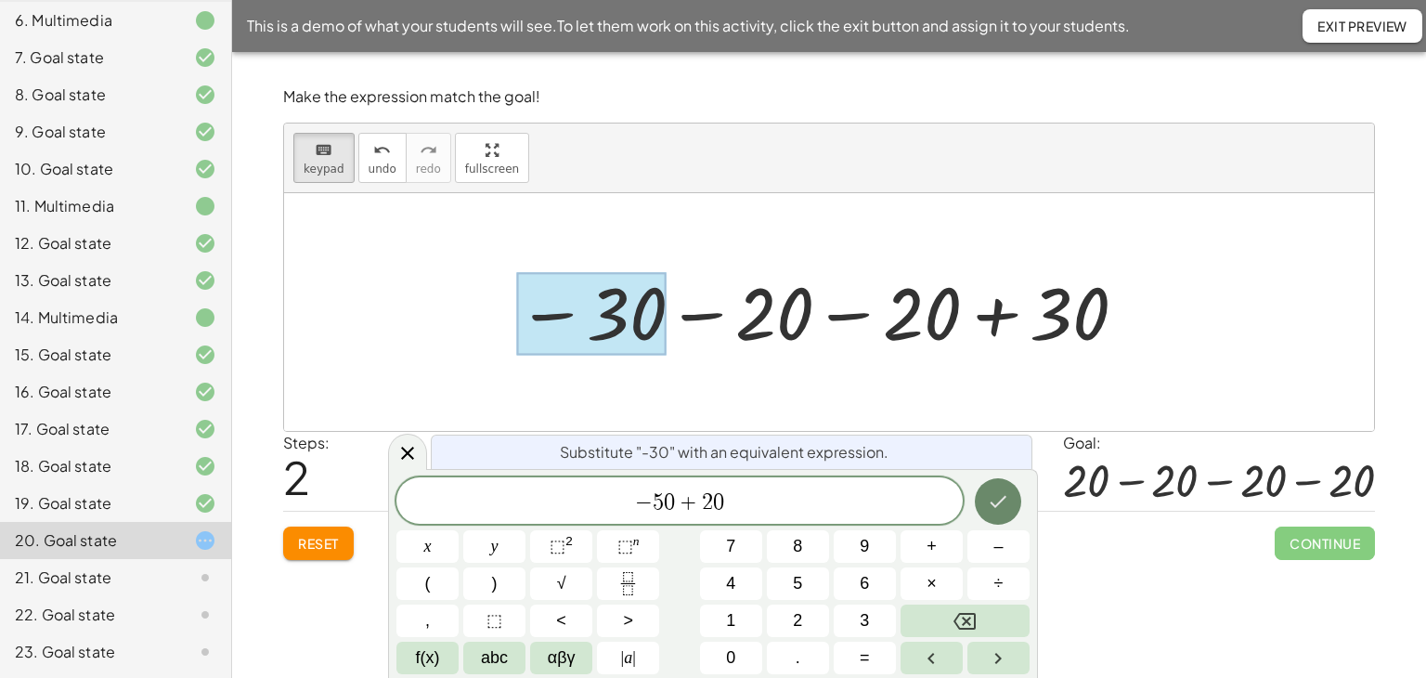
click at [1007, 496] on icon "Done" at bounding box center [998, 501] width 22 height 22
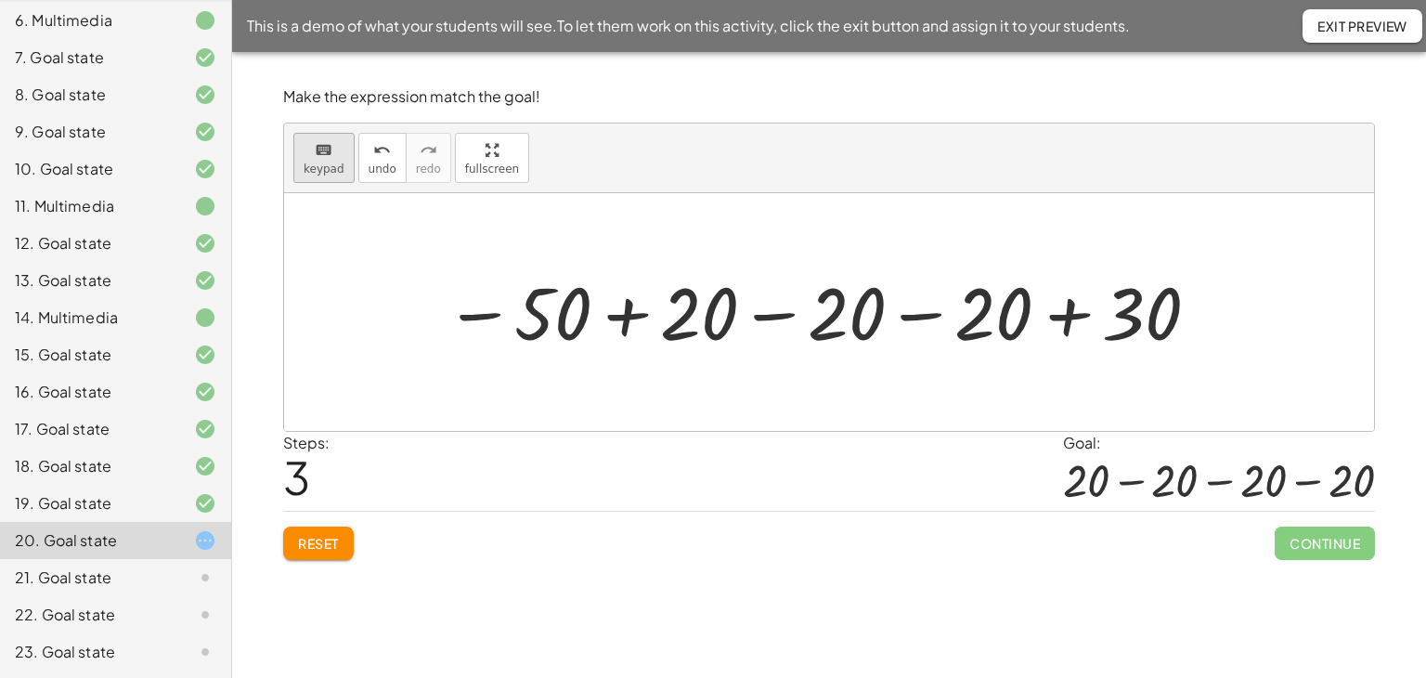
click at [326, 162] on span "keypad" at bounding box center [324, 168] width 41 height 13
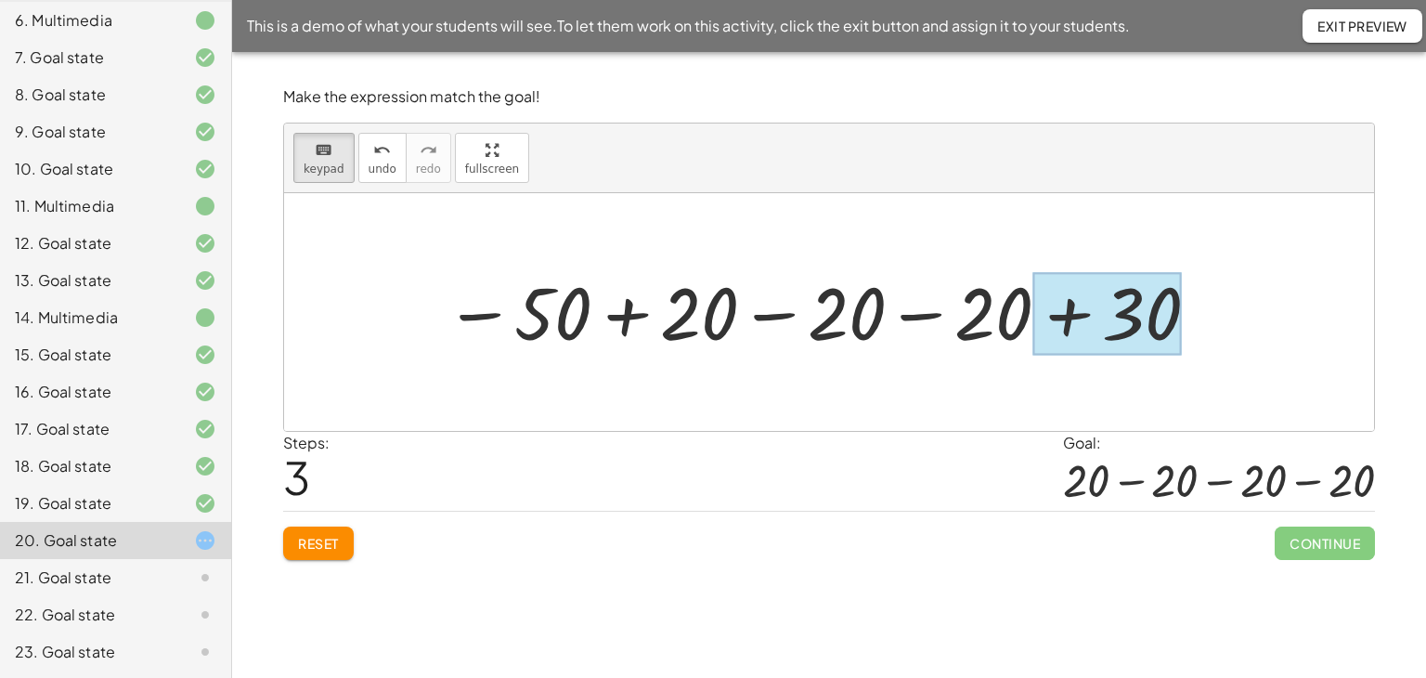
click at [1150, 315] on div at bounding box center [1107, 314] width 149 height 83
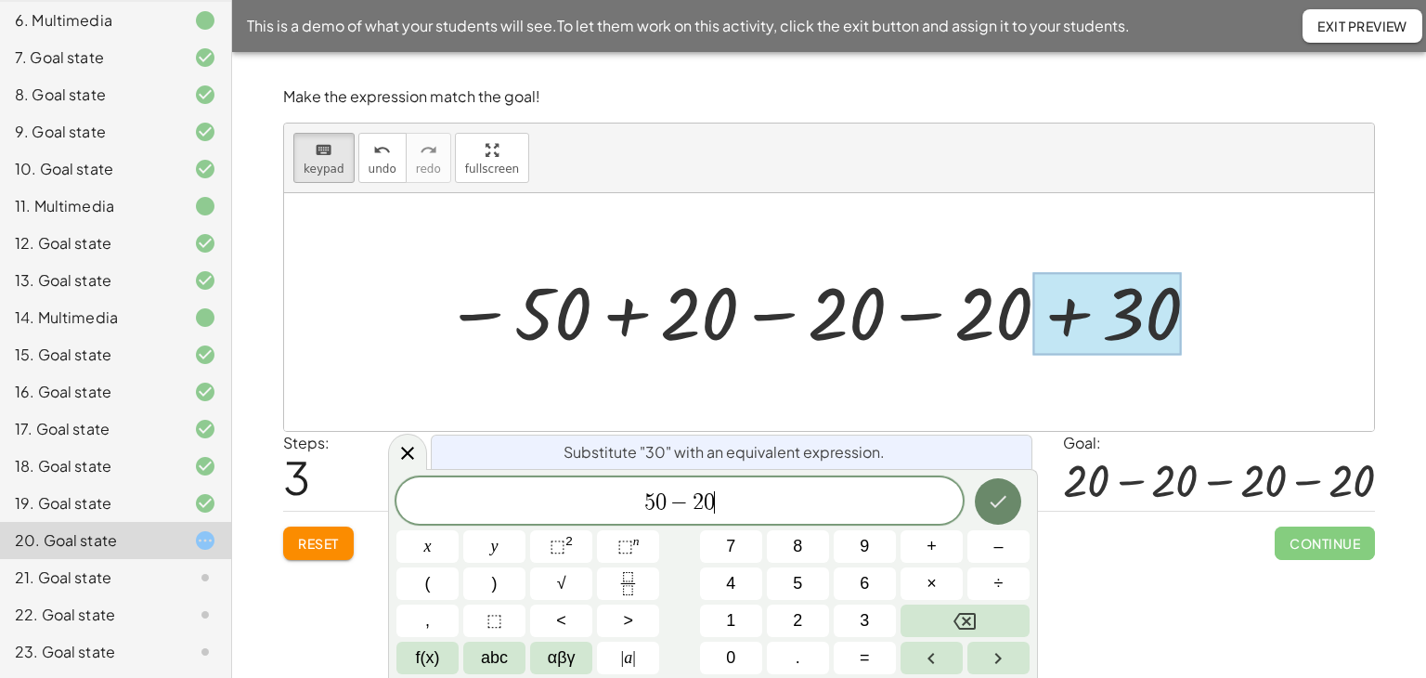
click at [991, 494] on icon "Done" at bounding box center [998, 501] width 22 height 22
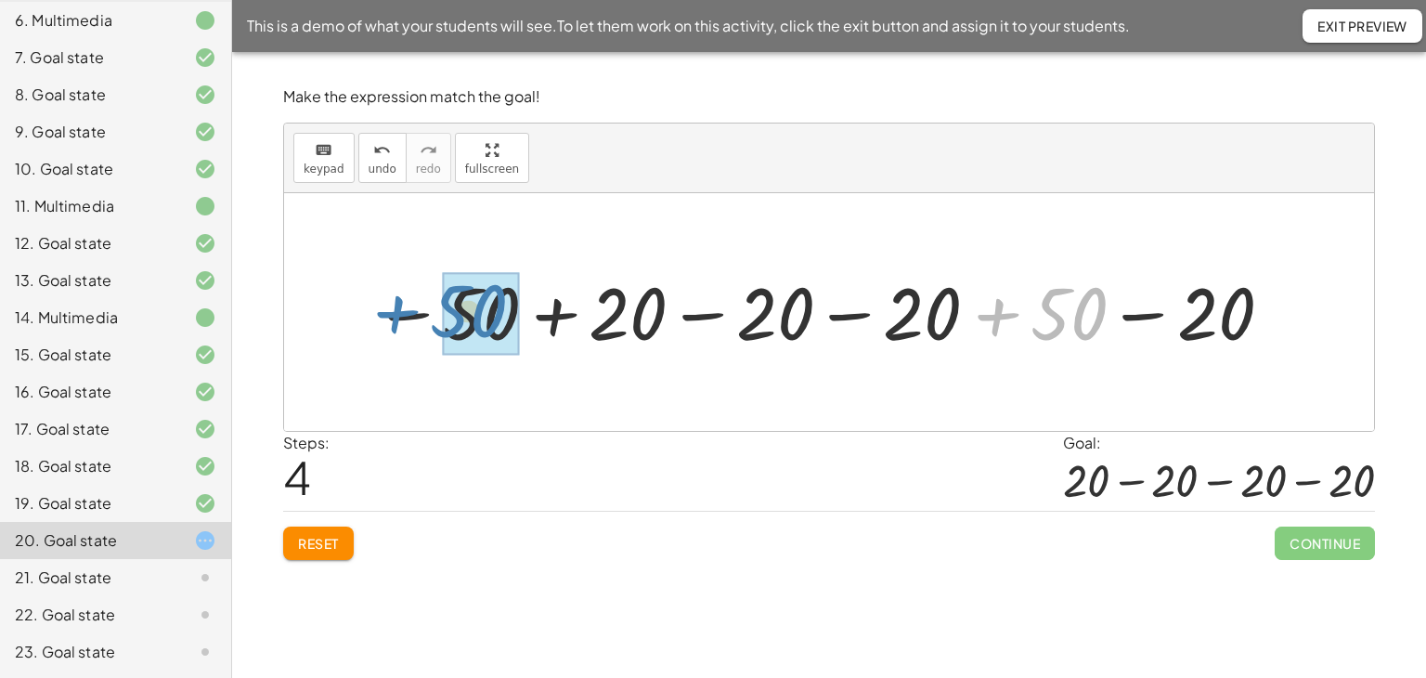
drag, startPoint x: 1055, startPoint y: 305, endPoint x: 453, endPoint y: 305, distance: 601.7
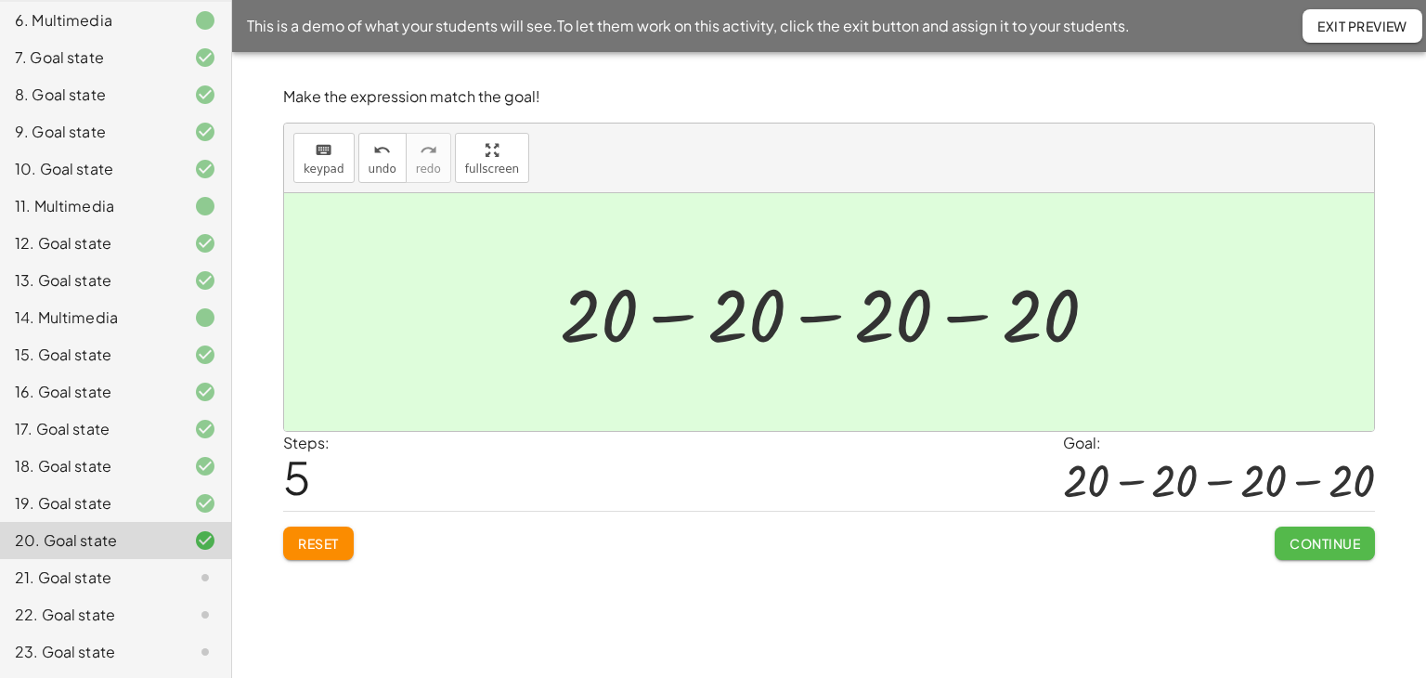
drag, startPoint x: 1315, startPoint y: 544, endPoint x: 1265, endPoint y: 578, distance: 60.3
click at [1315, 545] on span "Continue" at bounding box center [1325, 543] width 71 height 17
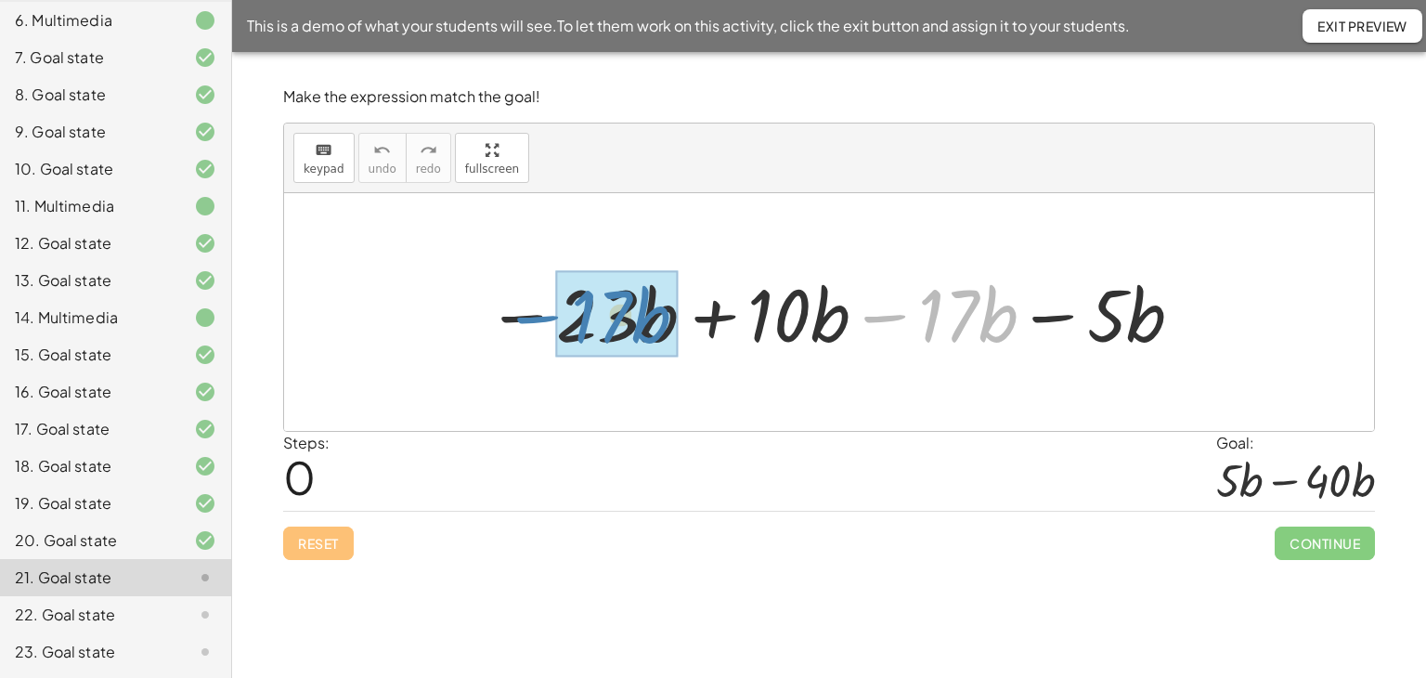
drag, startPoint x: 877, startPoint y: 316, endPoint x: 529, endPoint y: 317, distance: 347.3
click at [529, 317] on div at bounding box center [836, 313] width 718 height 96
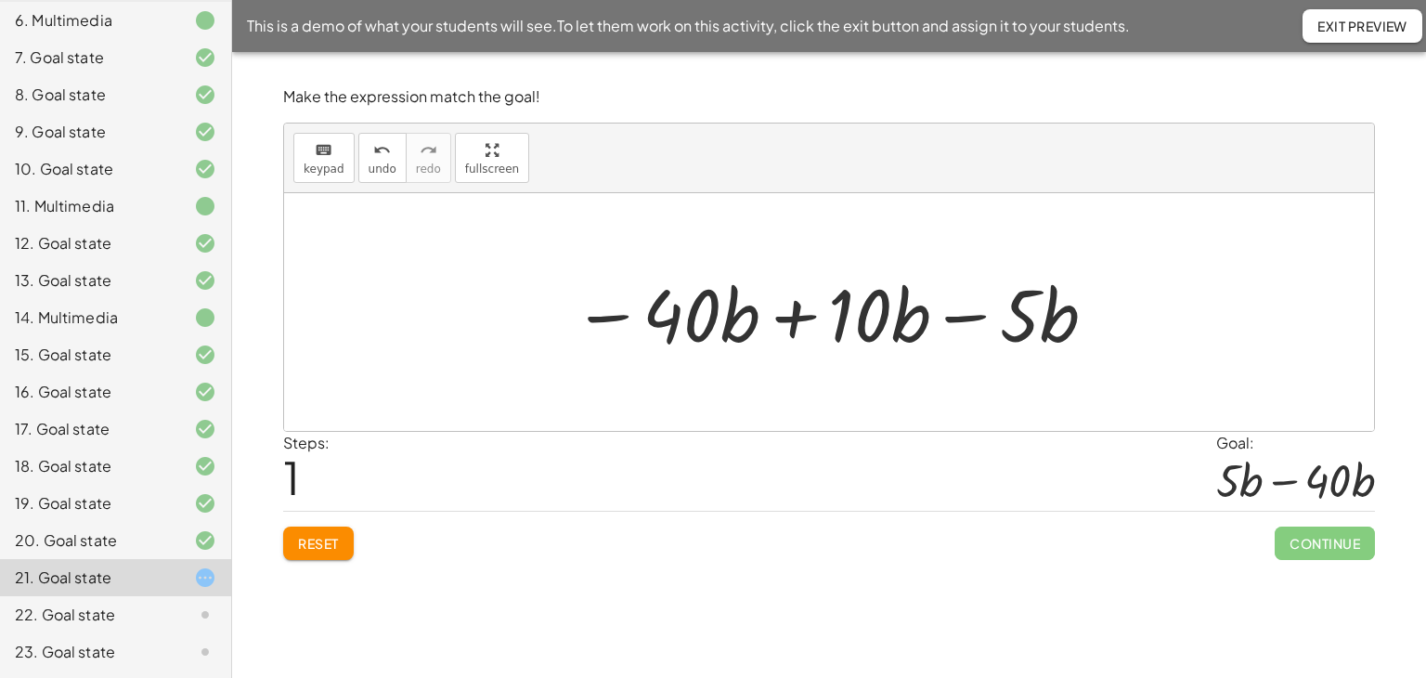
click at [966, 318] on div at bounding box center [836, 313] width 544 height 96
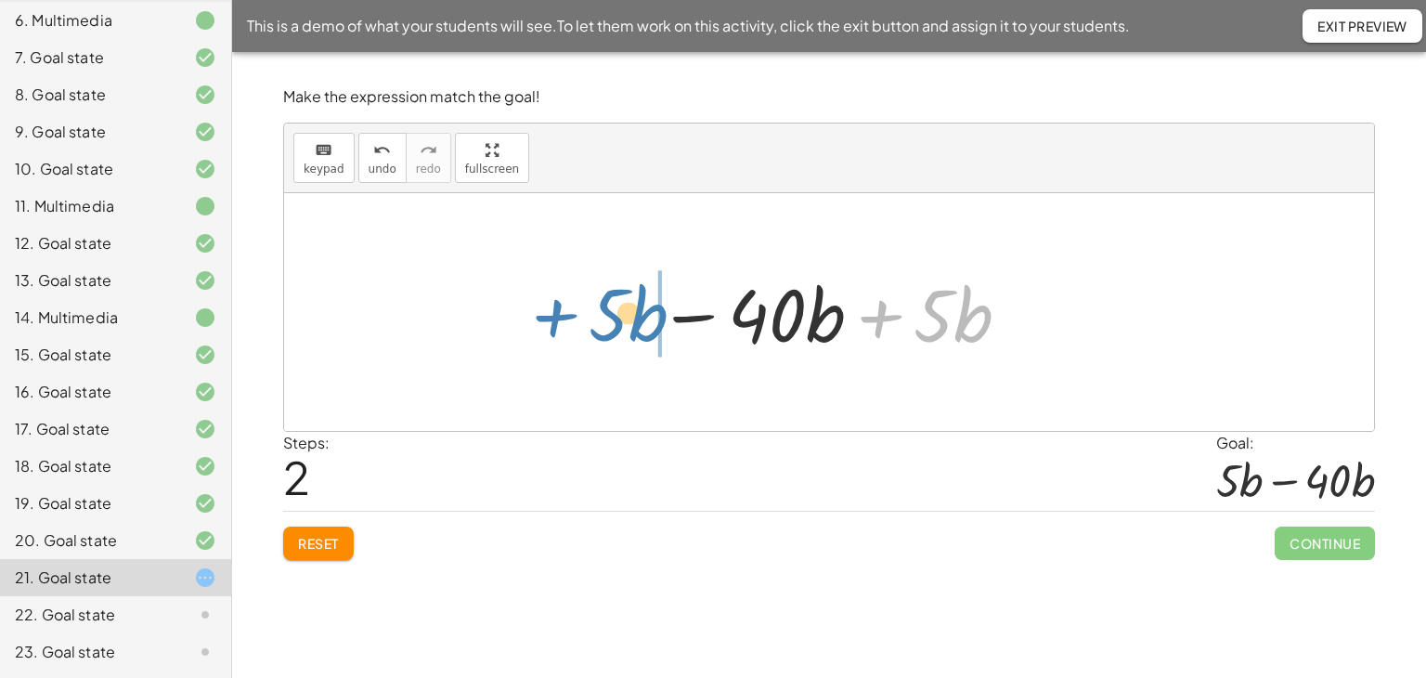
drag, startPoint x: 882, startPoint y: 320, endPoint x: 557, endPoint y: 319, distance: 325.0
click at [557, 319] on div "− · 23 · b + · 10 · b − · 17 · b − · 5 · b − · 40 · b + · 10 · b − · 5 · b + · …" at bounding box center [829, 312] width 1090 height 238
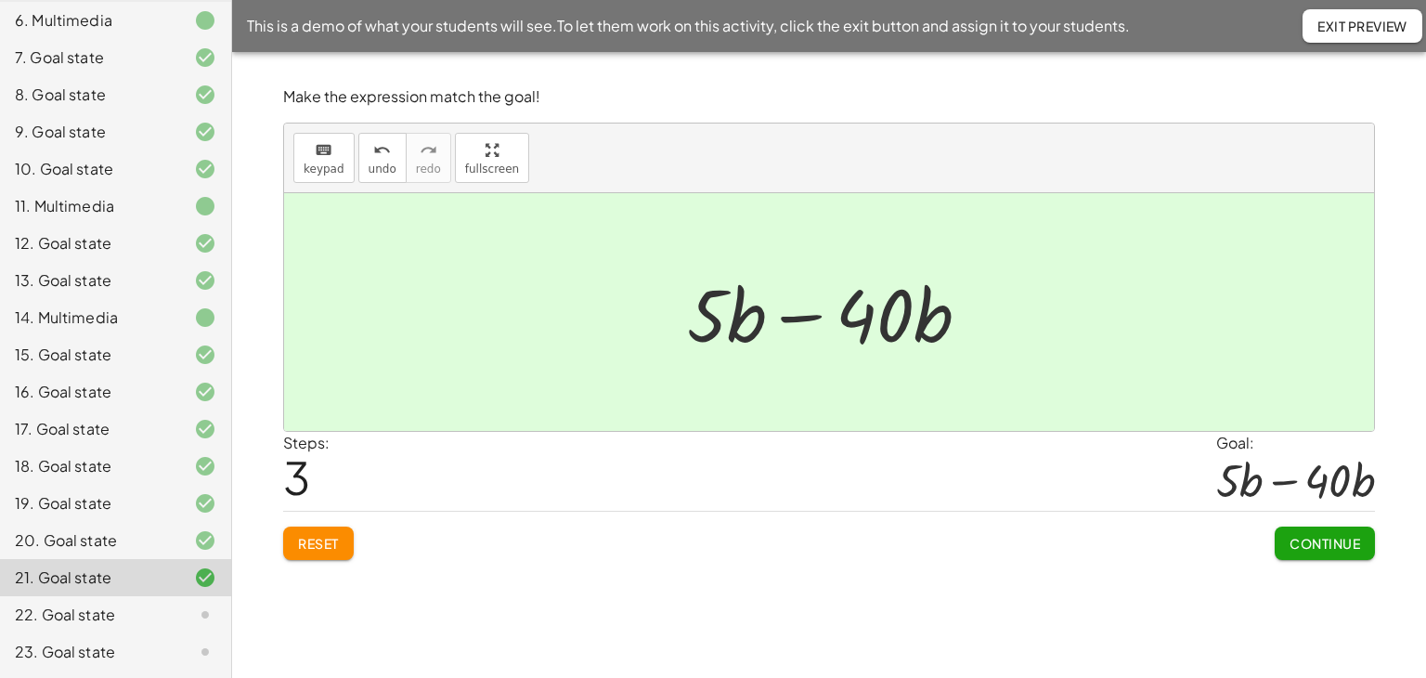
click at [1299, 543] on span "Continue" at bounding box center [1325, 543] width 71 height 17
